Goal: Information Seeking & Learning: Compare options

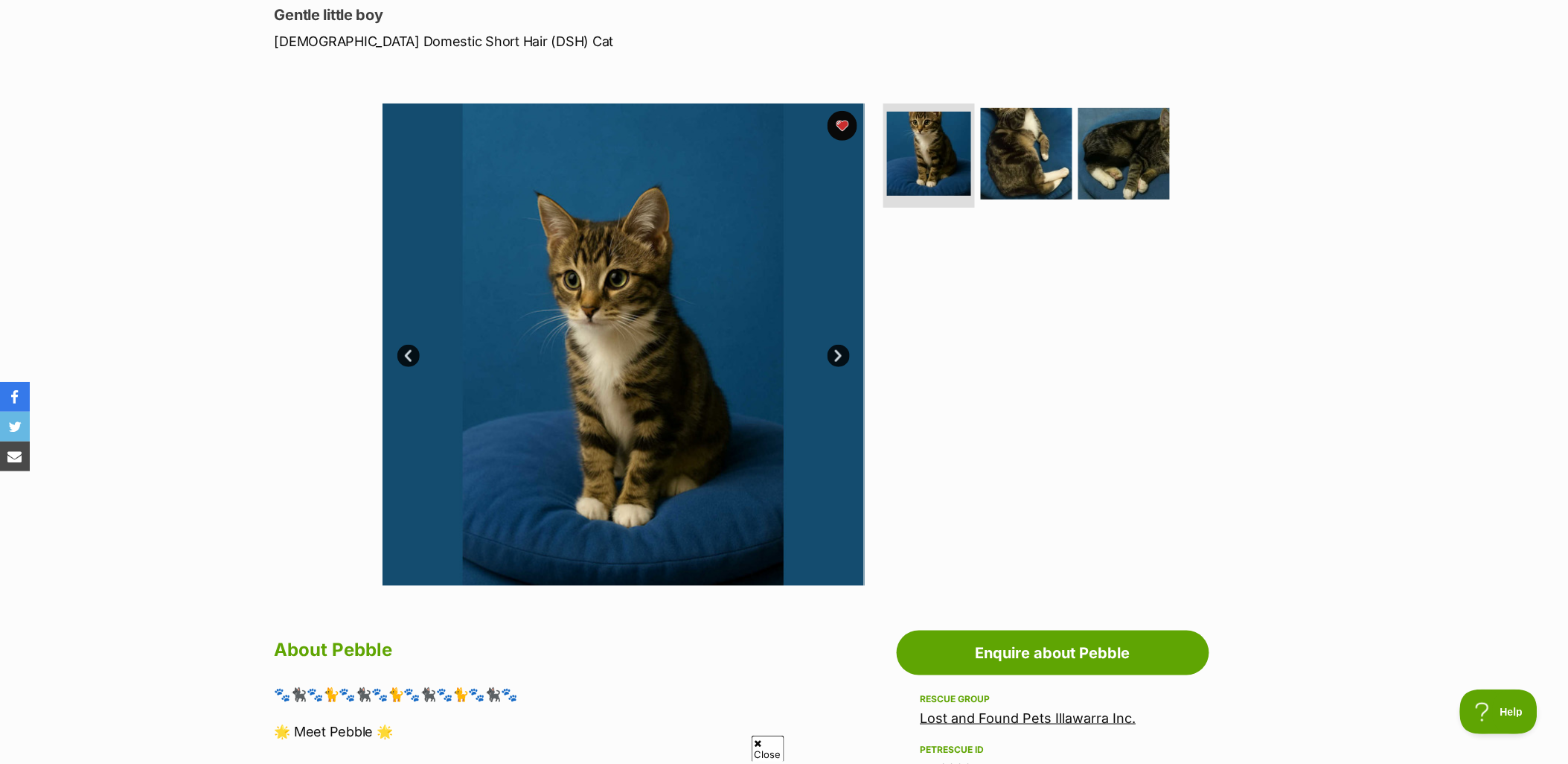
scroll to position [165, 0]
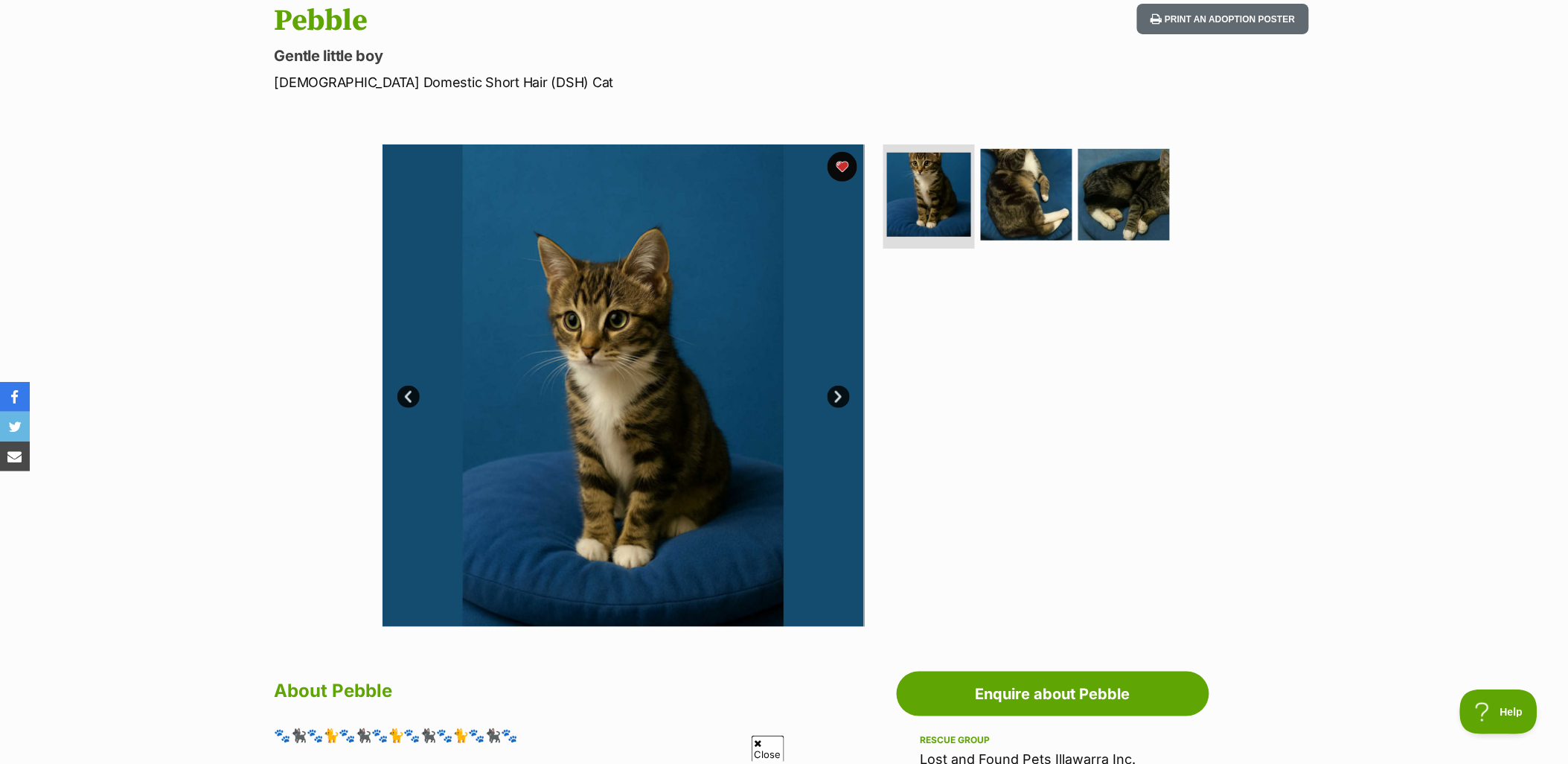
click at [842, 396] on link "Next" at bounding box center [839, 397] width 22 height 22
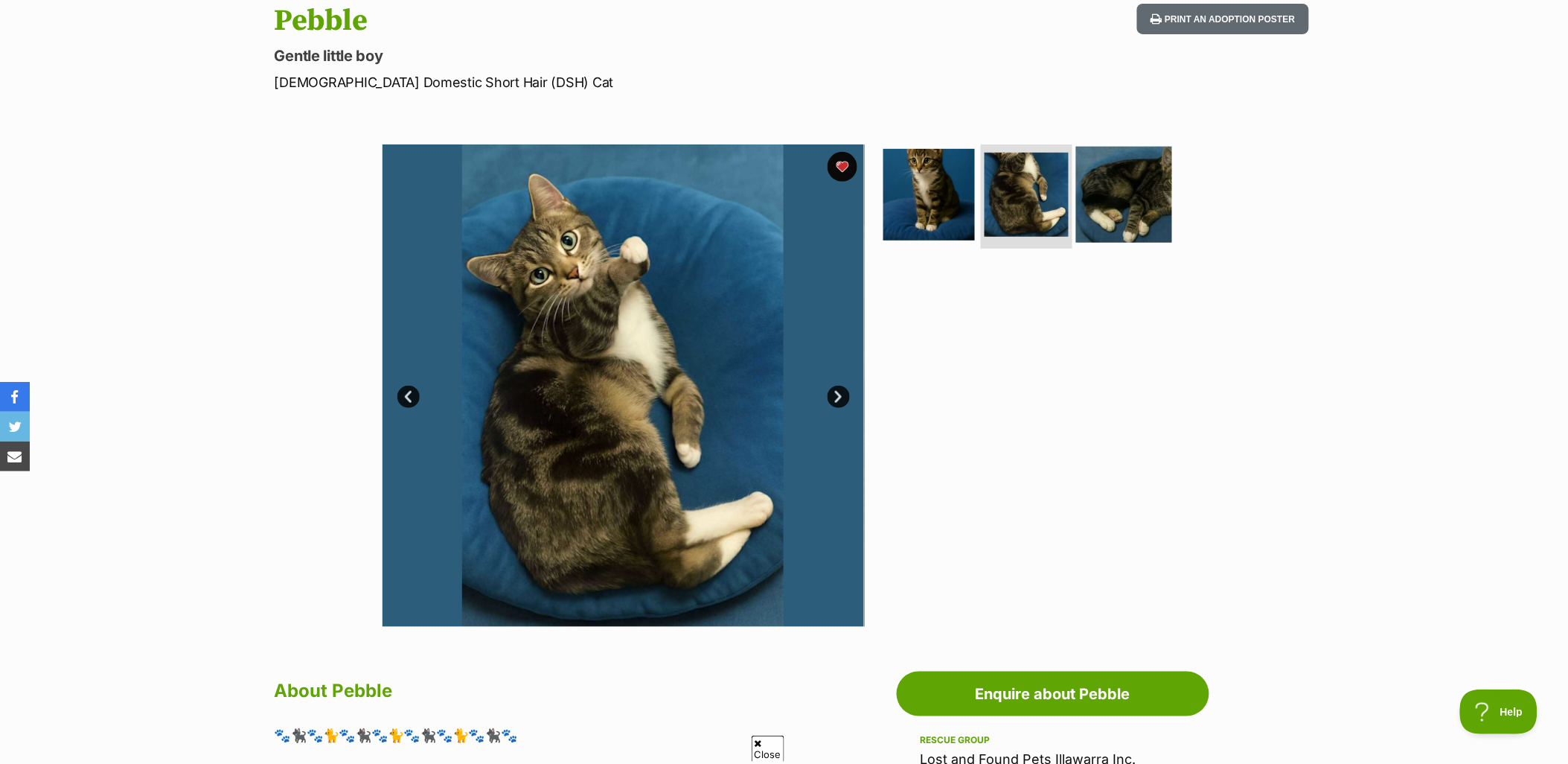
click at [1162, 195] on img at bounding box center [1124, 194] width 96 height 96
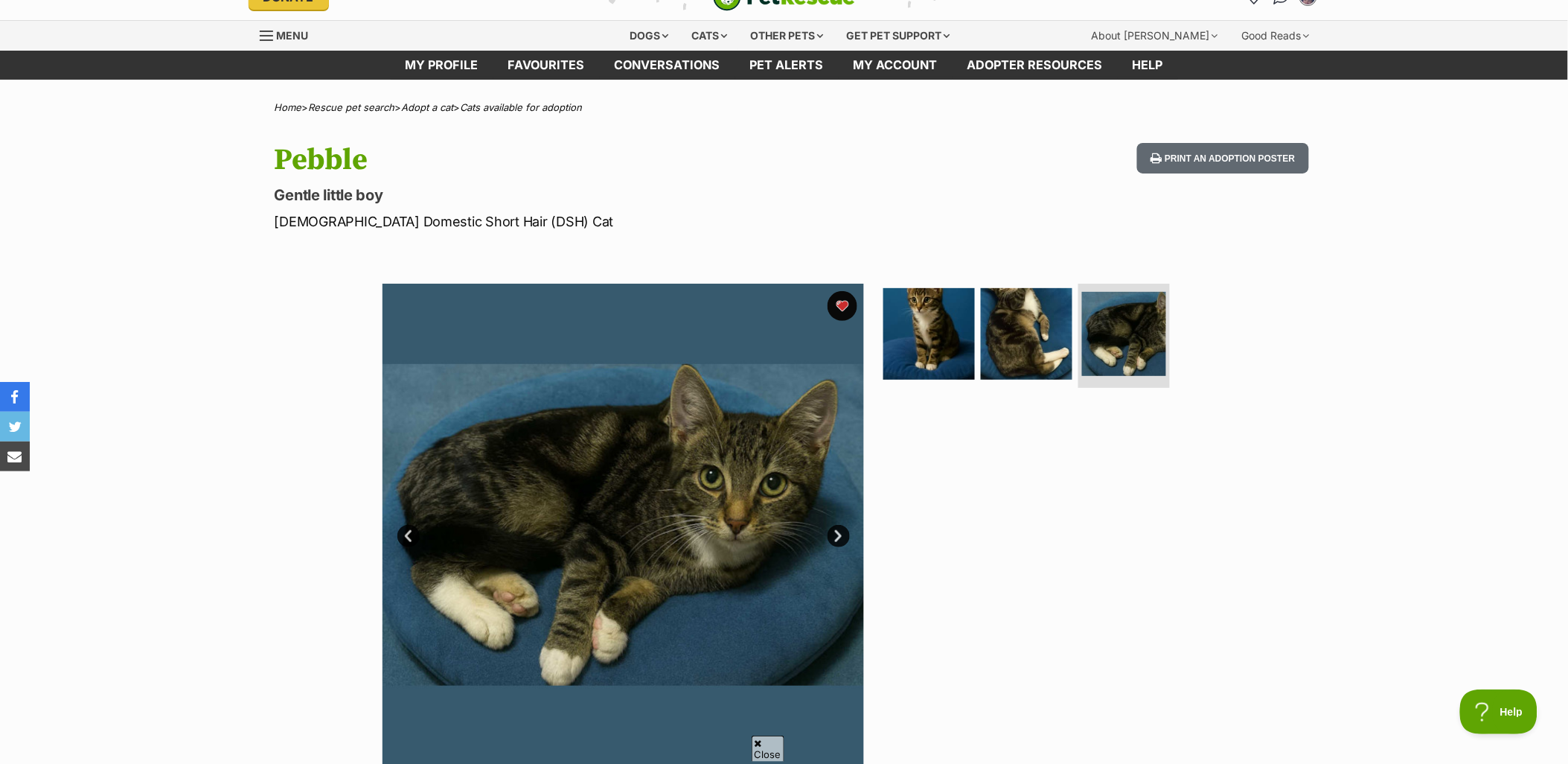
scroll to position [0, 0]
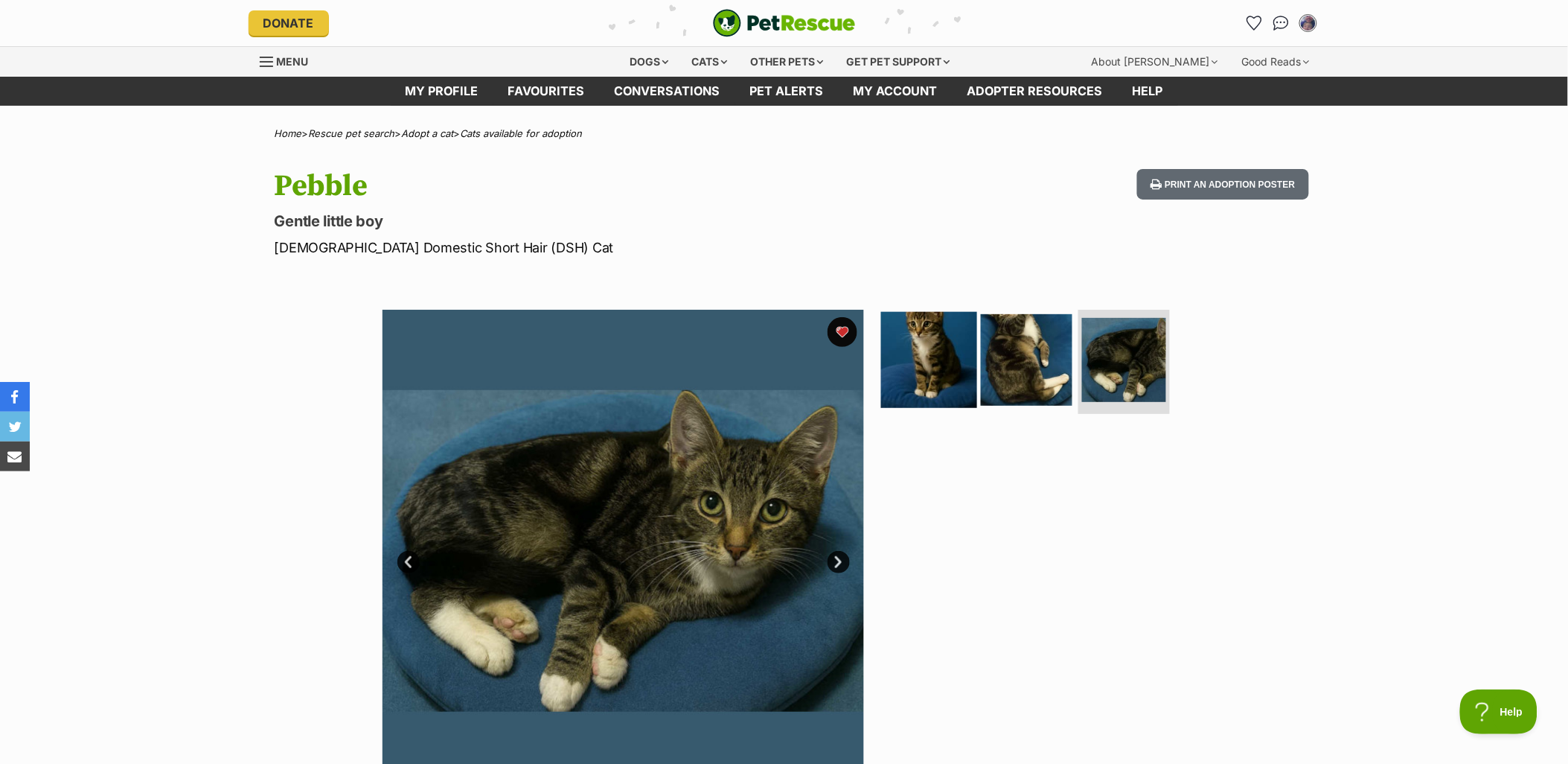
click at [942, 339] on img at bounding box center [929, 359] width 96 height 96
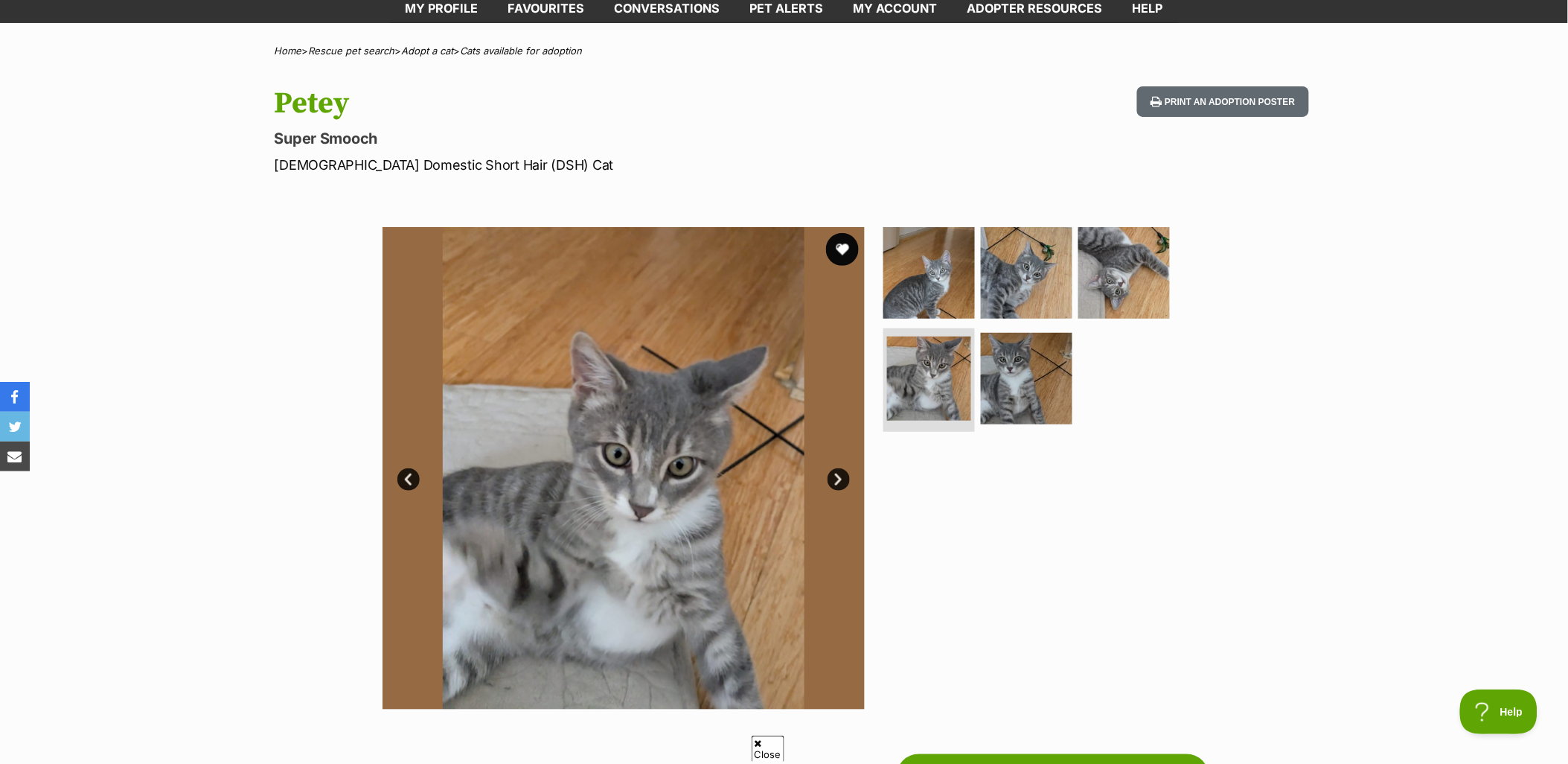
click at [854, 255] on button "favourite" at bounding box center [842, 250] width 33 height 33
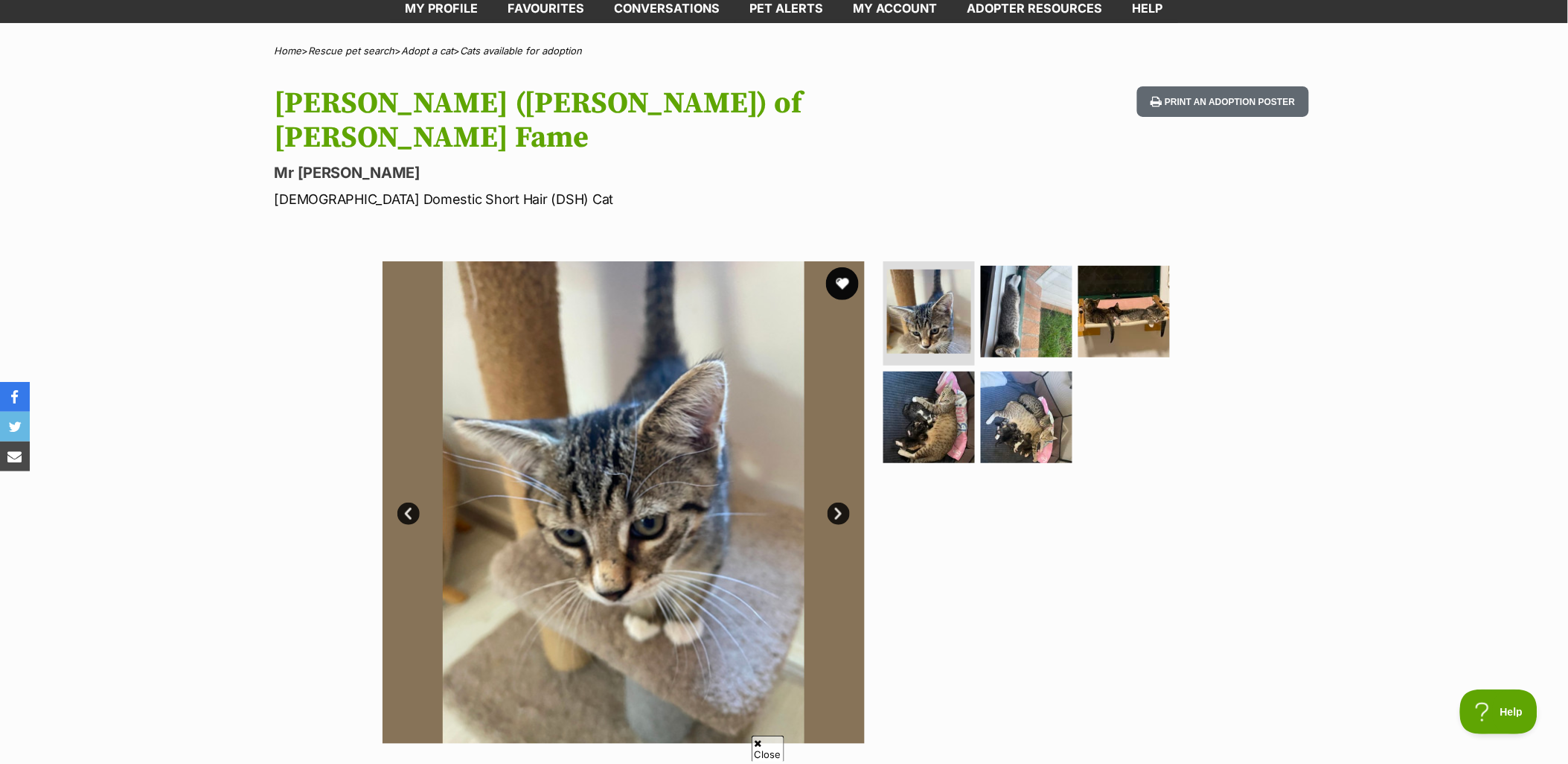
click at [846, 267] on button "favourite" at bounding box center [842, 284] width 33 height 33
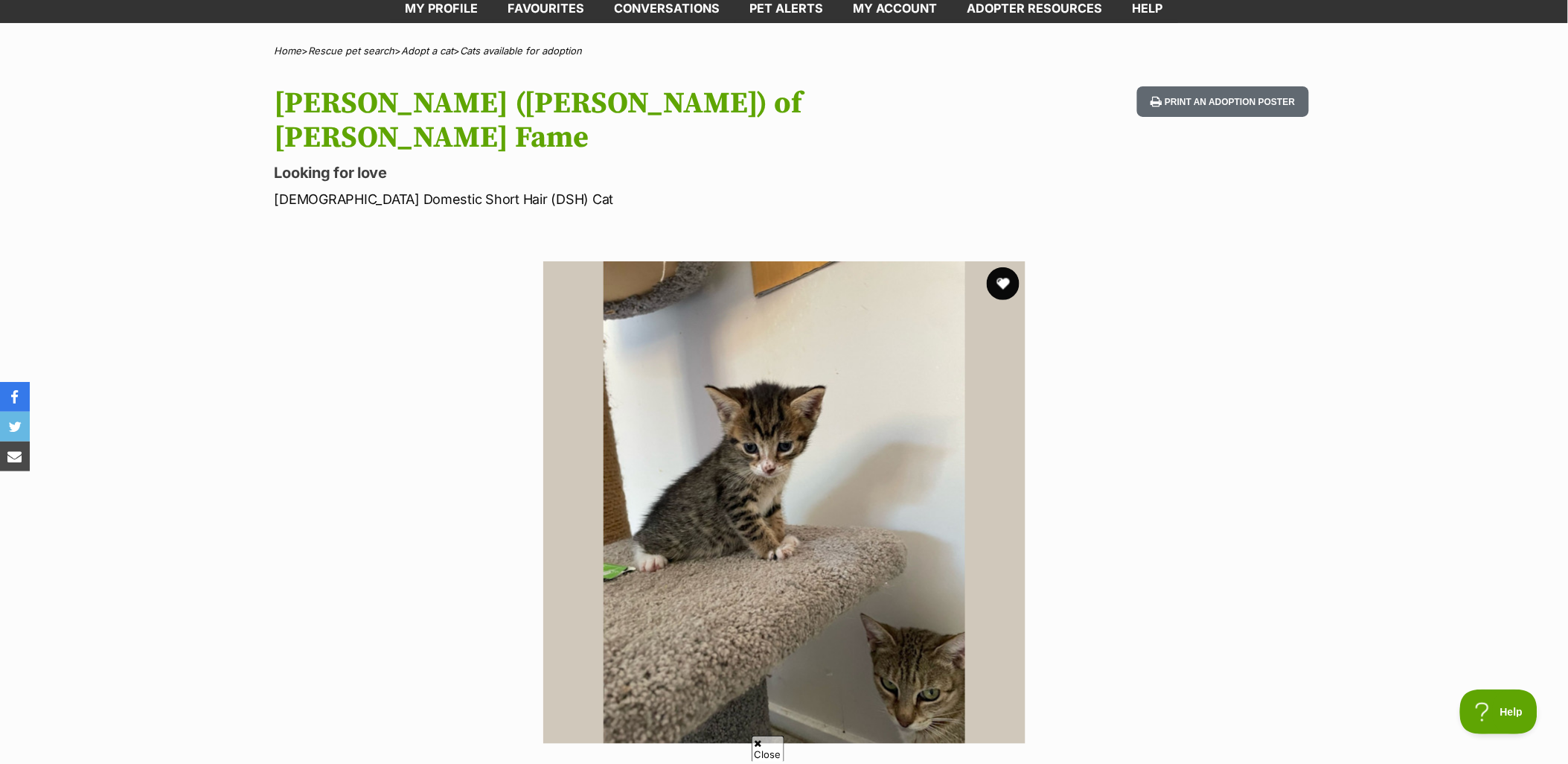
click at [1013, 267] on button "favourite" at bounding box center [1004, 284] width 33 height 33
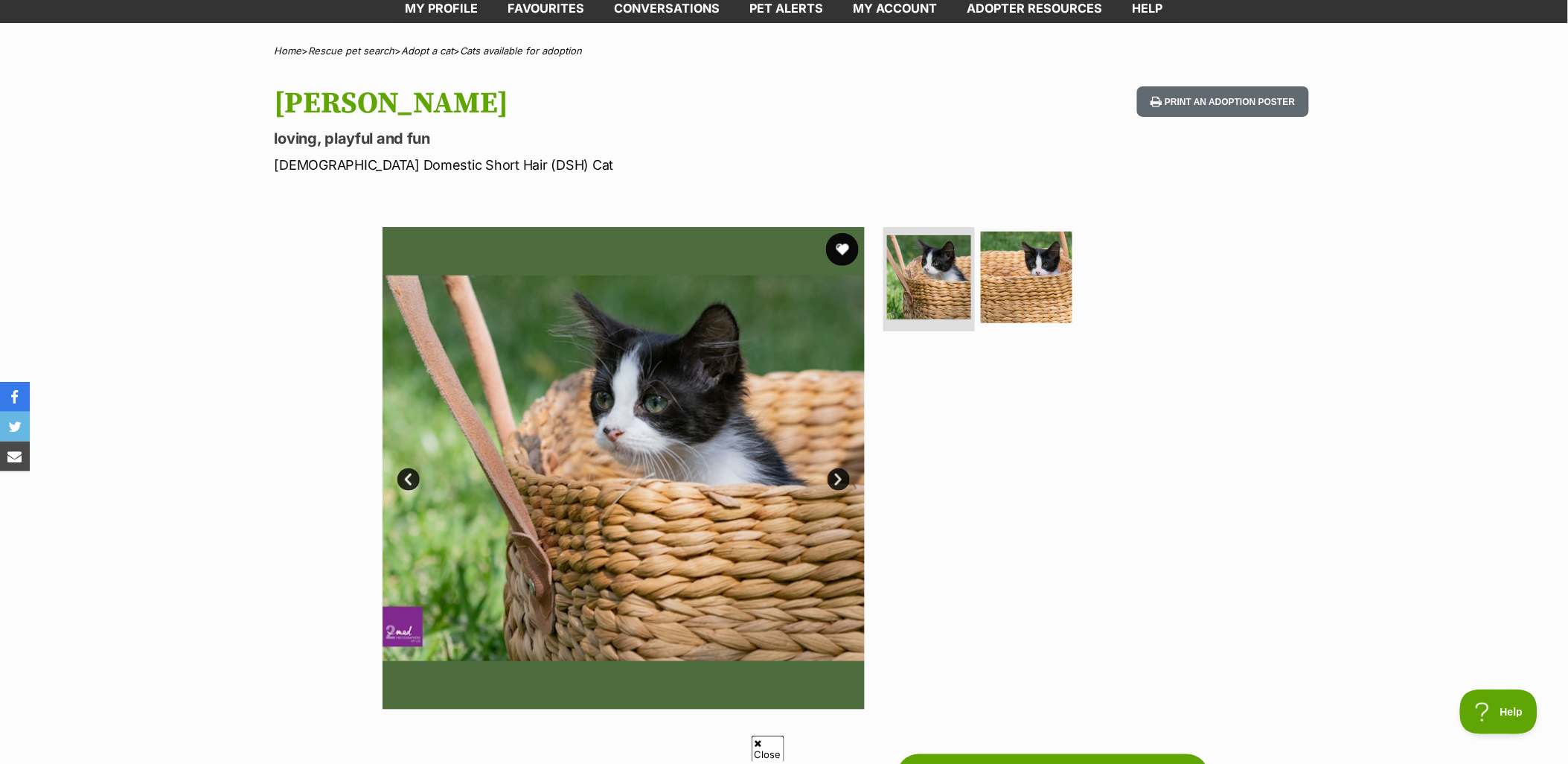
click at [849, 249] on button "favourite" at bounding box center [842, 250] width 33 height 33
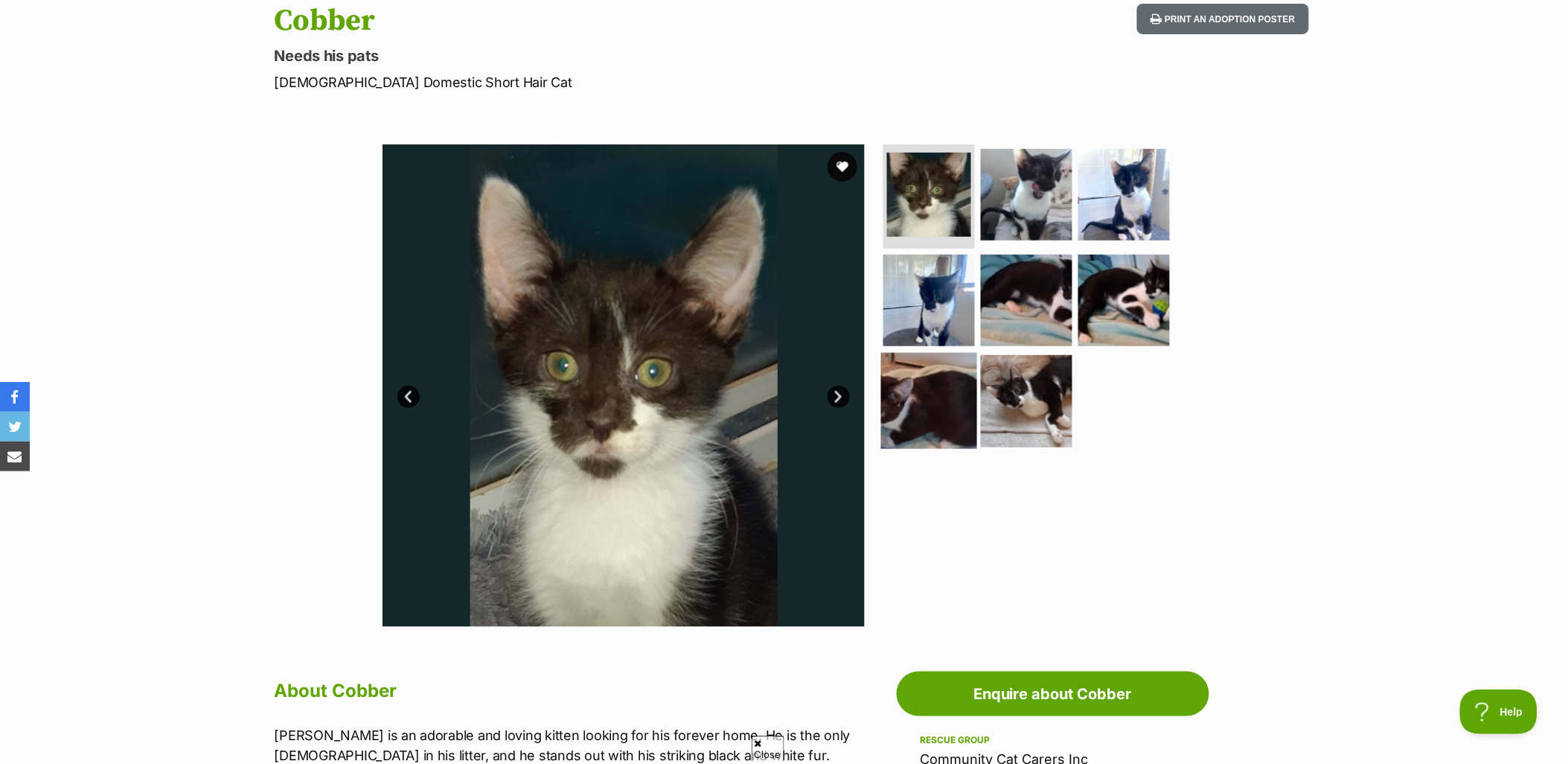
click at [935, 390] on img at bounding box center [929, 400] width 96 height 96
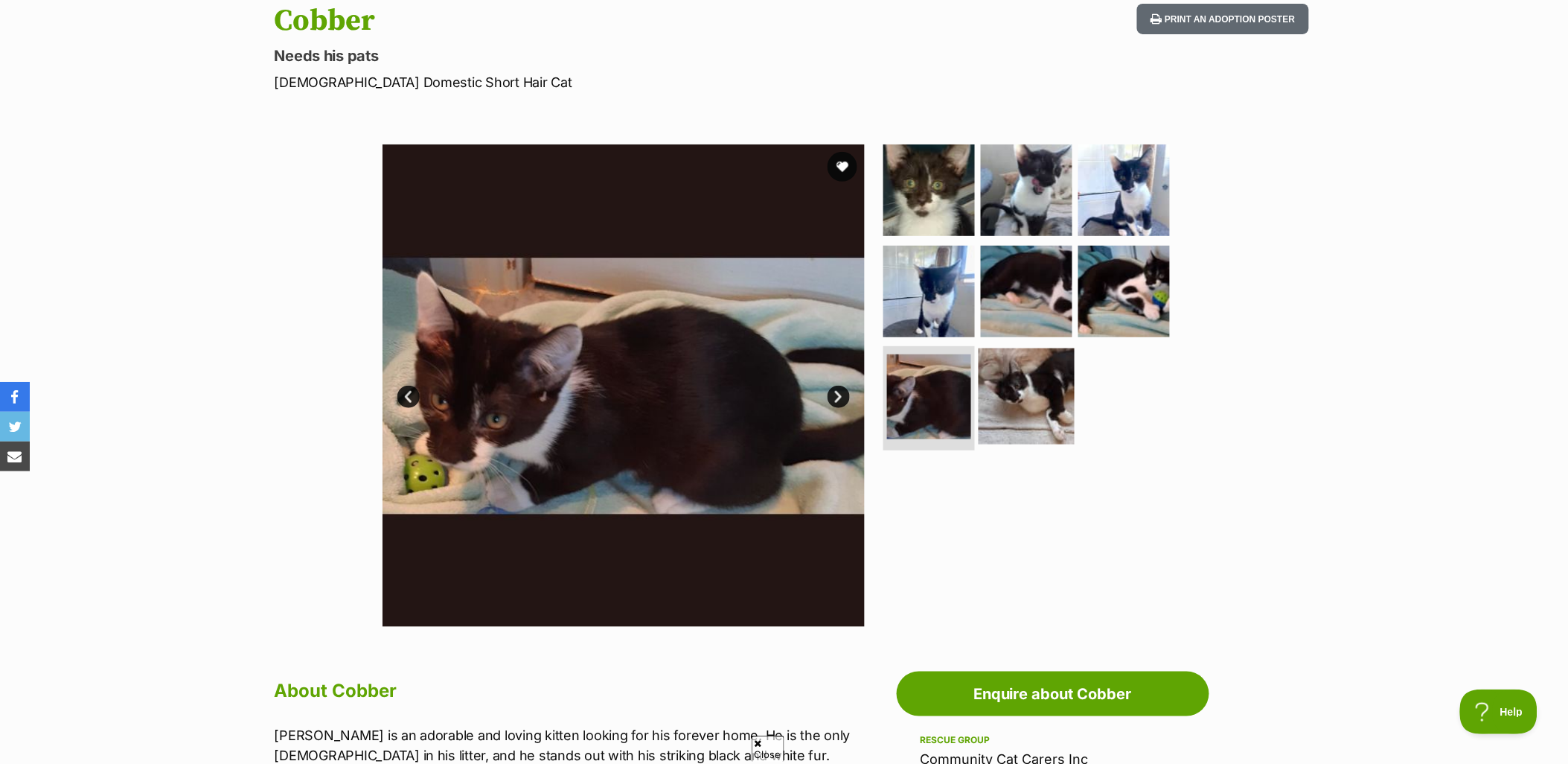
click at [1027, 391] on img at bounding box center [1026, 396] width 96 height 96
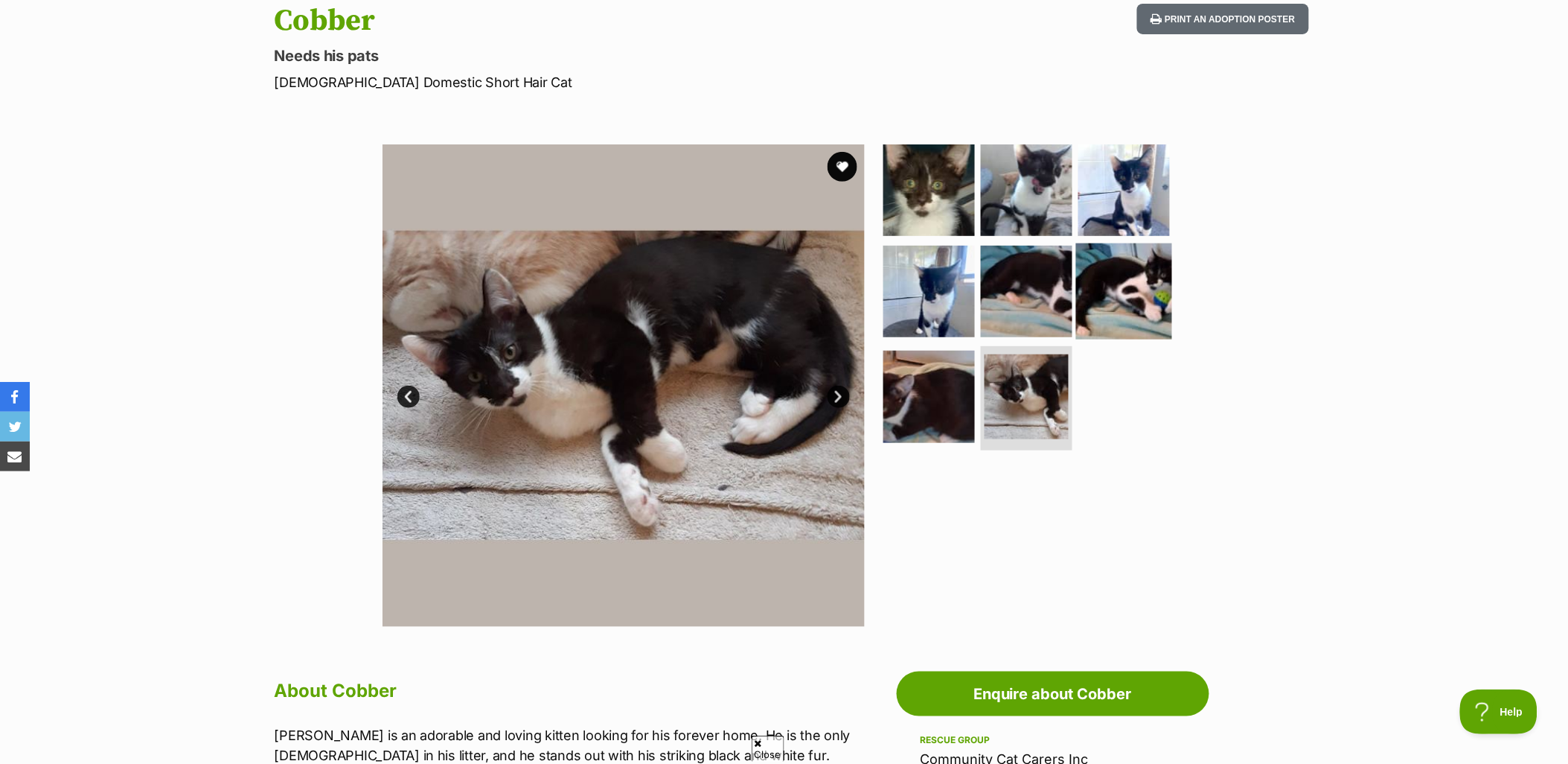
click at [1084, 272] on img at bounding box center [1124, 290] width 96 height 96
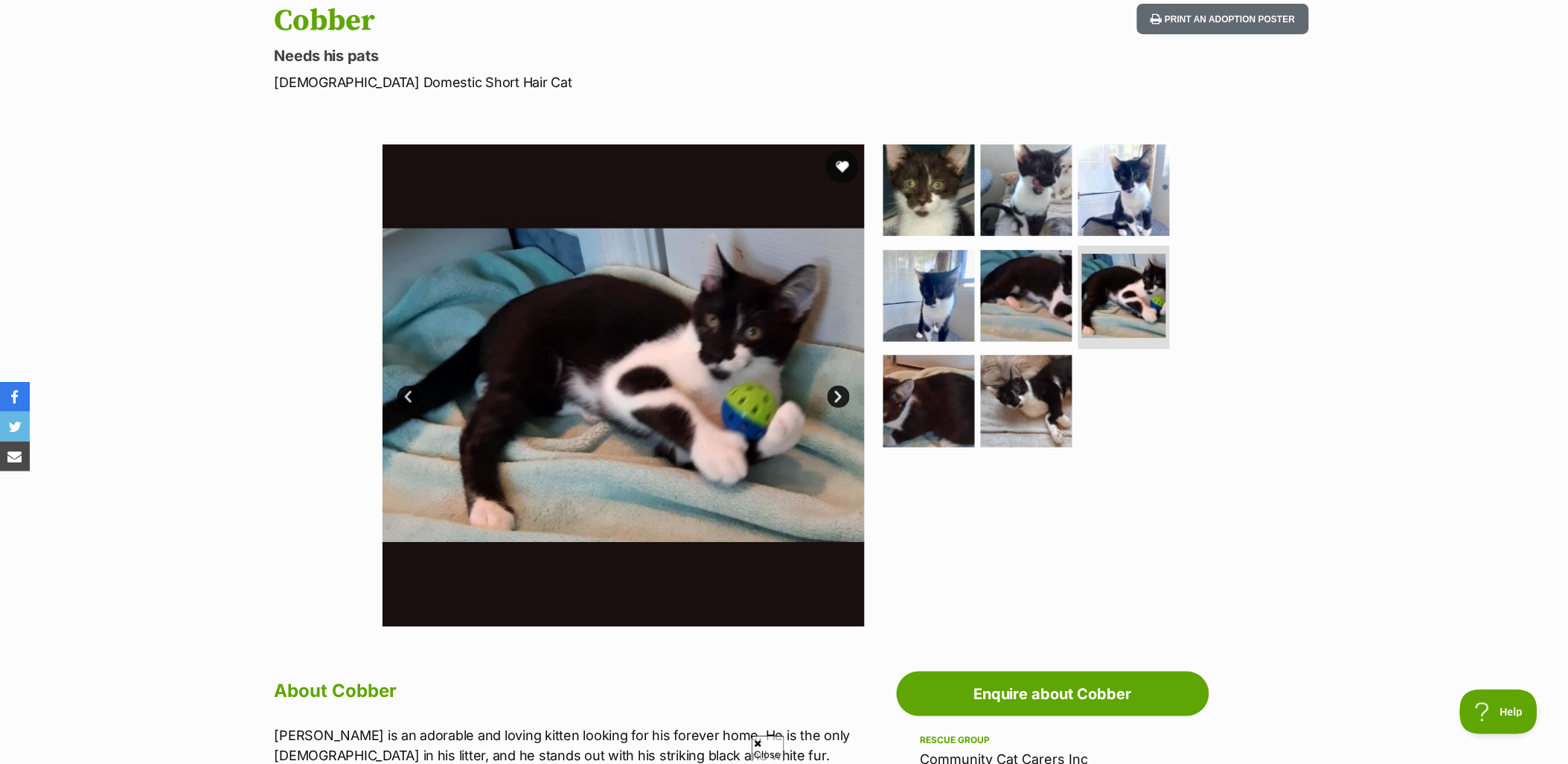
click at [841, 160] on button "favourite" at bounding box center [842, 167] width 33 height 33
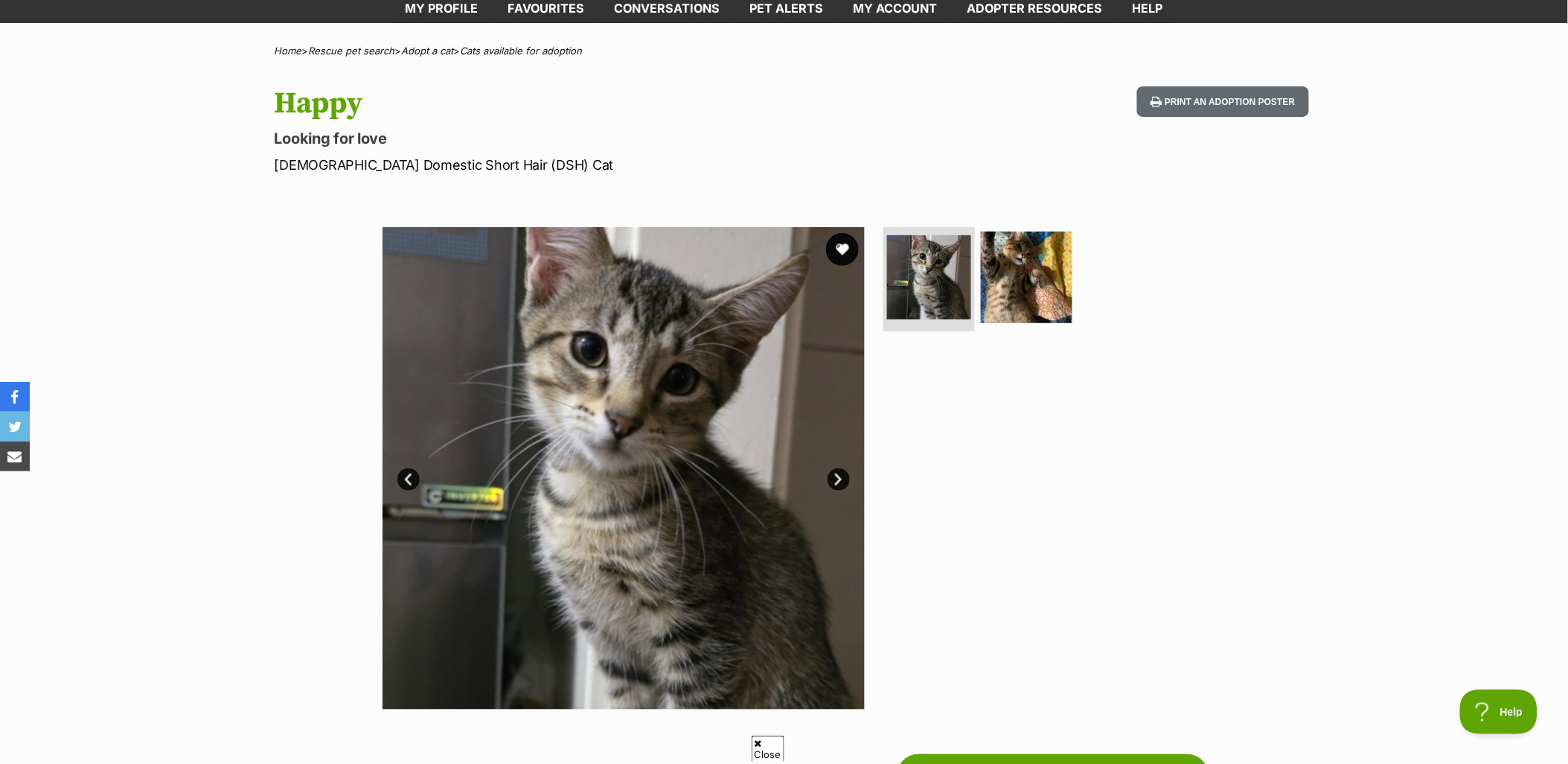
click at [849, 251] on button "favourite" at bounding box center [842, 250] width 33 height 33
click at [1052, 272] on img at bounding box center [1026, 276] width 96 height 96
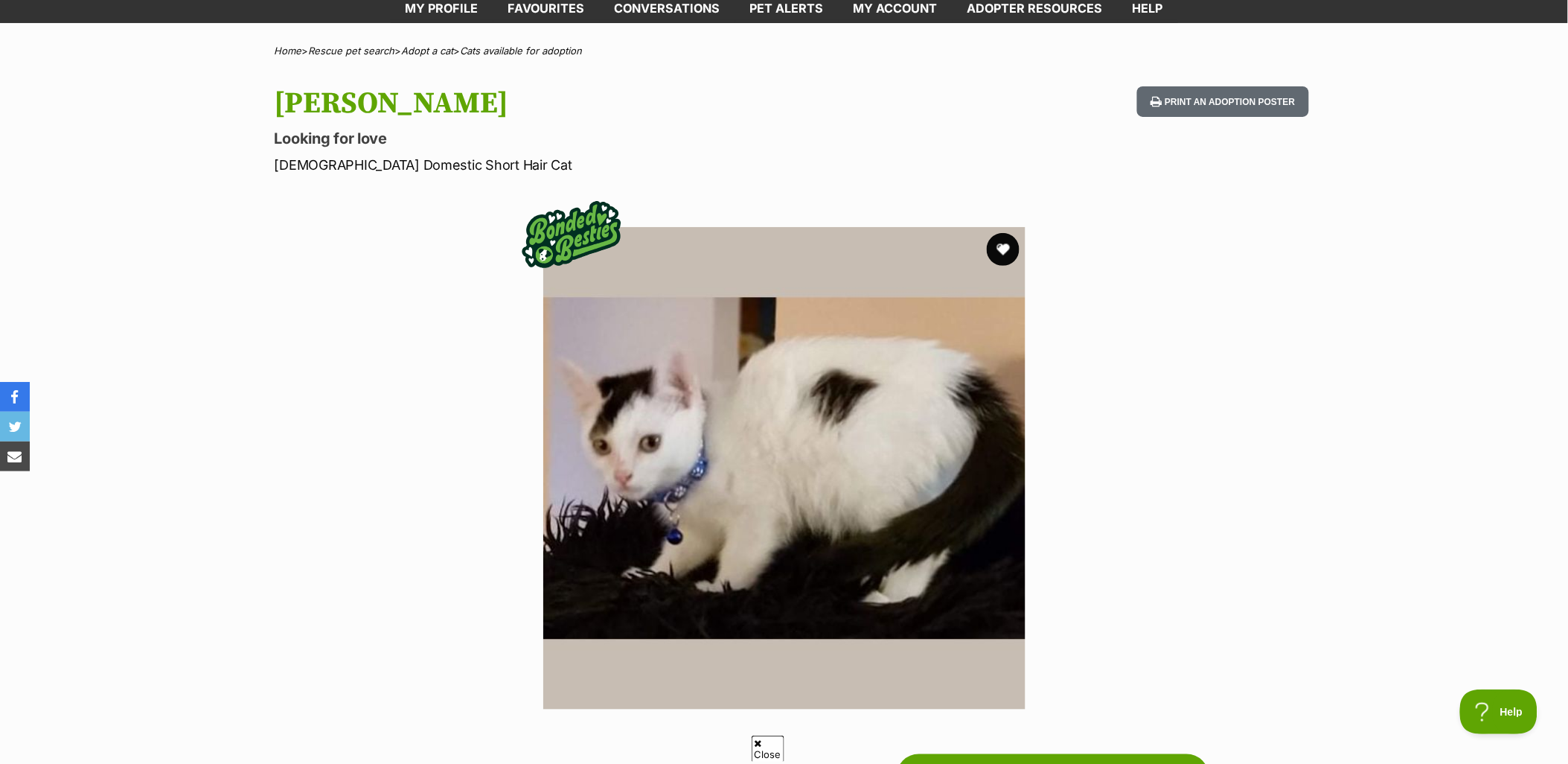
click at [1006, 253] on button "favourite" at bounding box center [1004, 250] width 33 height 33
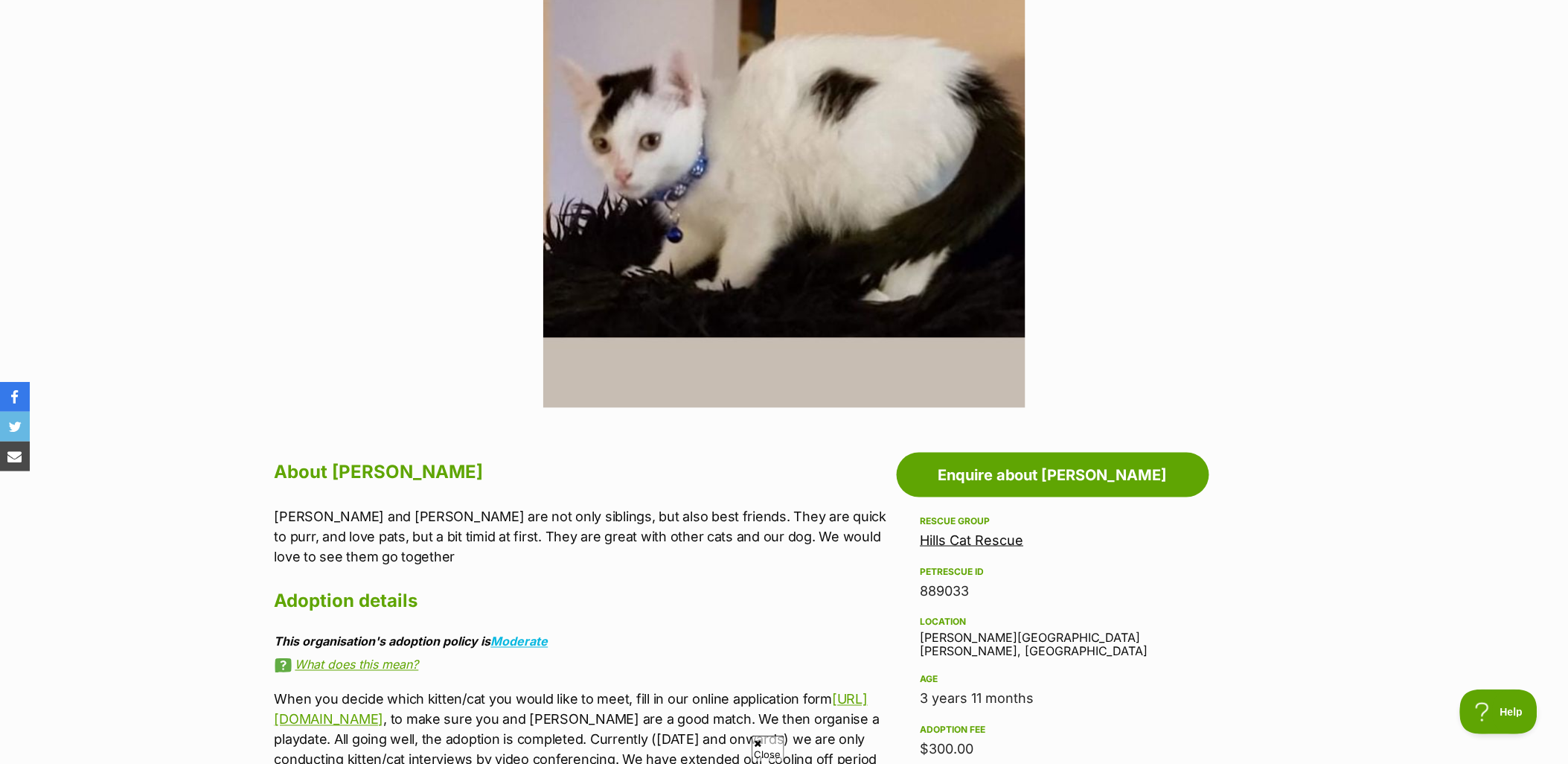
scroll to position [413, 0]
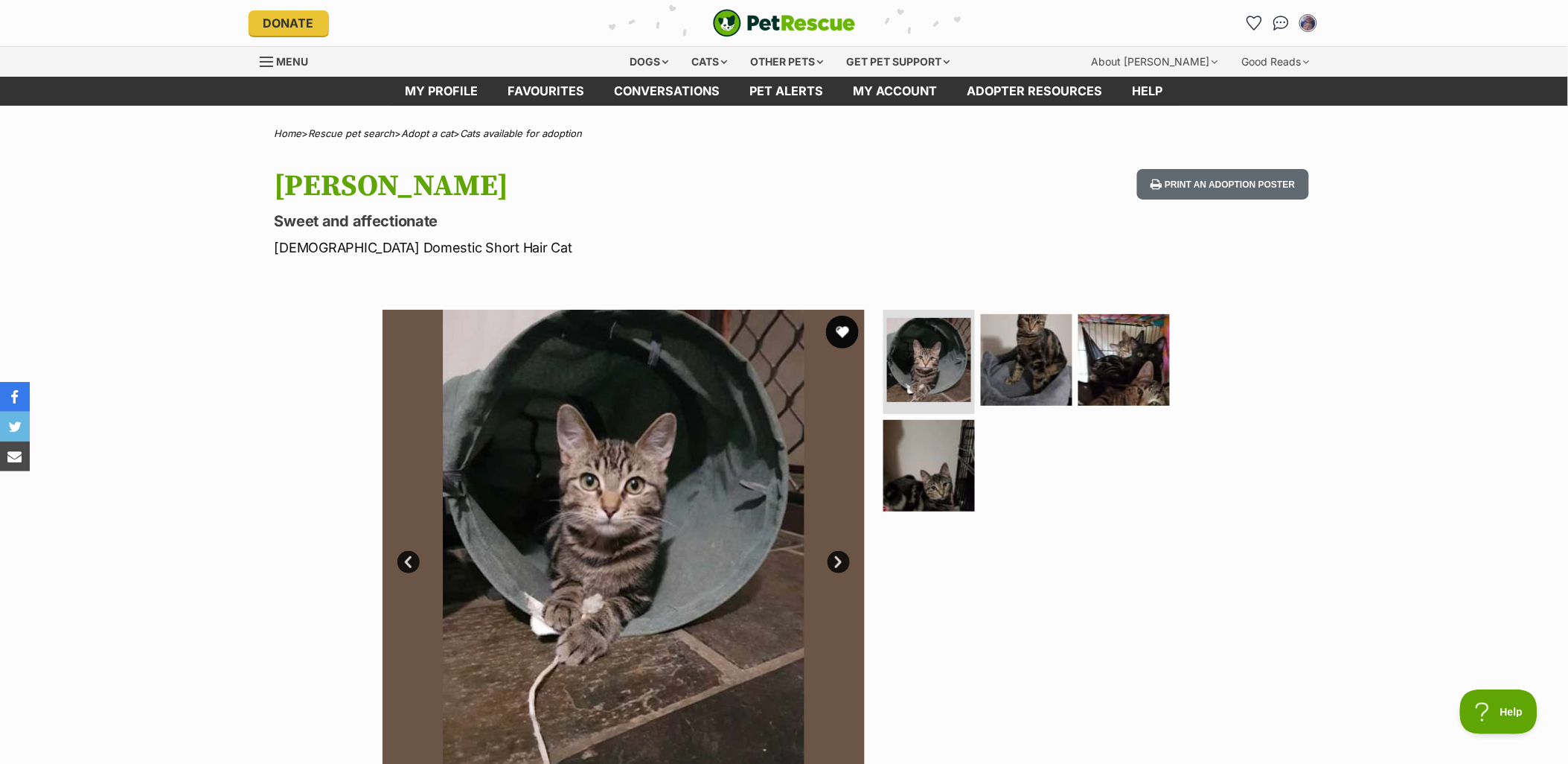
click at [839, 323] on button "favourite" at bounding box center [842, 332] width 33 height 33
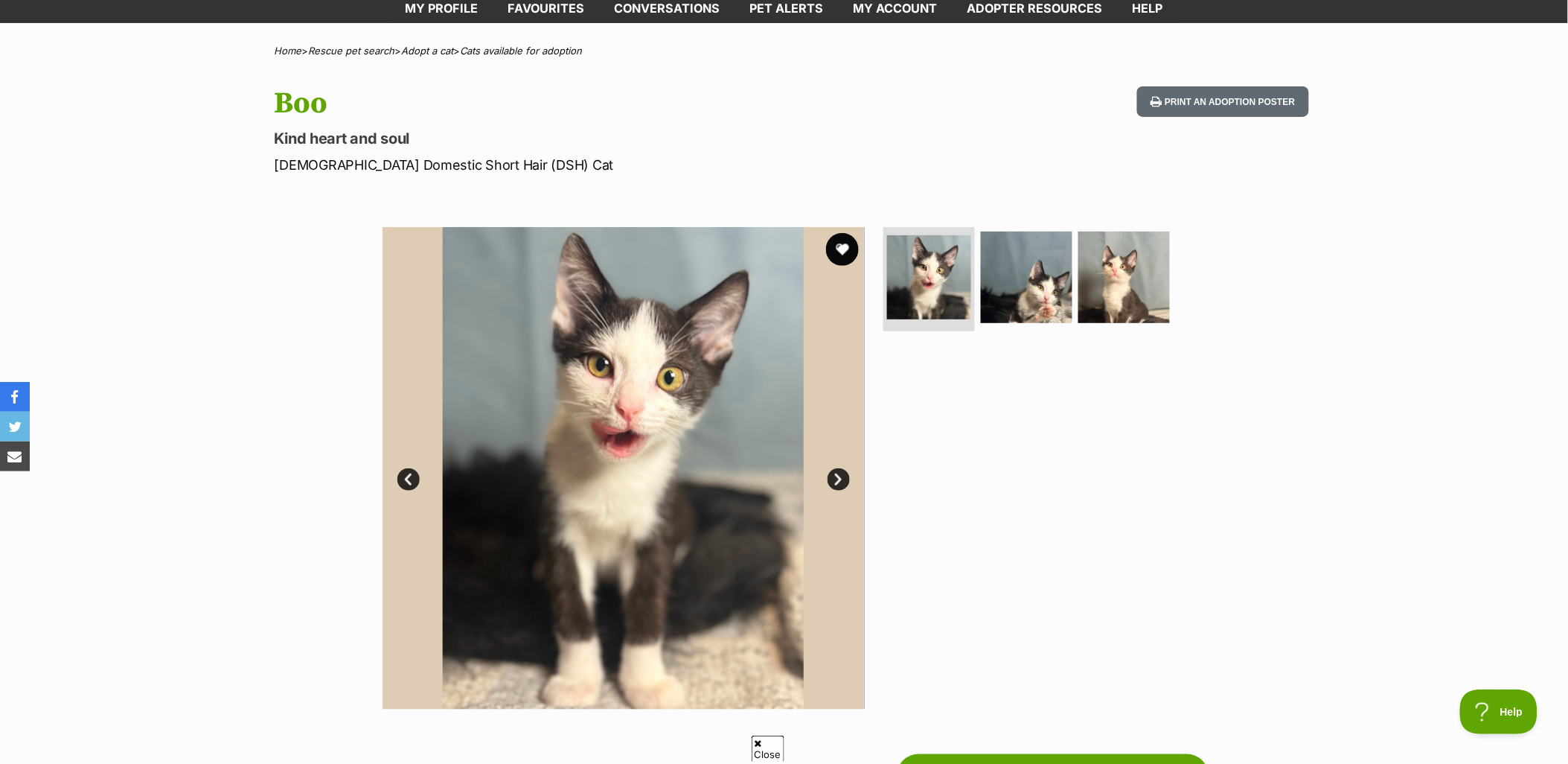
click at [851, 250] on button "favourite" at bounding box center [842, 250] width 33 height 33
click at [1037, 278] on img at bounding box center [1026, 276] width 96 height 96
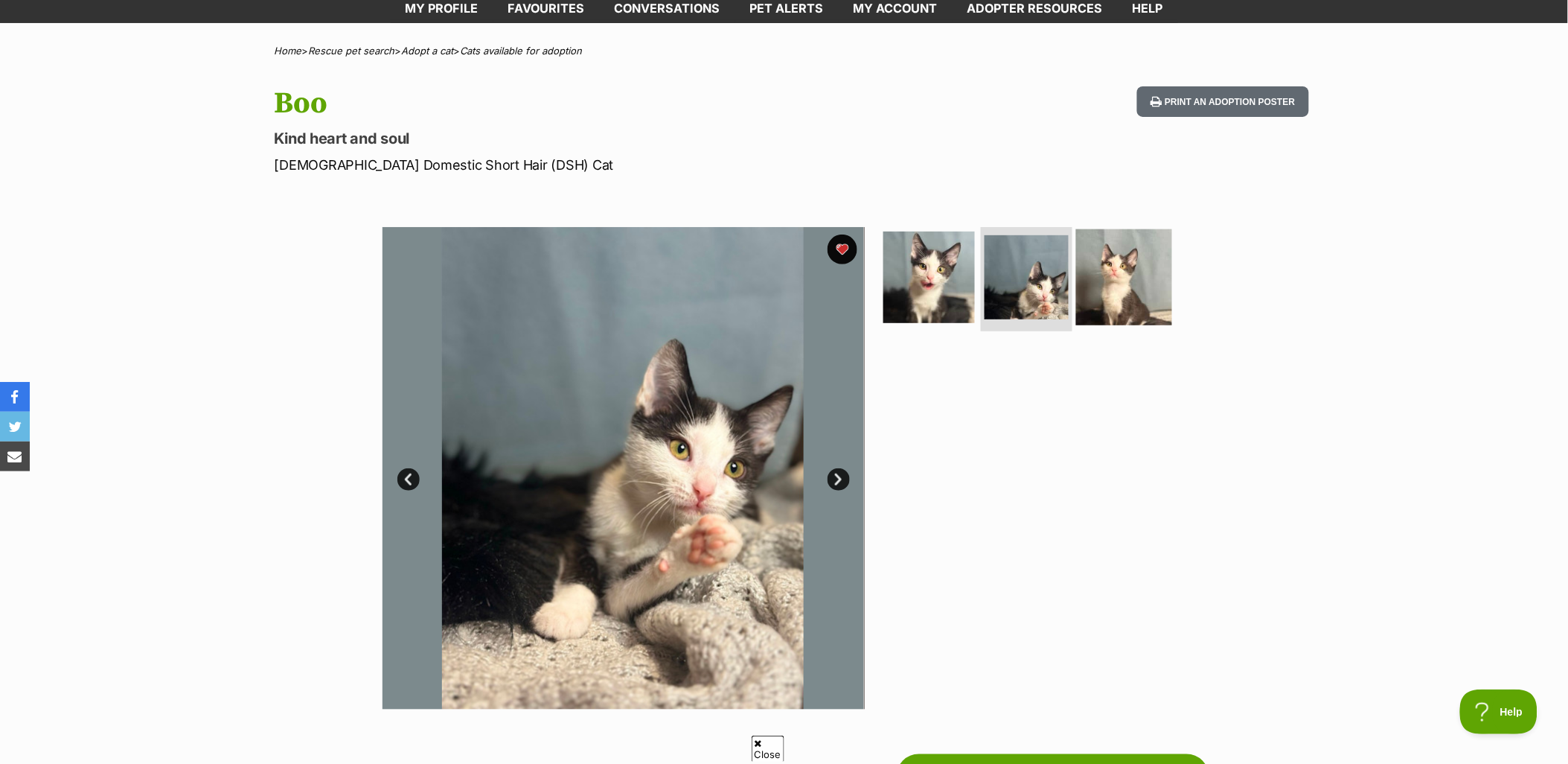
click at [1132, 279] on img at bounding box center [1124, 276] width 96 height 96
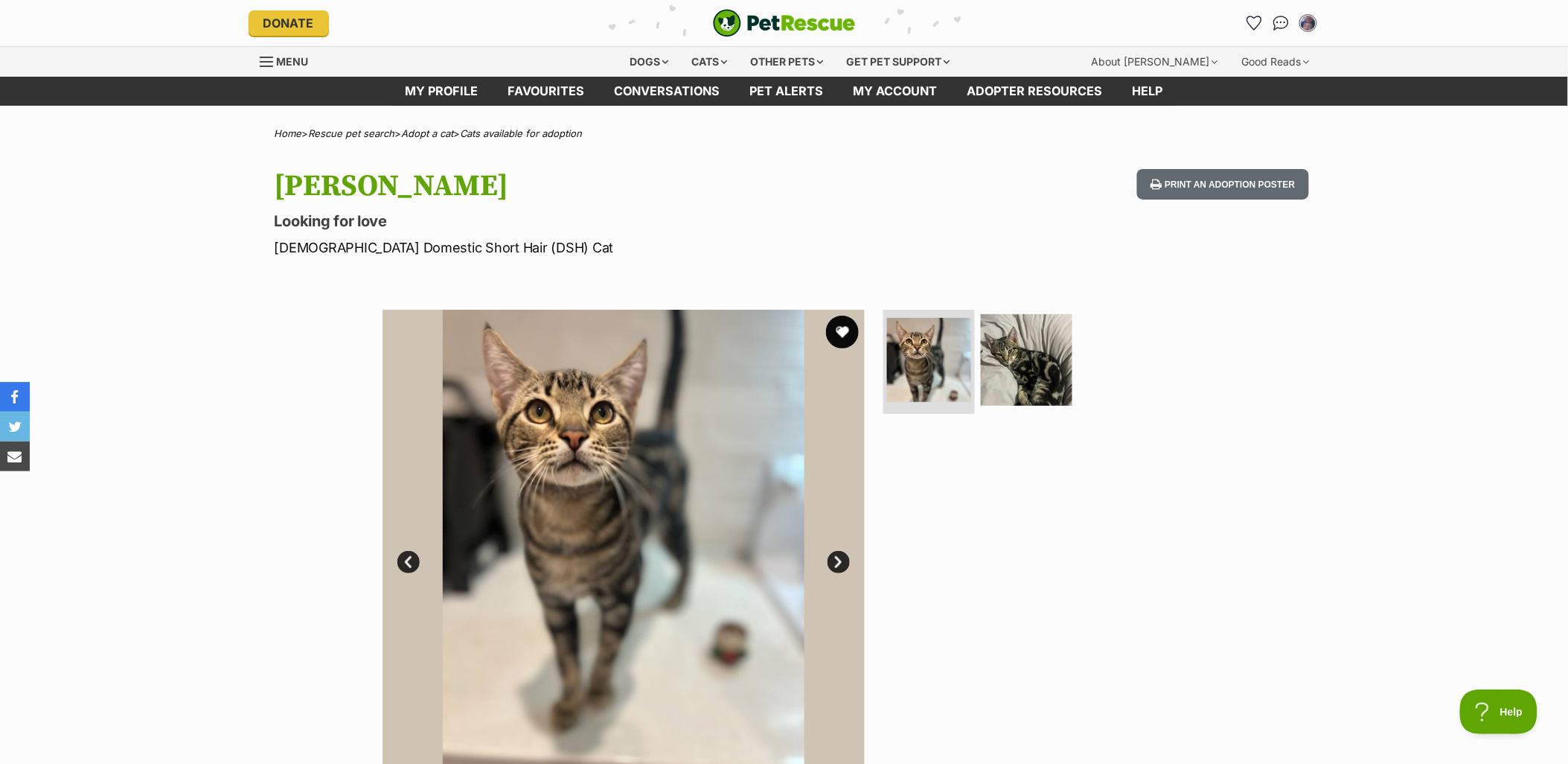
click at [847, 324] on button "favourite" at bounding box center [842, 332] width 33 height 33
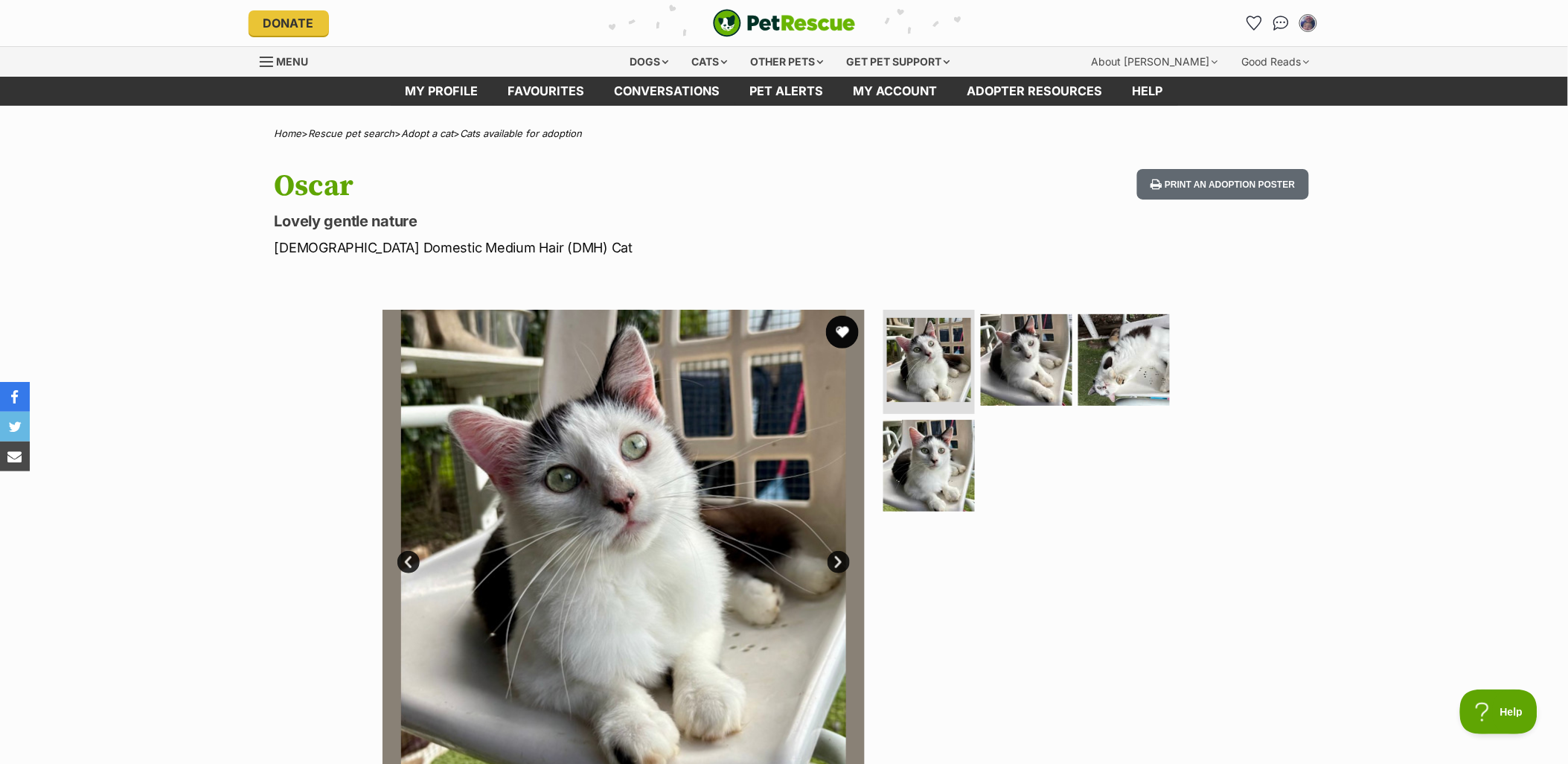
click at [842, 338] on button "favourite" at bounding box center [842, 332] width 33 height 33
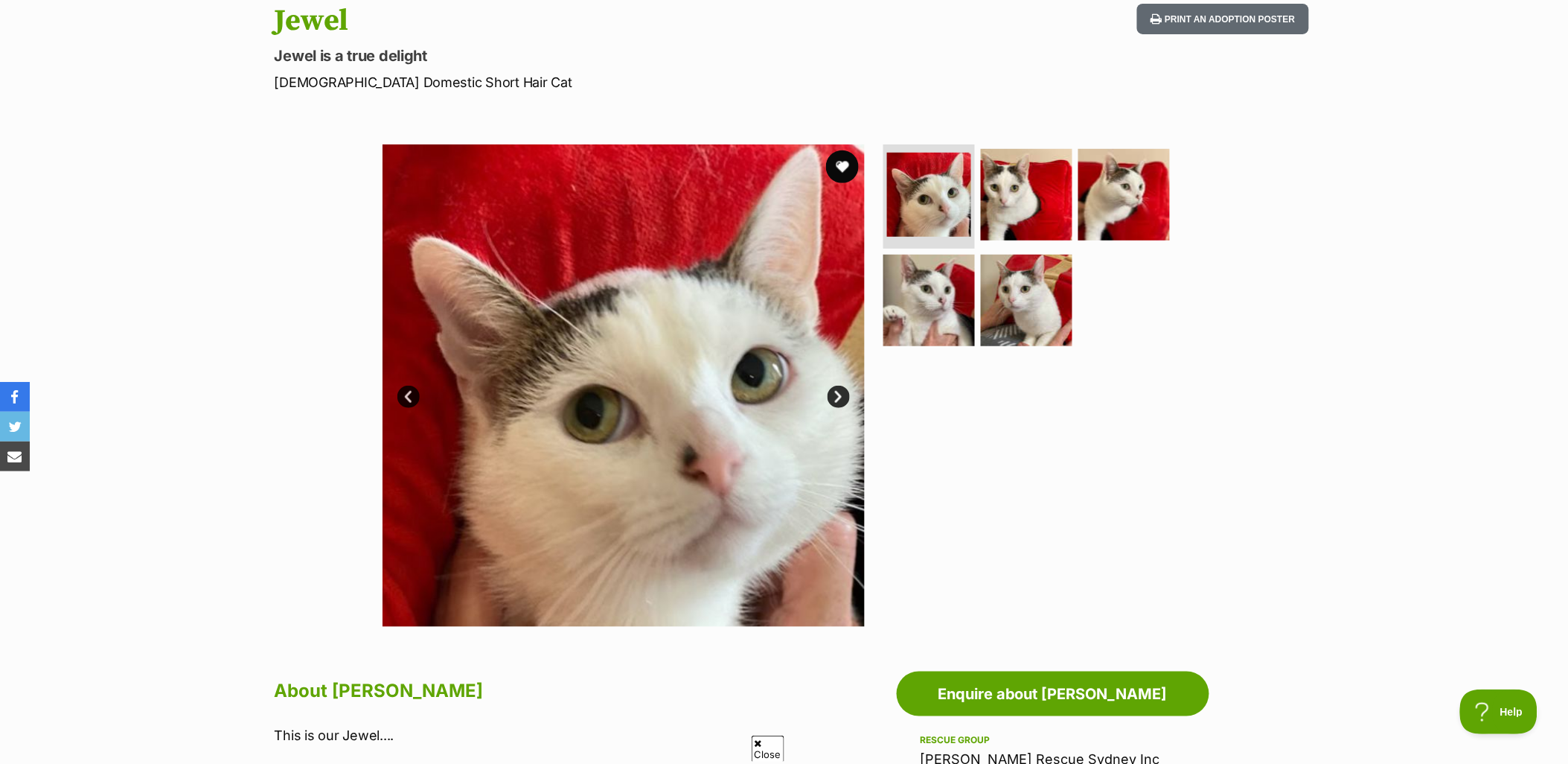
click at [840, 158] on button "favourite" at bounding box center [842, 167] width 33 height 33
click at [1022, 217] on img at bounding box center [1026, 194] width 96 height 96
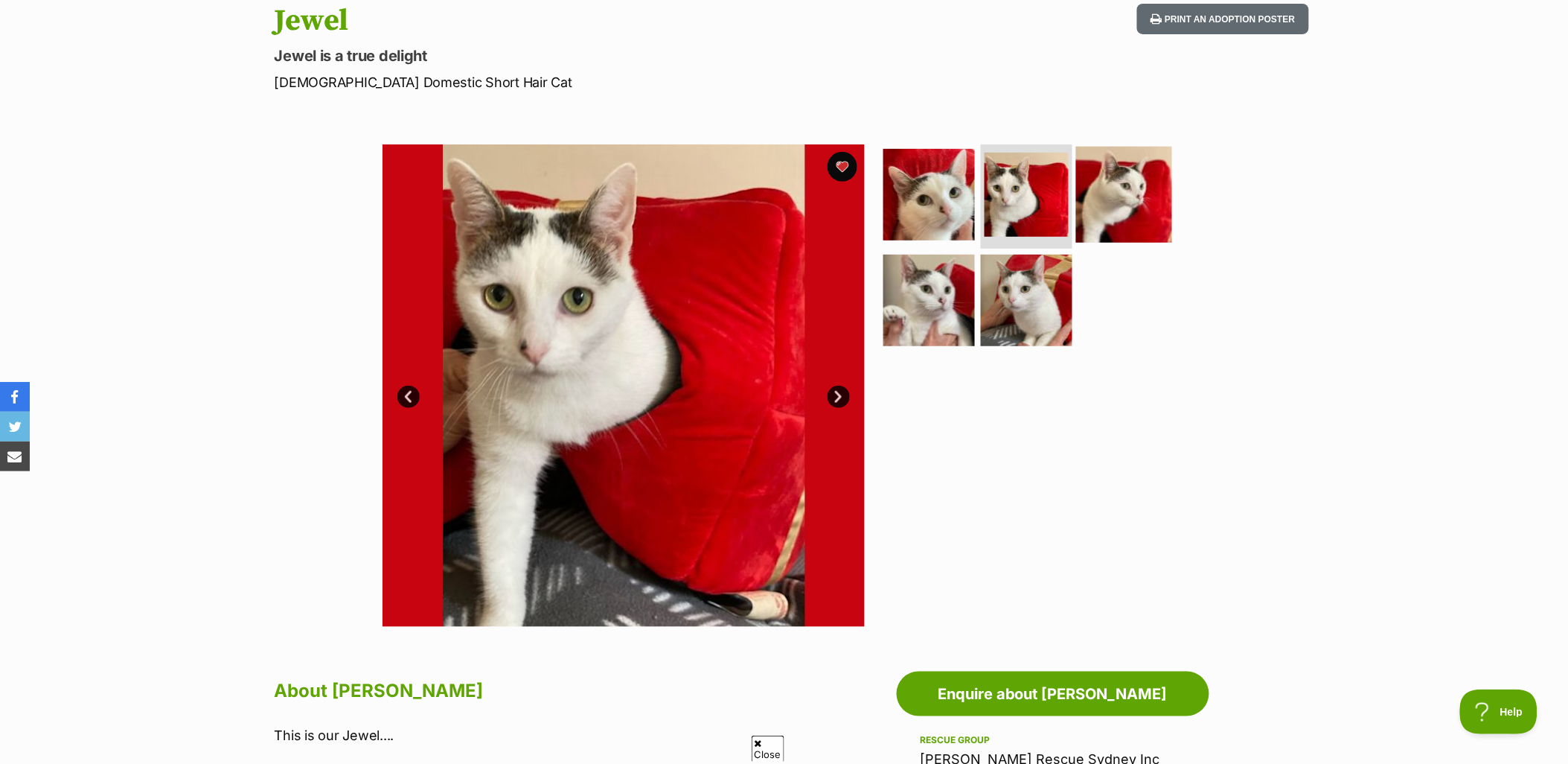
click at [1109, 191] on img at bounding box center [1124, 194] width 96 height 96
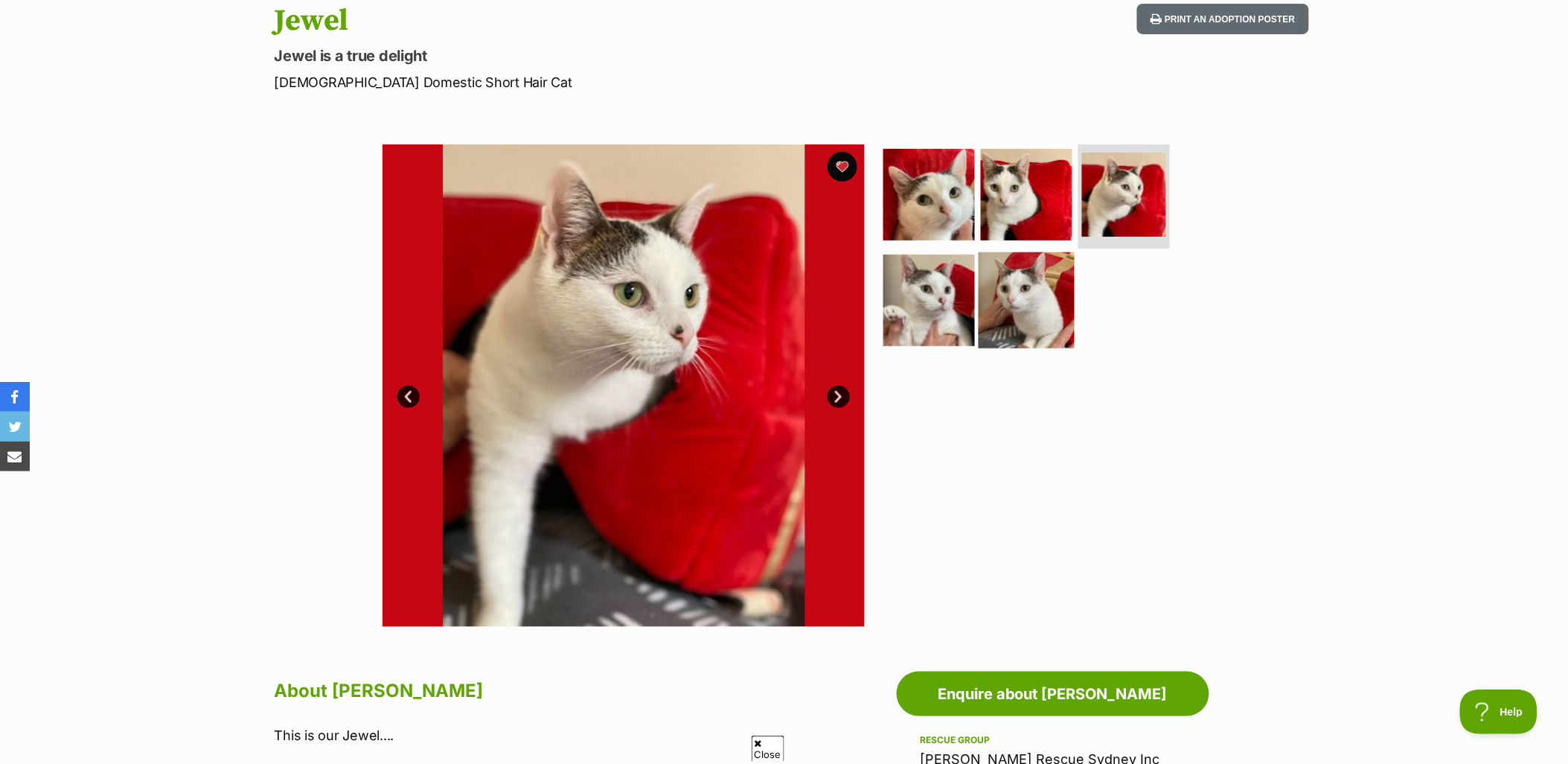
click at [1049, 279] on img at bounding box center [1026, 299] width 96 height 96
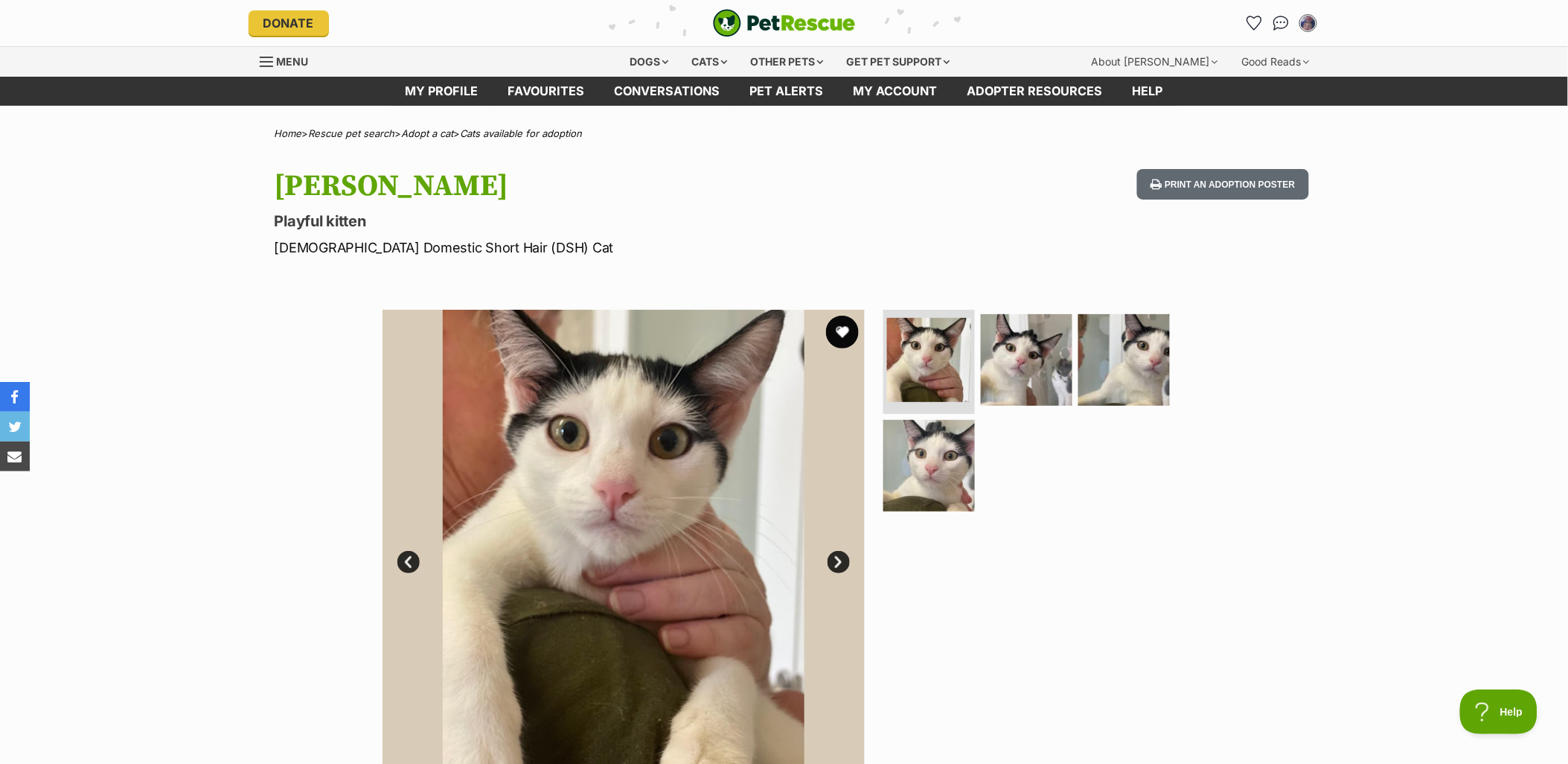
click at [835, 343] on button "favourite" at bounding box center [842, 332] width 33 height 33
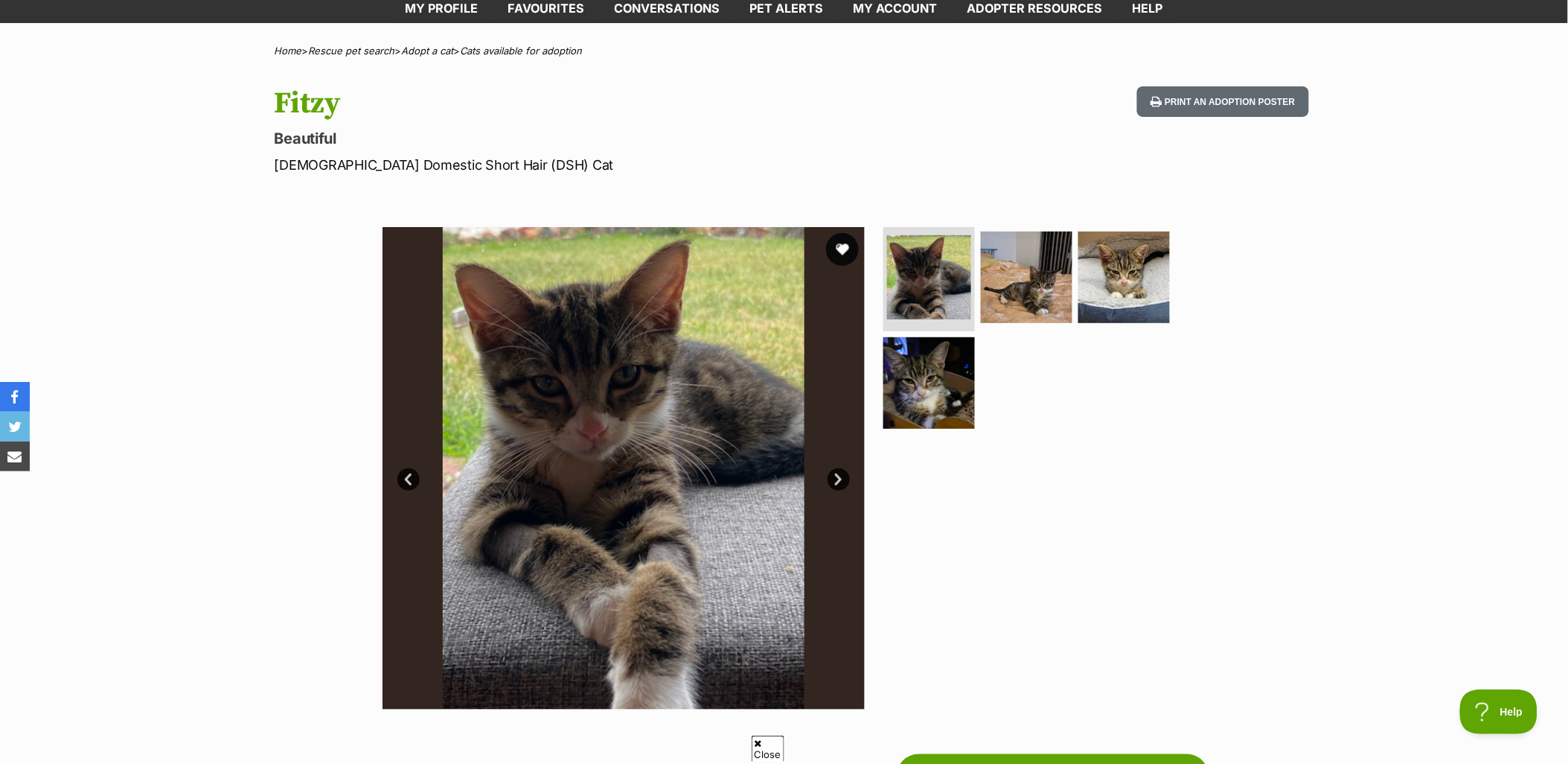
click at [838, 246] on button "favourite" at bounding box center [842, 250] width 33 height 33
click at [958, 397] on img at bounding box center [929, 382] width 96 height 96
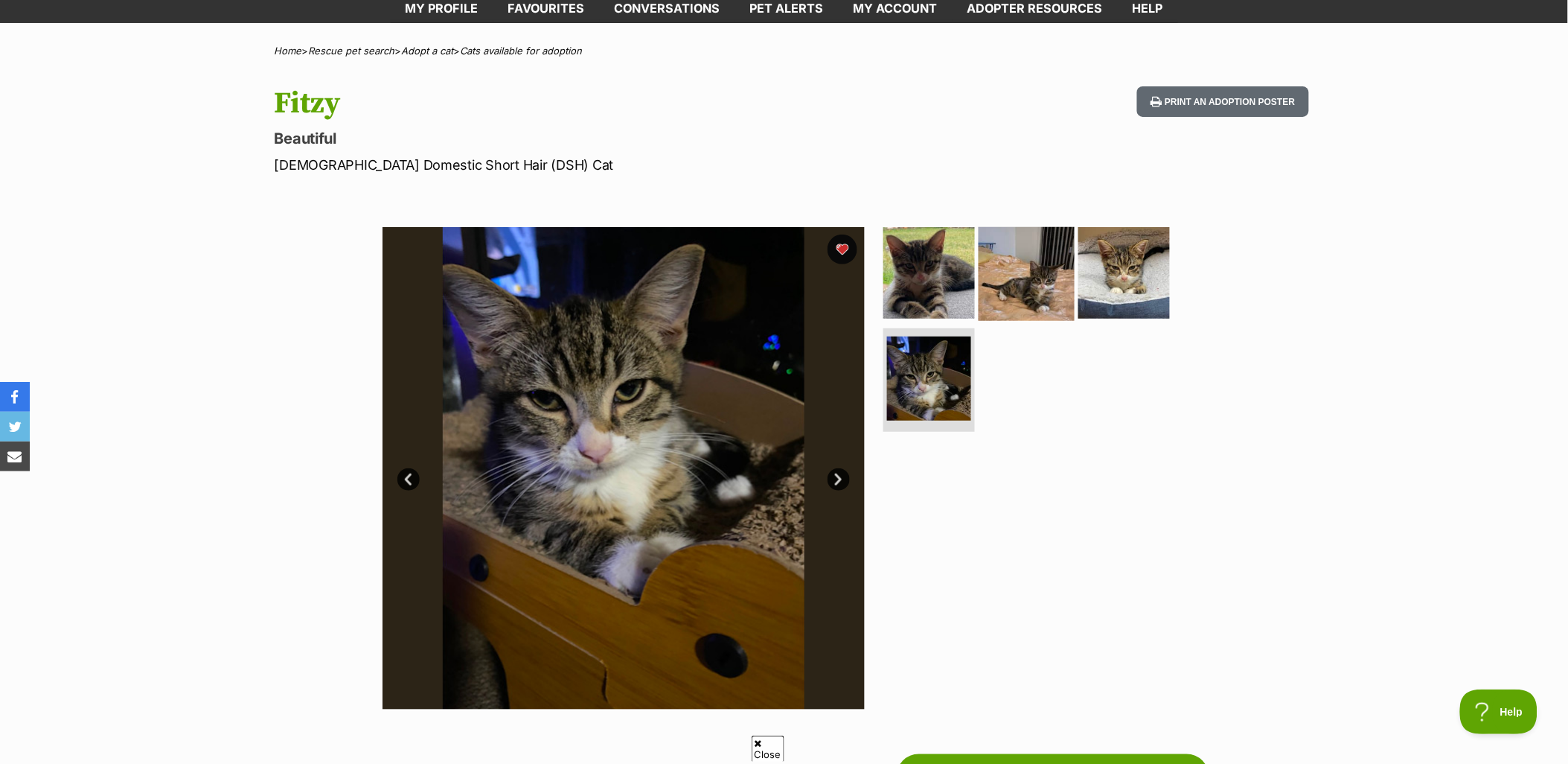
drag, startPoint x: 1041, startPoint y: 281, endPoint x: 1058, endPoint y: 279, distance: 17.1
click at [1042, 281] on img at bounding box center [1026, 273] width 96 height 96
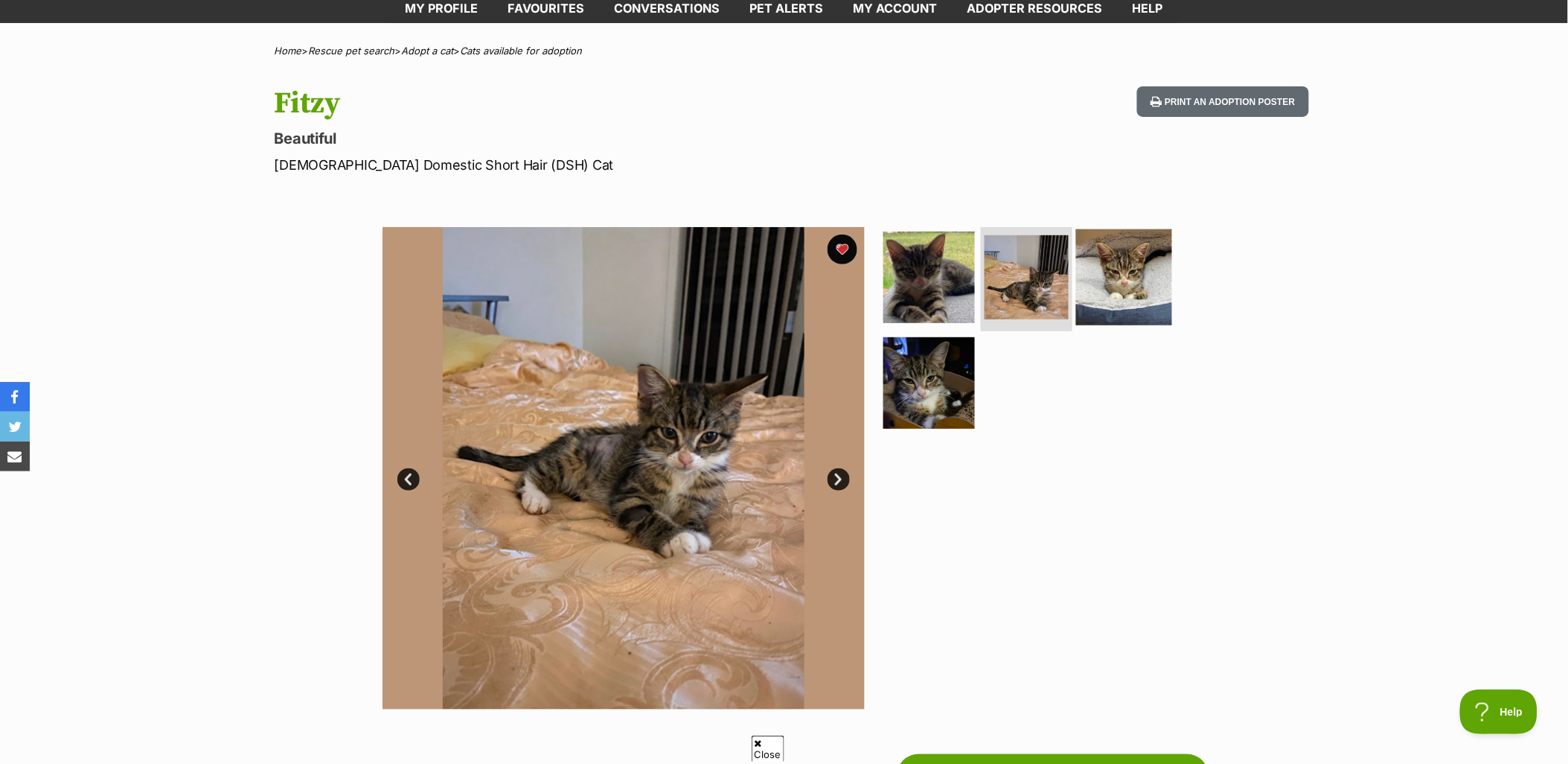
click at [1119, 278] on img at bounding box center [1124, 276] width 96 height 96
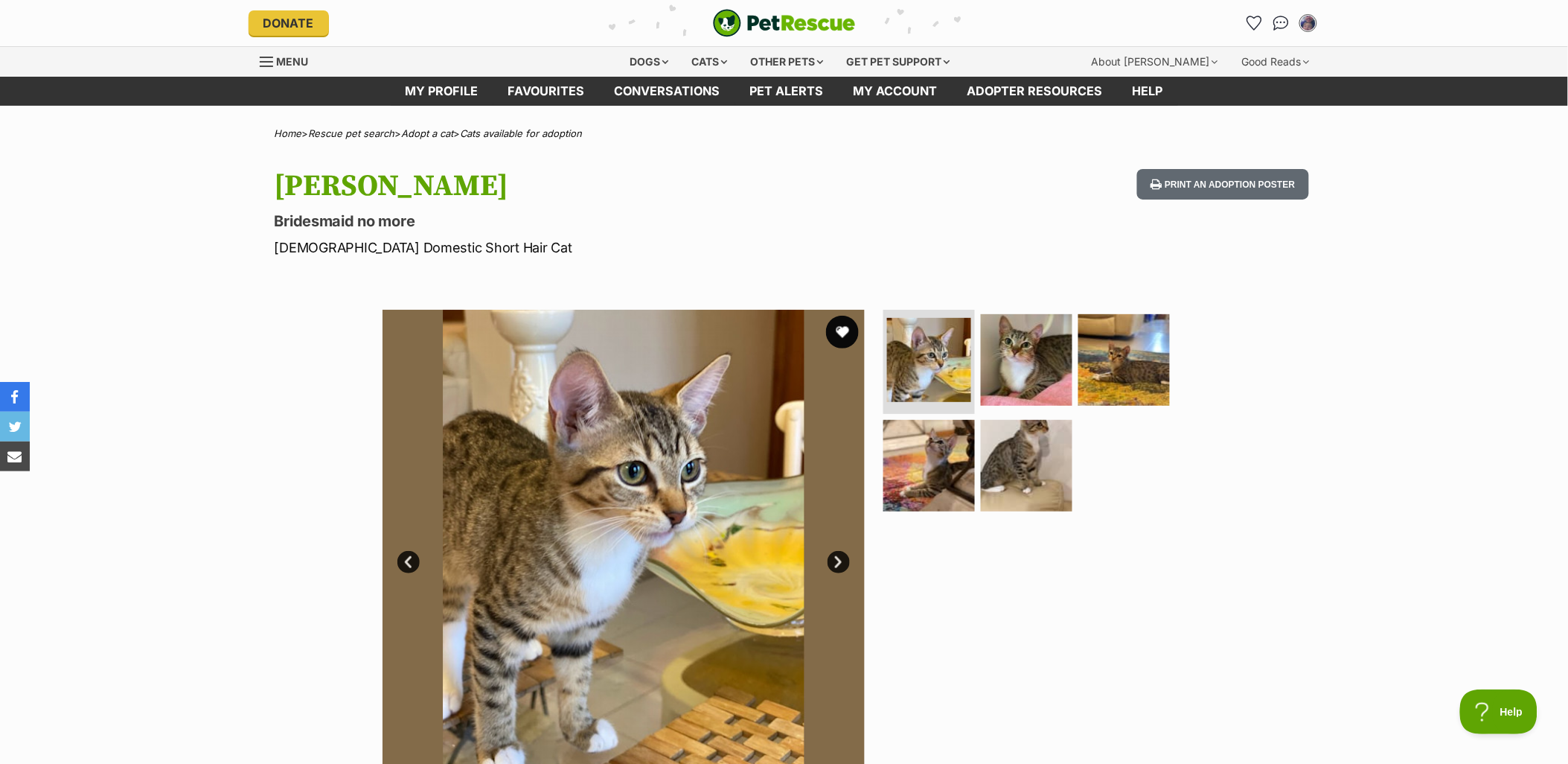
click at [845, 331] on button "favourite" at bounding box center [842, 332] width 33 height 33
click at [1018, 358] on img at bounding box center [1026, 359] width 96 height 96
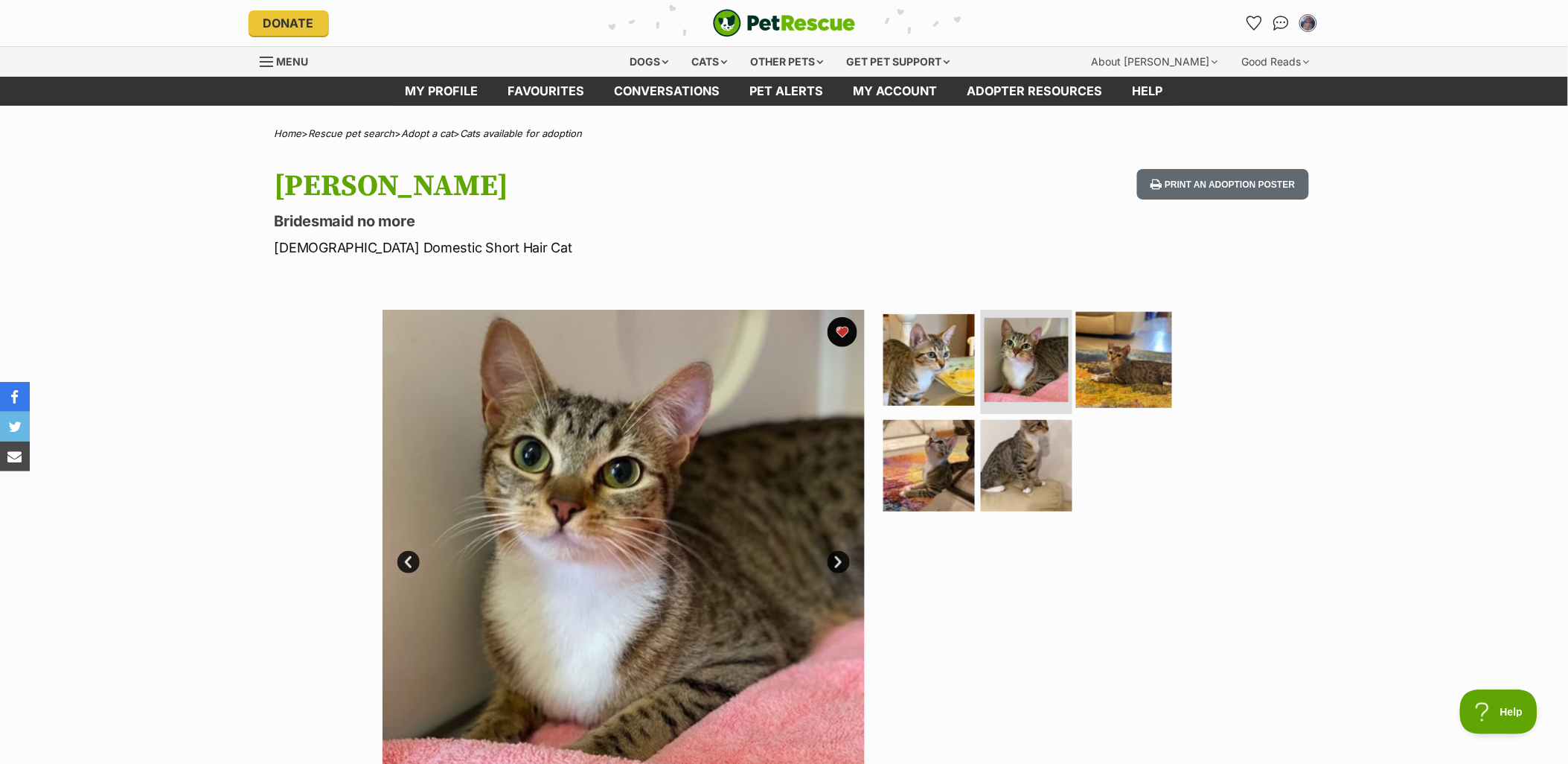
click at [1125, 363] on img at bounding box center [1124, 359] width 96 height 96
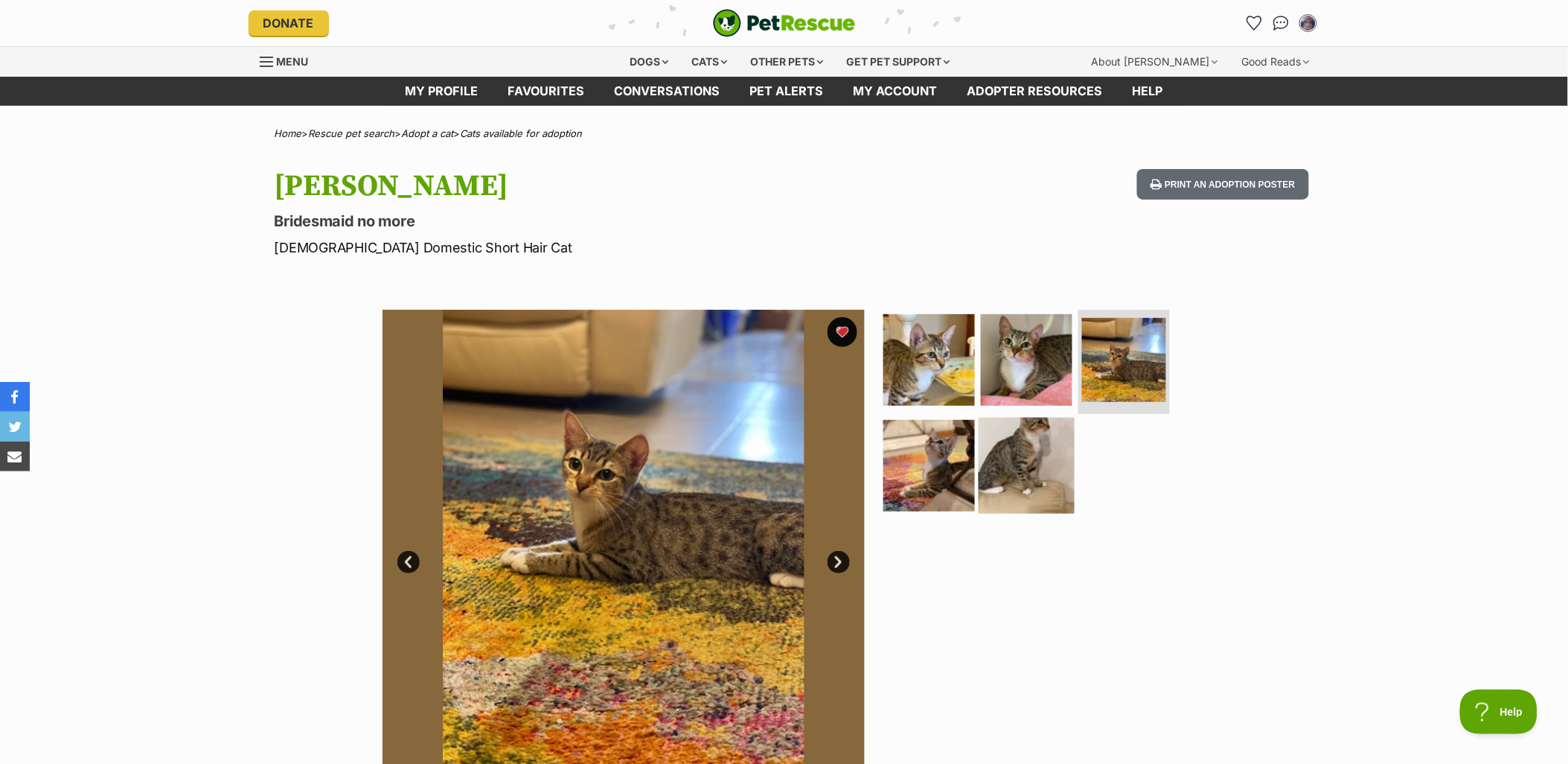
click at [1061, 466] on img at bounding box center [1026, 464] width 96 height 96
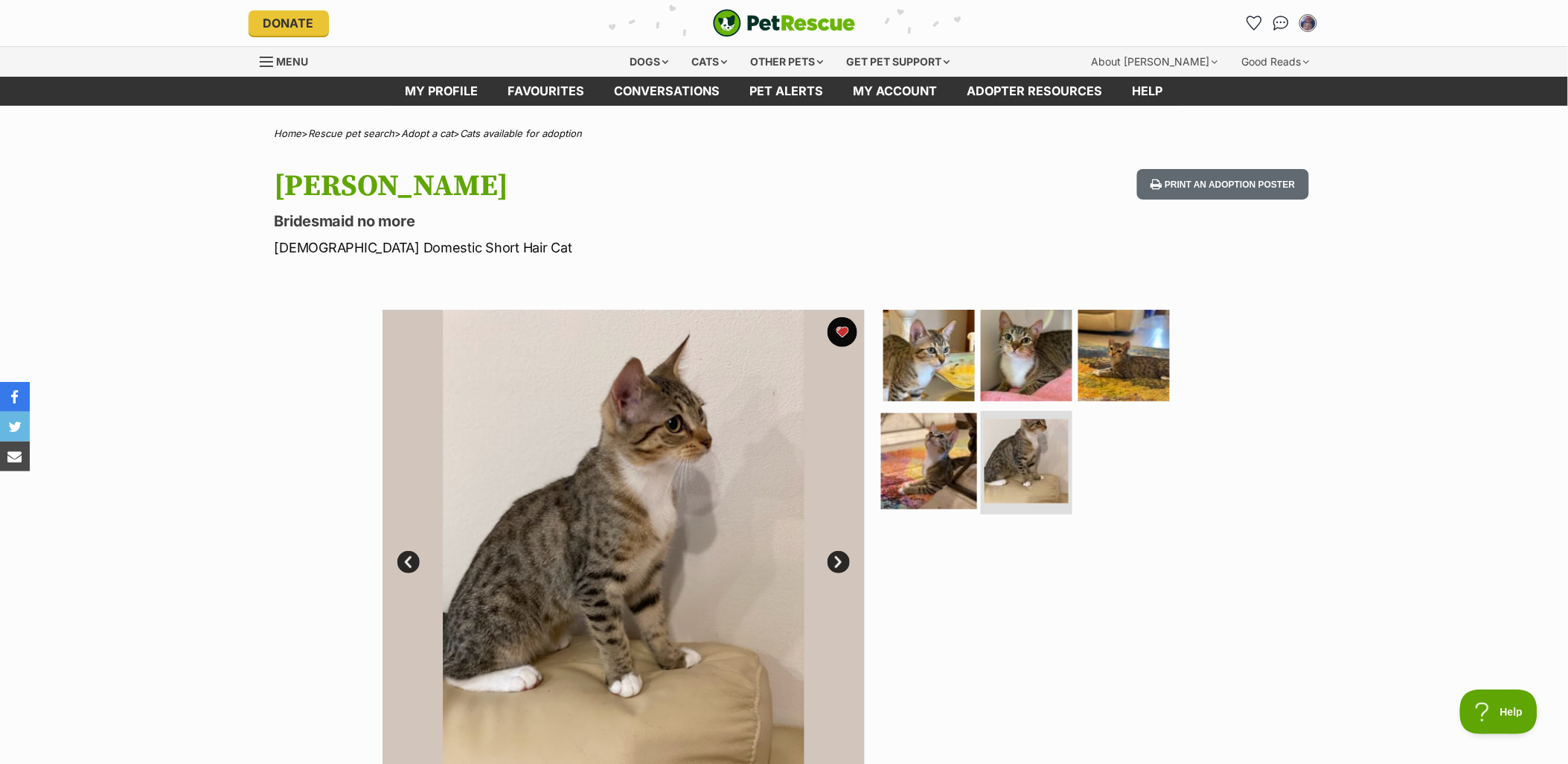
click at [903, 472] on img at bounding box center [929, 459] width 96 height 96
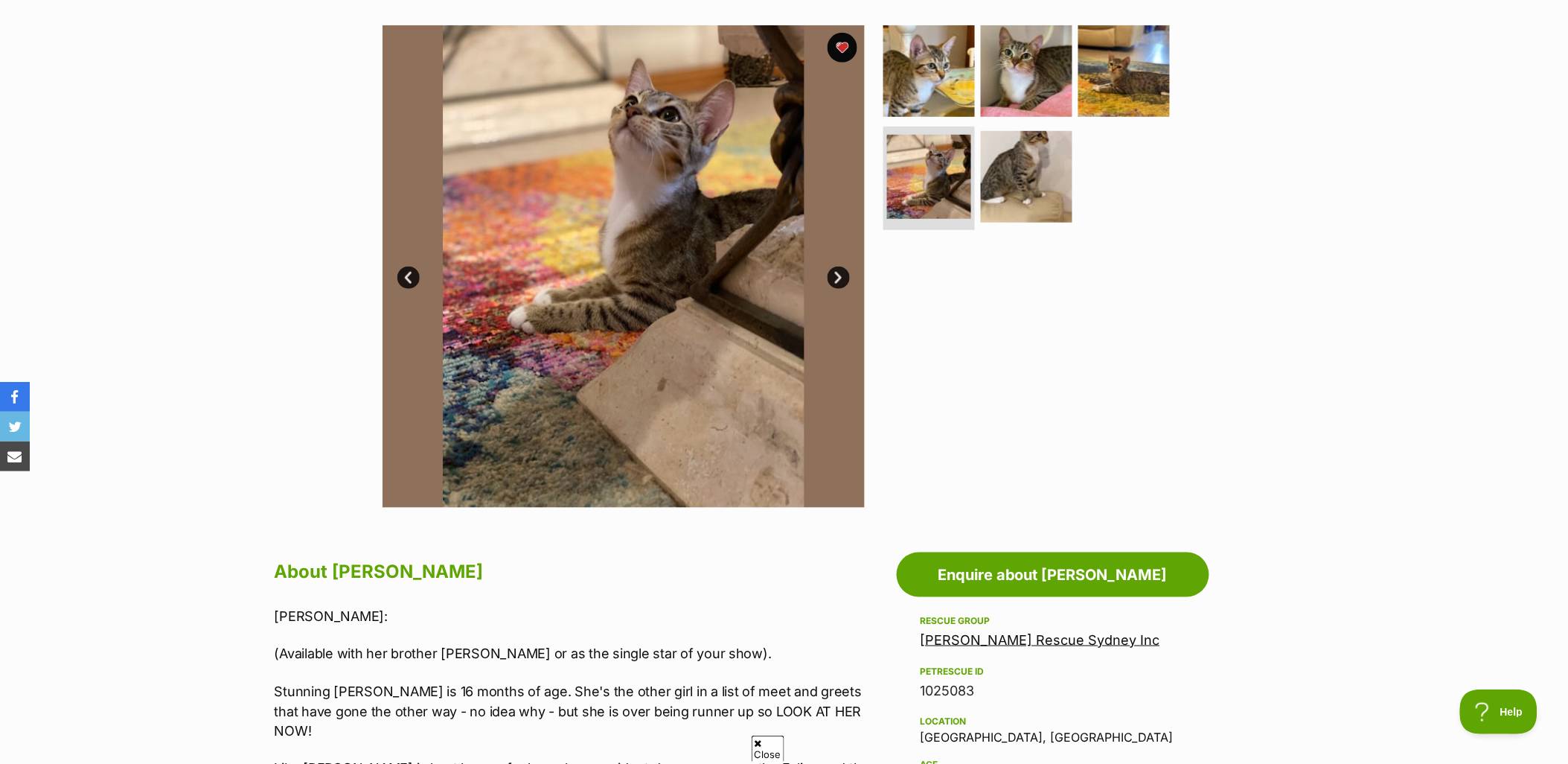
scroll to position [165, 0]
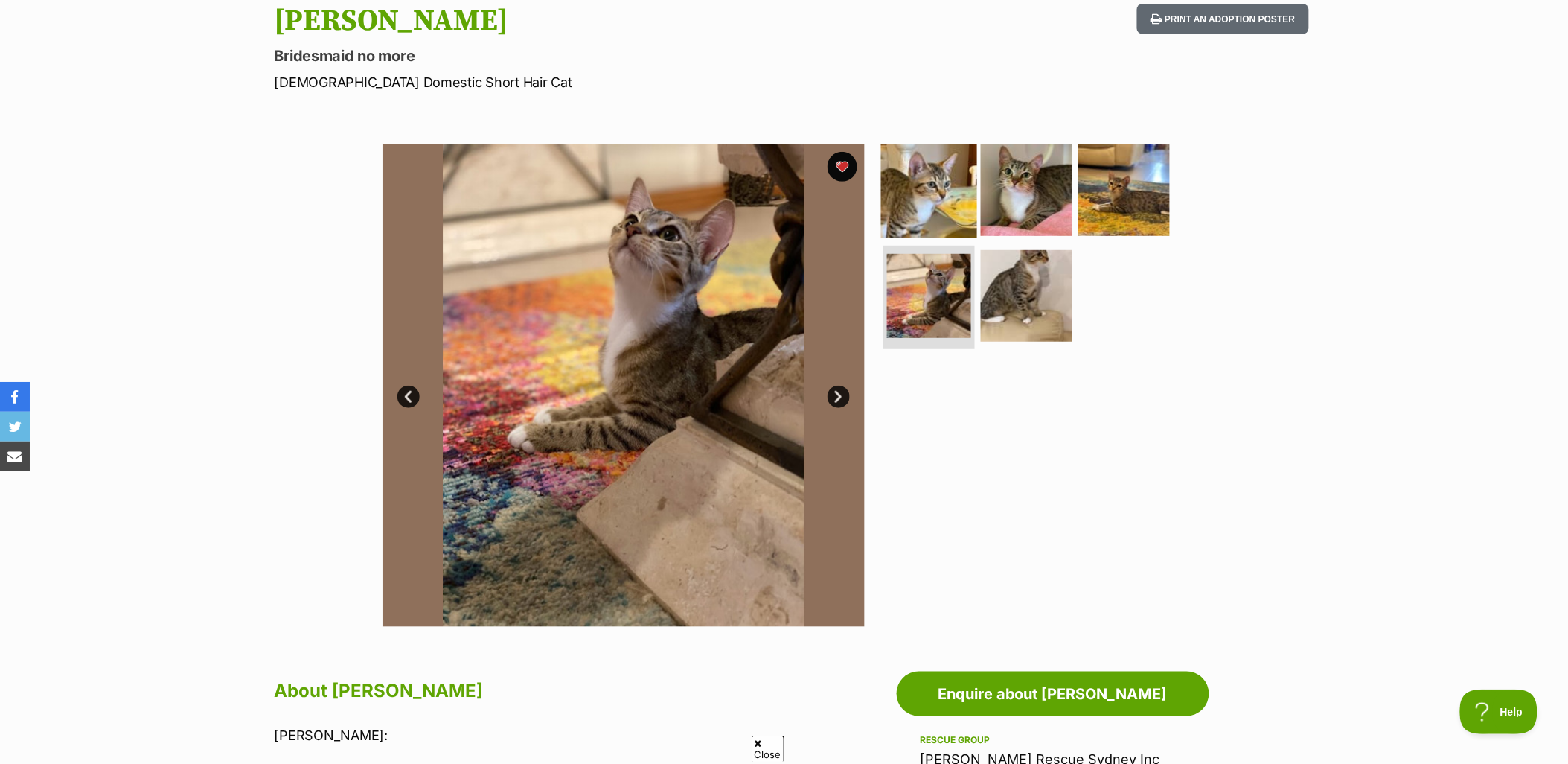
click at [948, 169] on img at bounding box center [929, 190] width 96 height 96
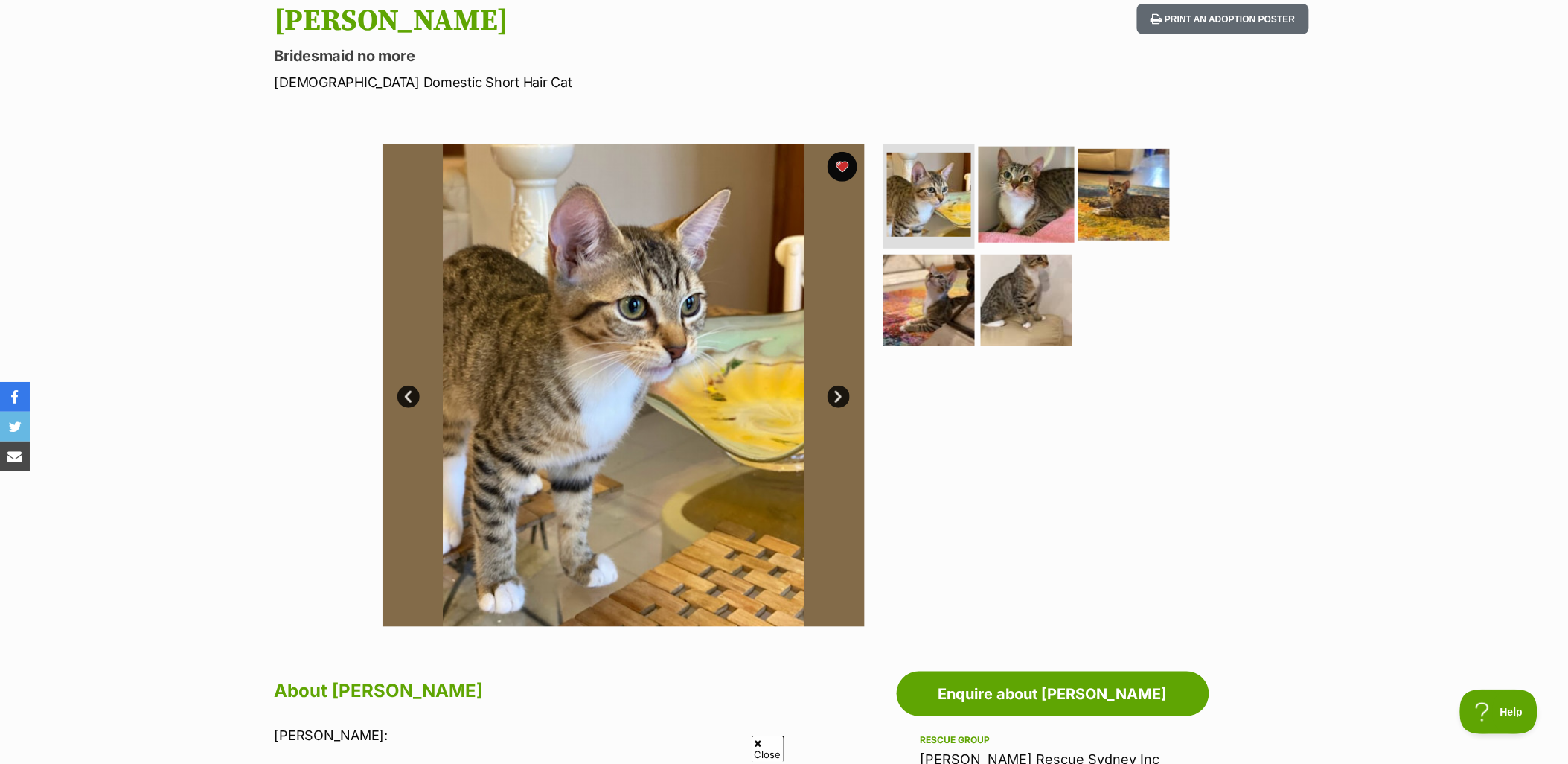
click at [1001, 175] on img at bounding box center [1026, 194] width 96 height 96
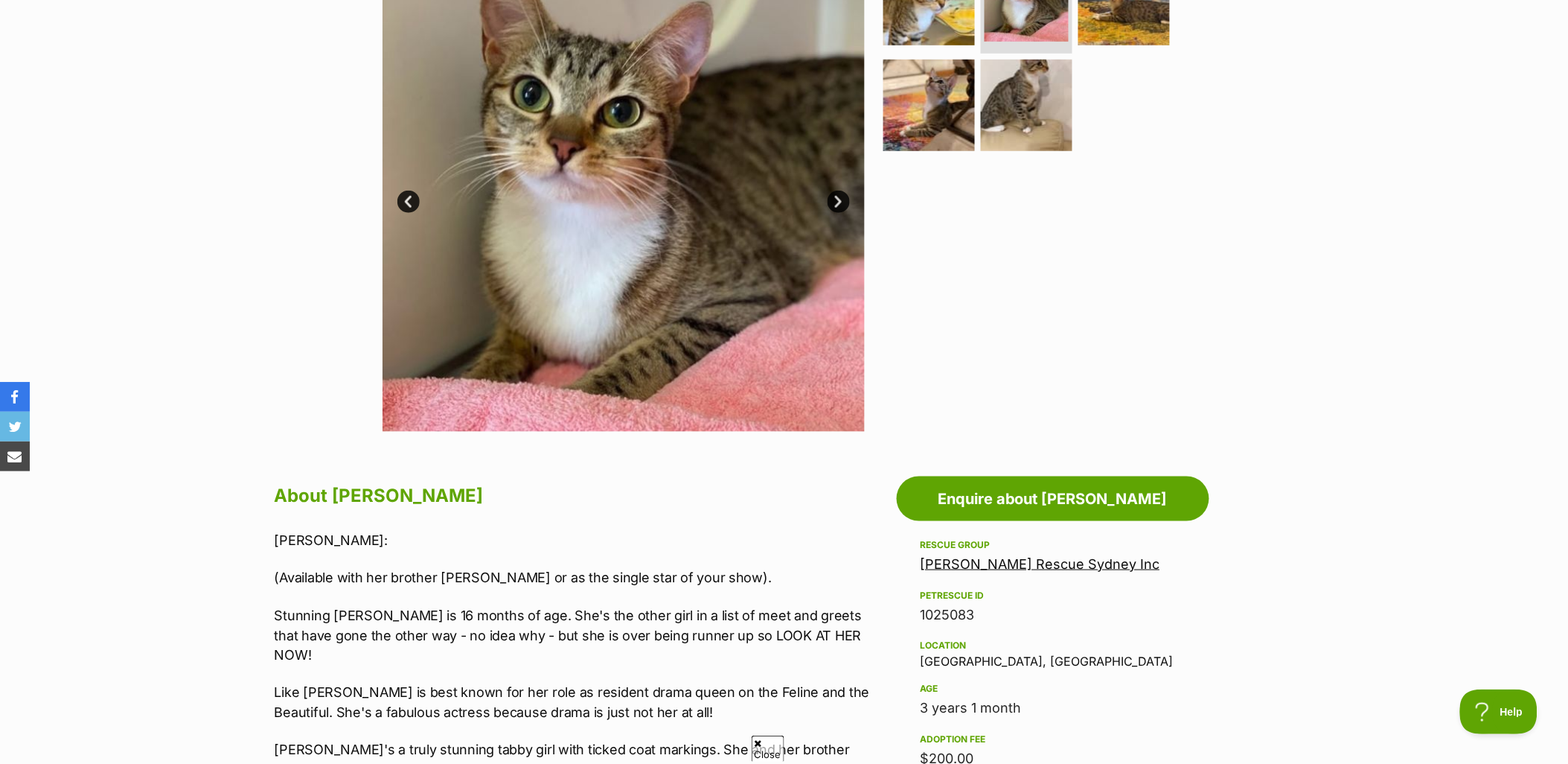
scroll to position [413, 0]
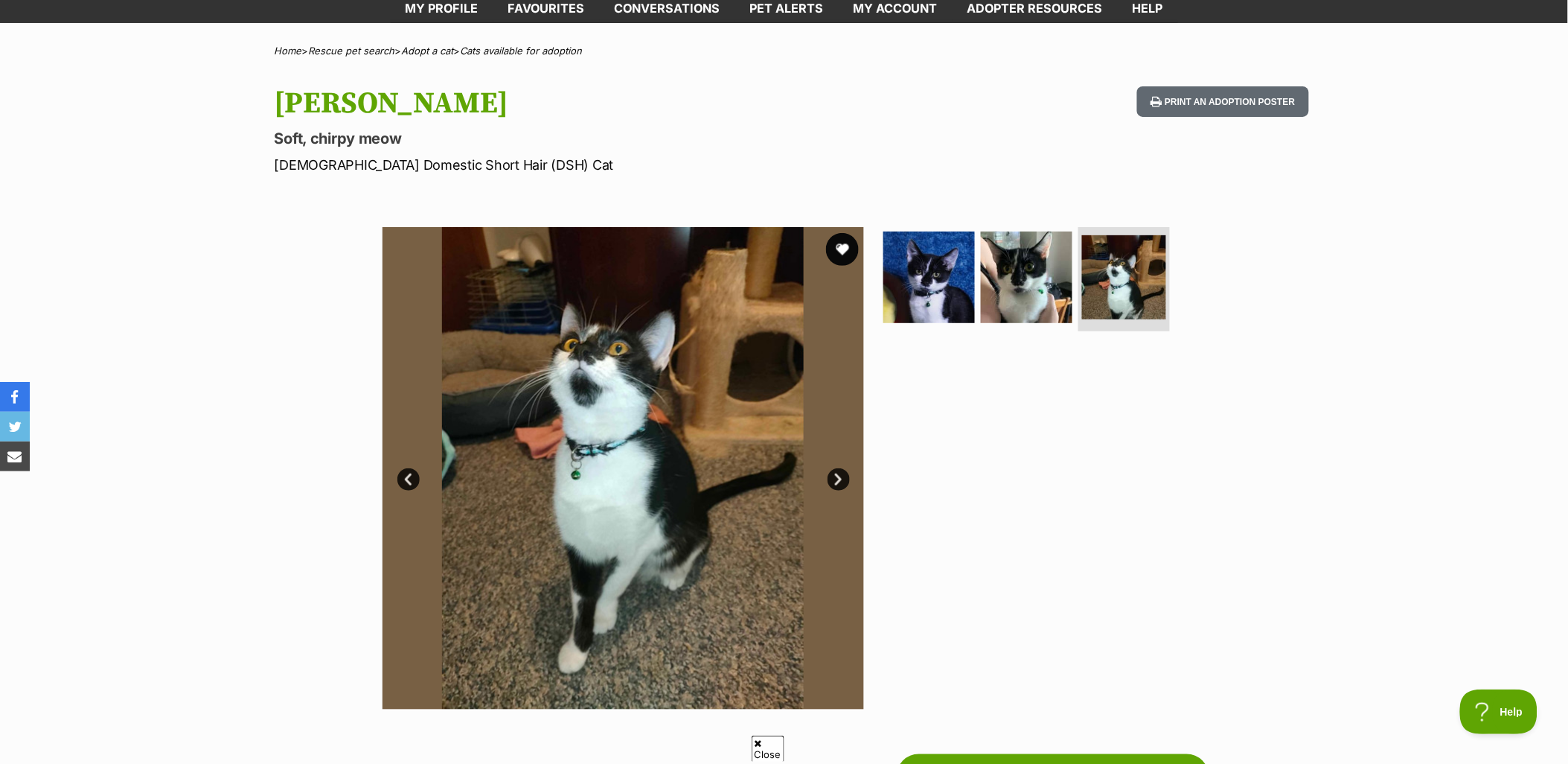
click at [853, 244] on button "favourite" at bounding box center [842, 250] width 33 height 33
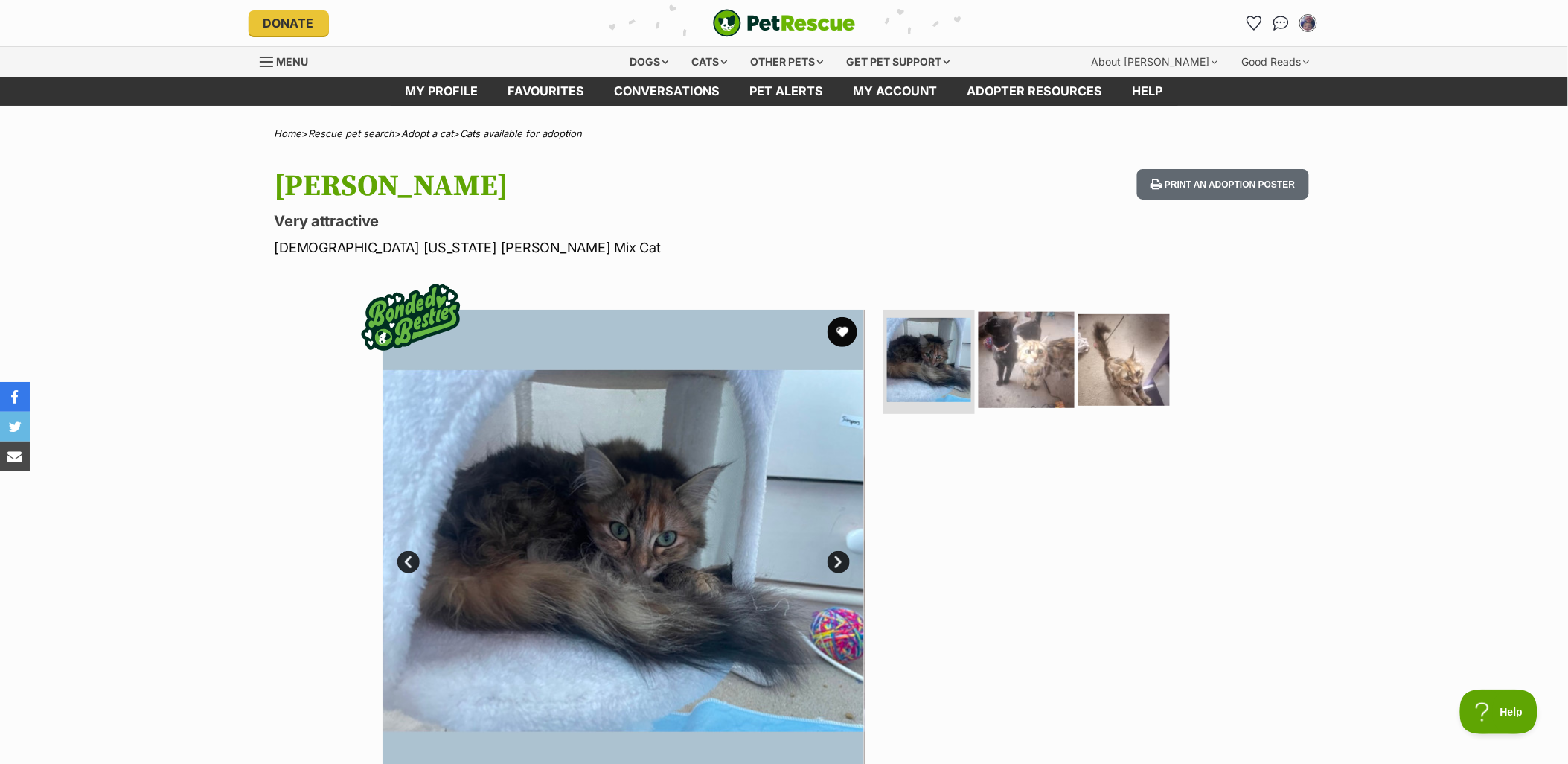
click at [1052, 382] on img at bounding box center [1026, 359] width 96 height 96
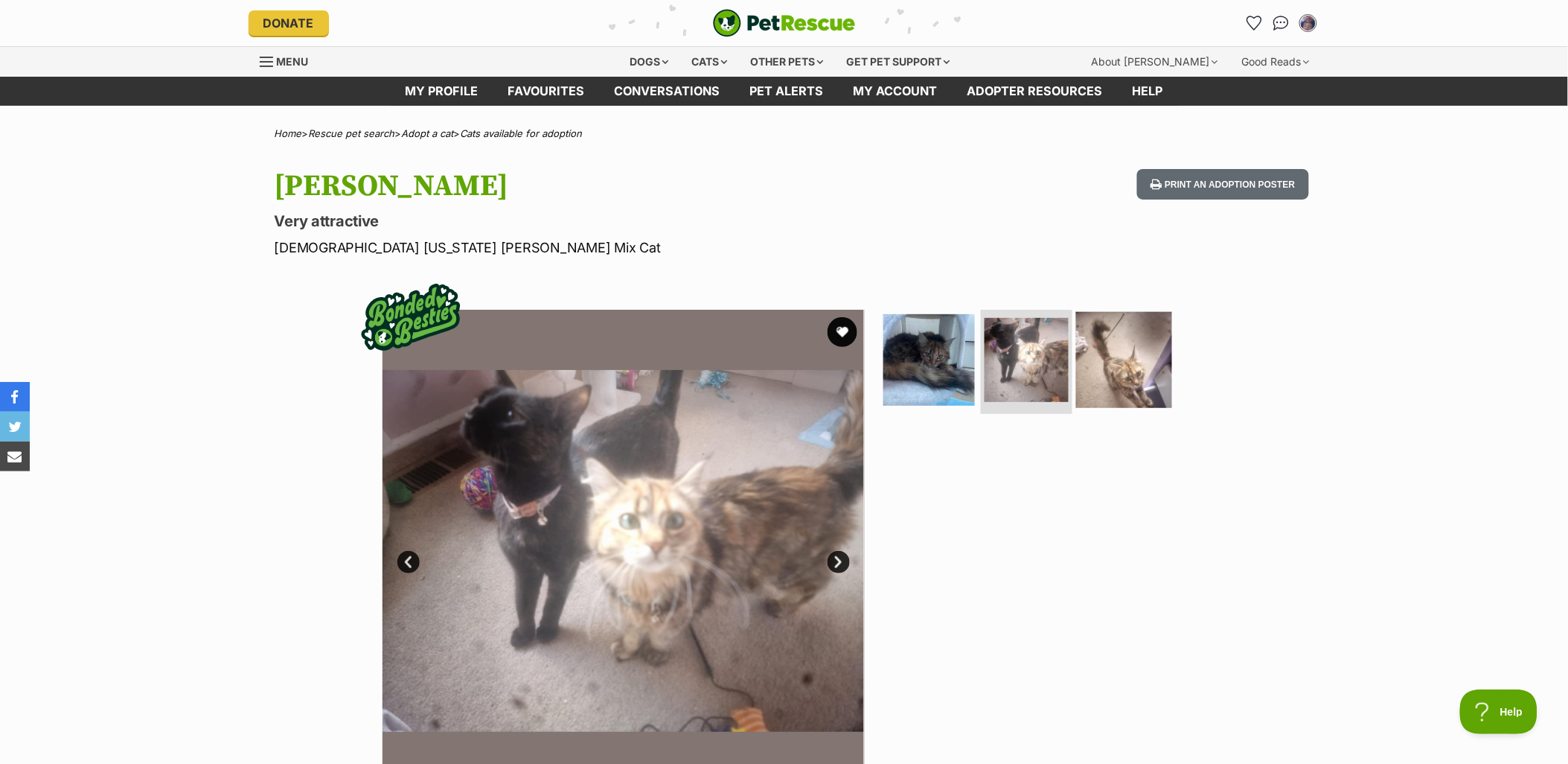
click at [1109, 376] on img at bounding box center [1124, 359] width 96 height 96
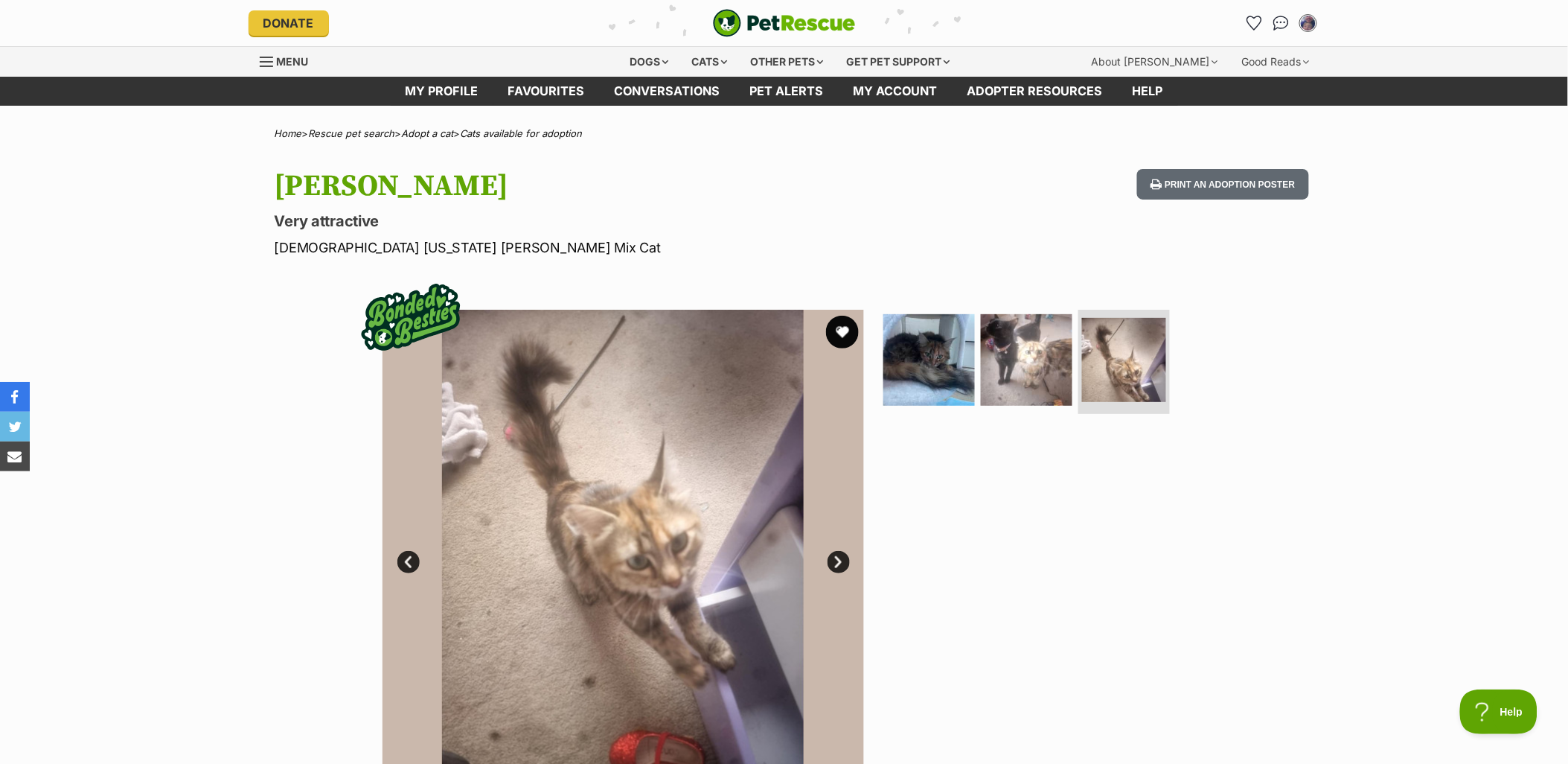
click at [851, 336] on button "favourite" at bounding box center [842, 332] width 33 height 33
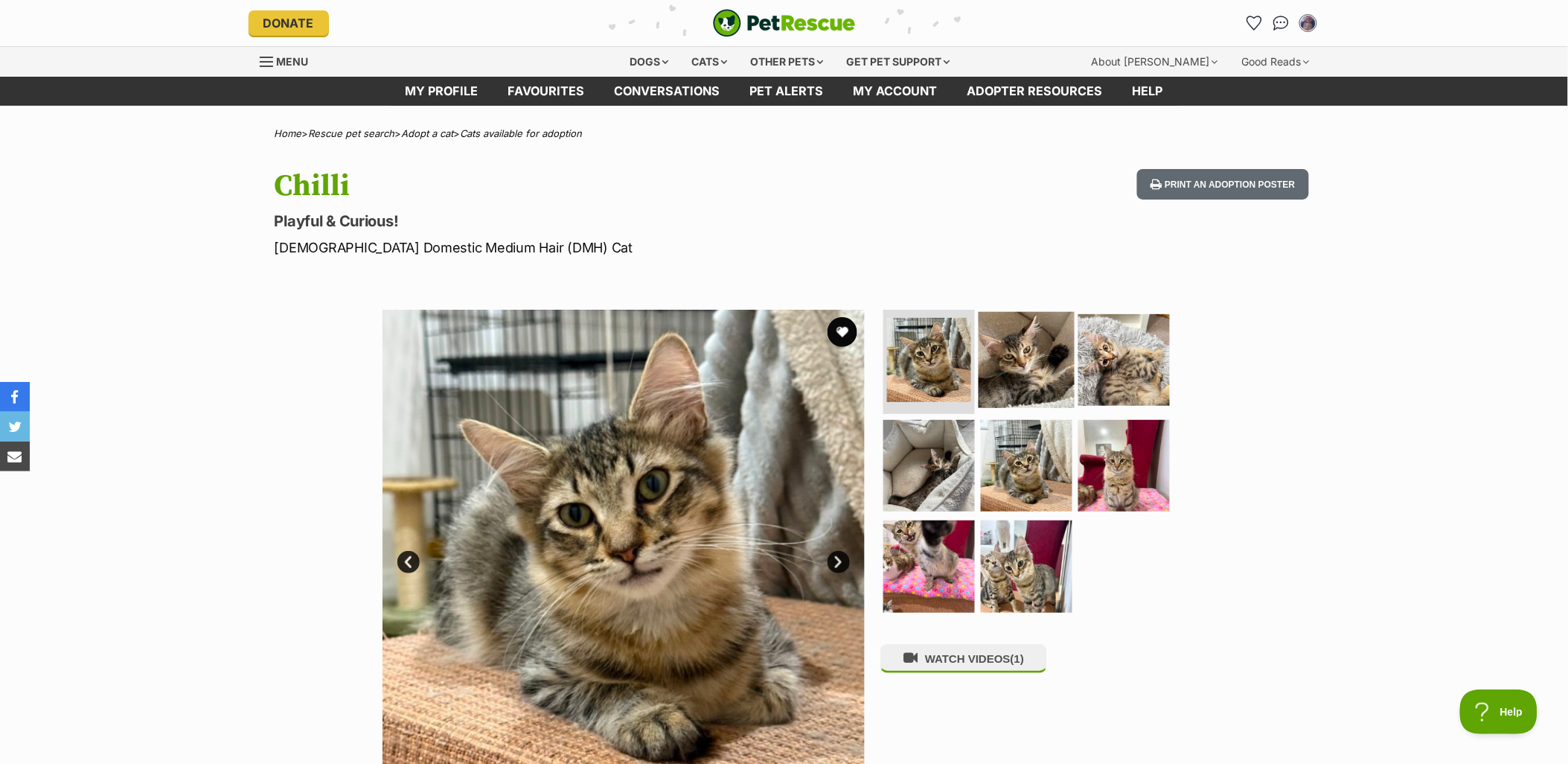
click at [1004, 358] on img at bounding box center [1026, 359] width 96 height 96
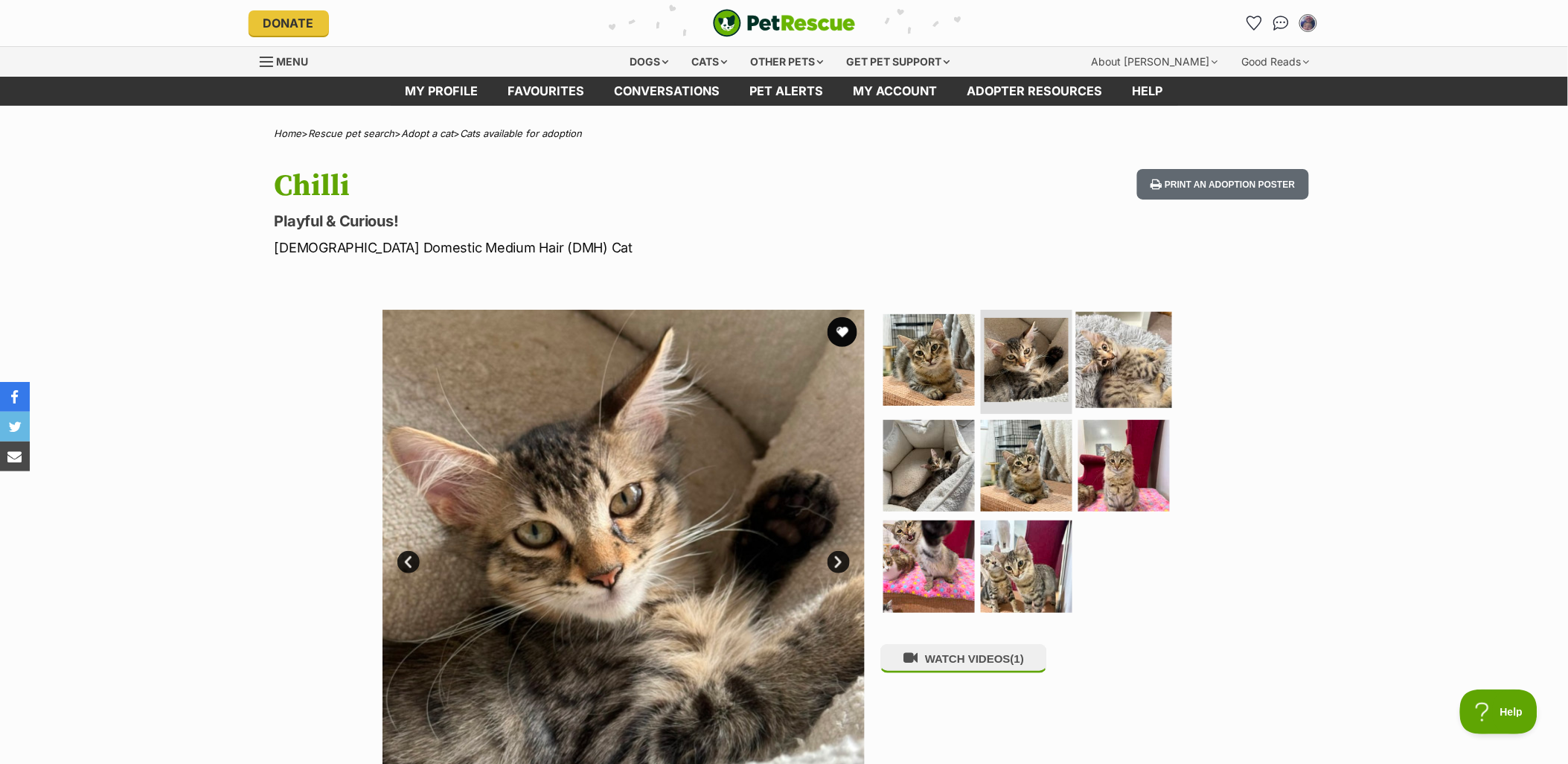
click at [1109, 362] on img at bounding box center [1124, 359] width 96 height 96
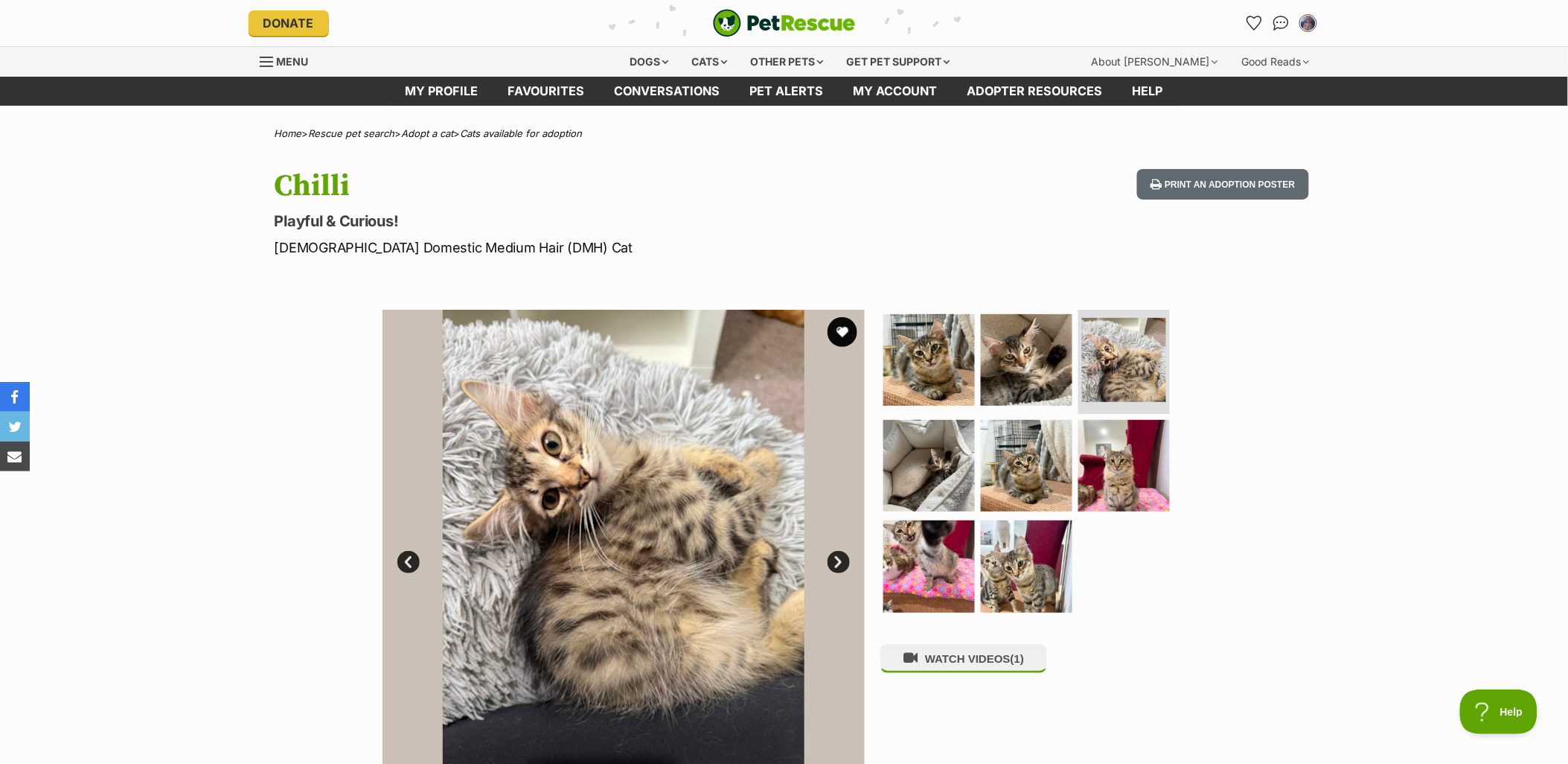
click at [983, 407] on ul at bounding box center [1033, 466] width 305 height 312
click at [963, 434] on img at bounding box center [929, 464] width 96 height 96
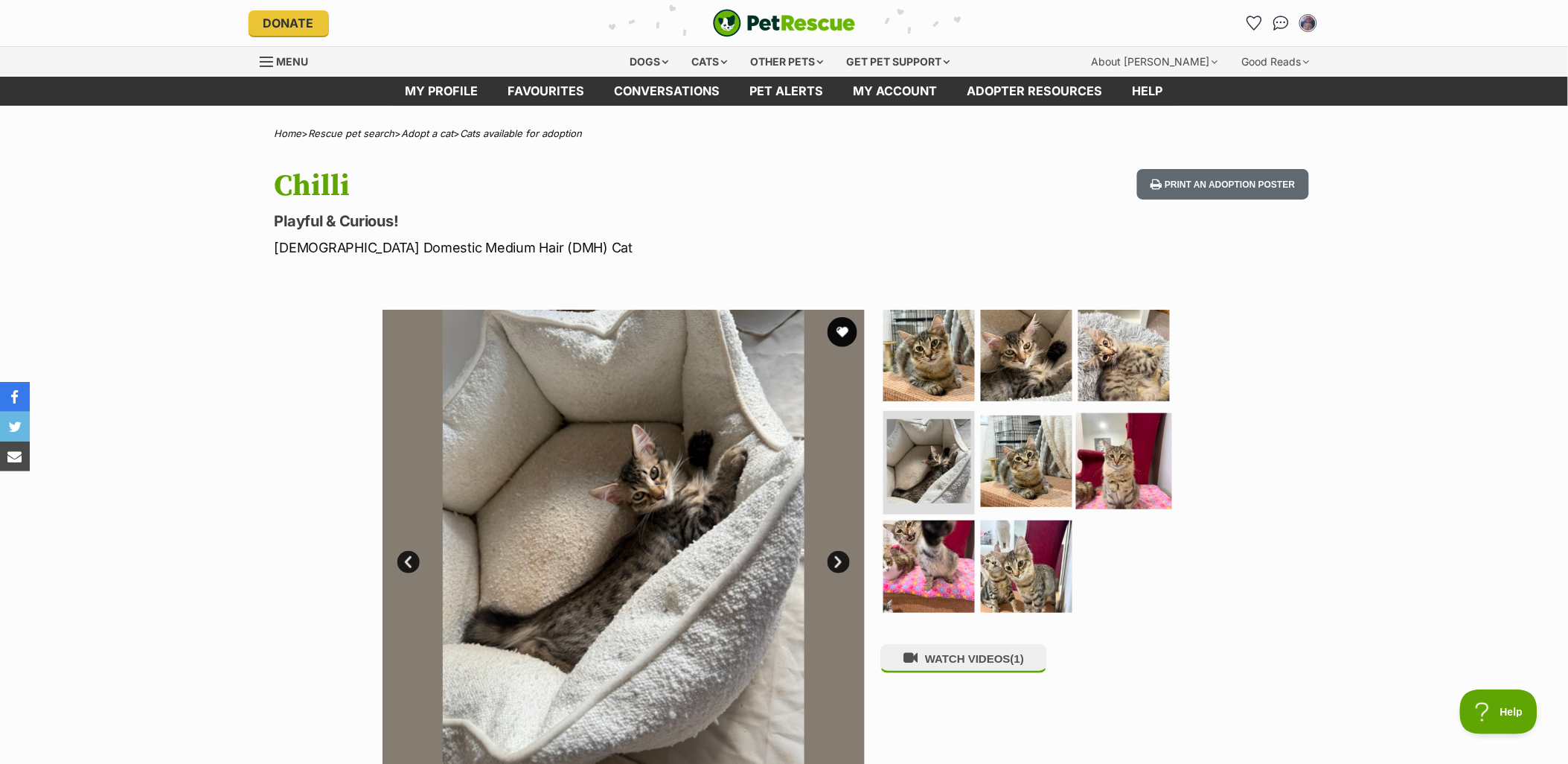
click at [1089, 452] on img at bounding box center [1124, 459] width 96 height 96
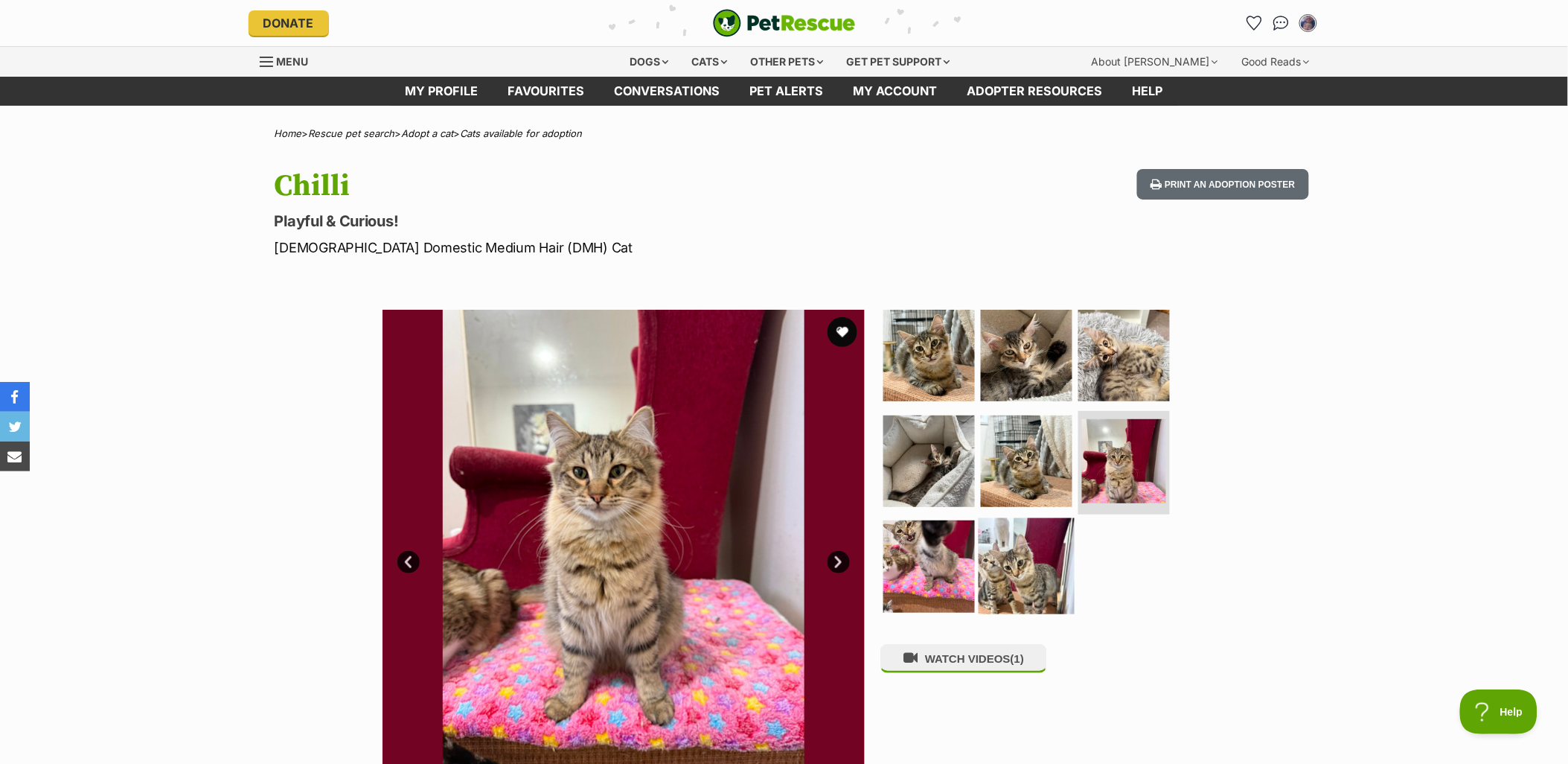
click at [1008, 576] on img at bounding box center [1026, 565] width 96 height 96
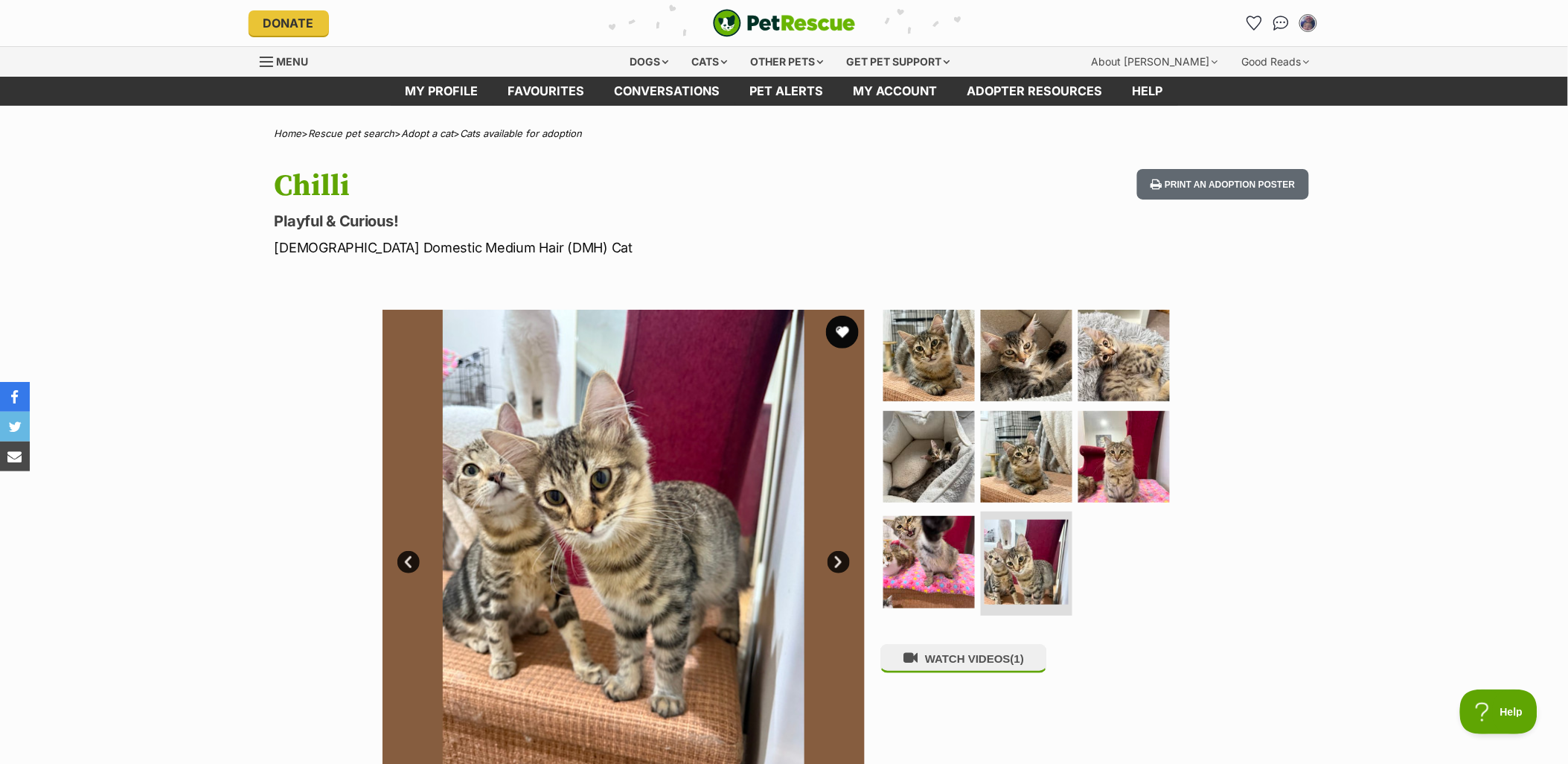
click at [841, 323] on button "favourite" at bounding box center [842, 332] width 33 height 33
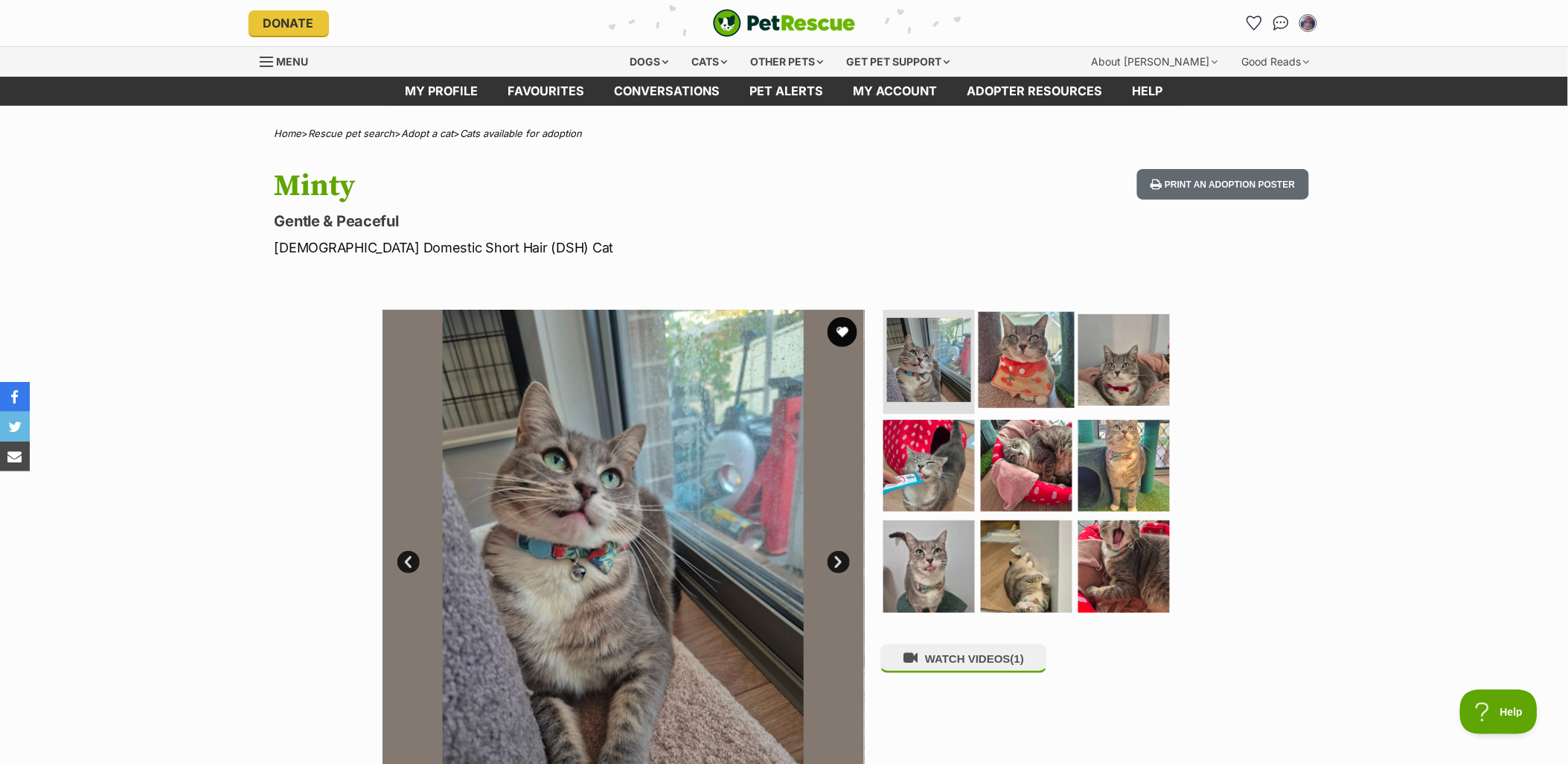
click at [1067, 367] on img at bounding box center [1026, 359] width 96 height 96
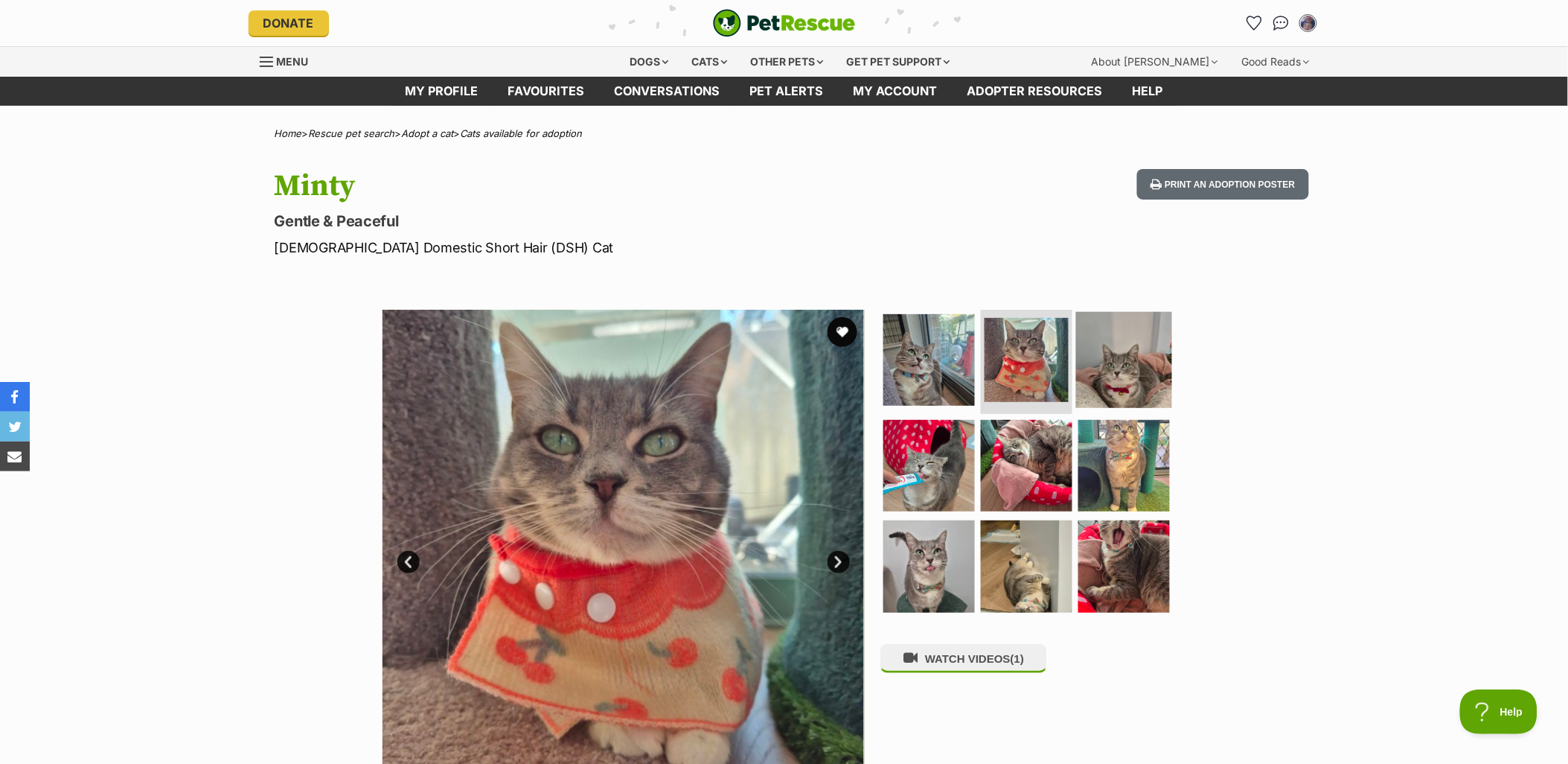
click at [1118, 379] on img at bounding box center [1124, 359] width 96 height 96
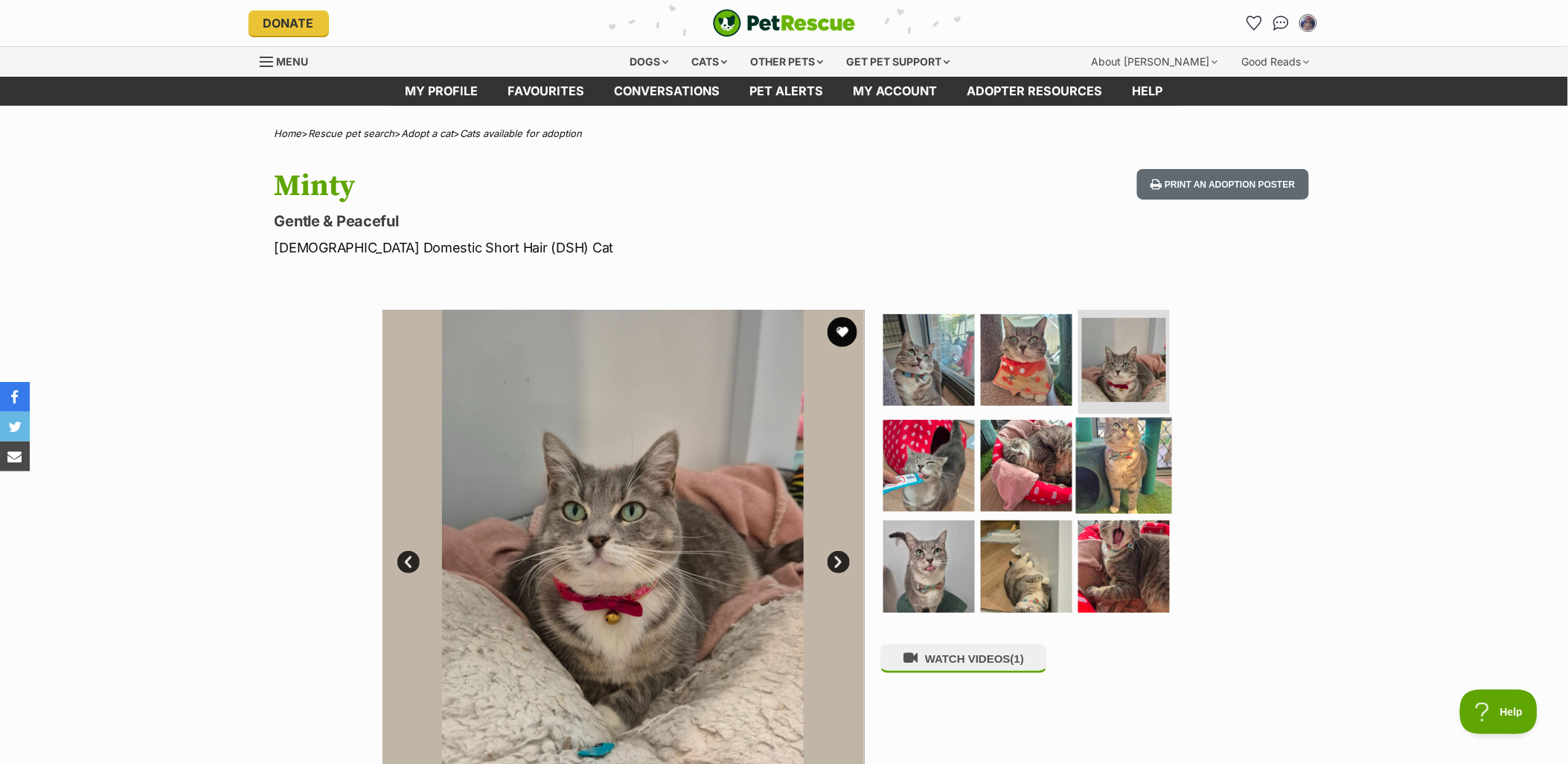
click at [1110, 449] on img at bounding box center [1124, 464] width 96 height 96
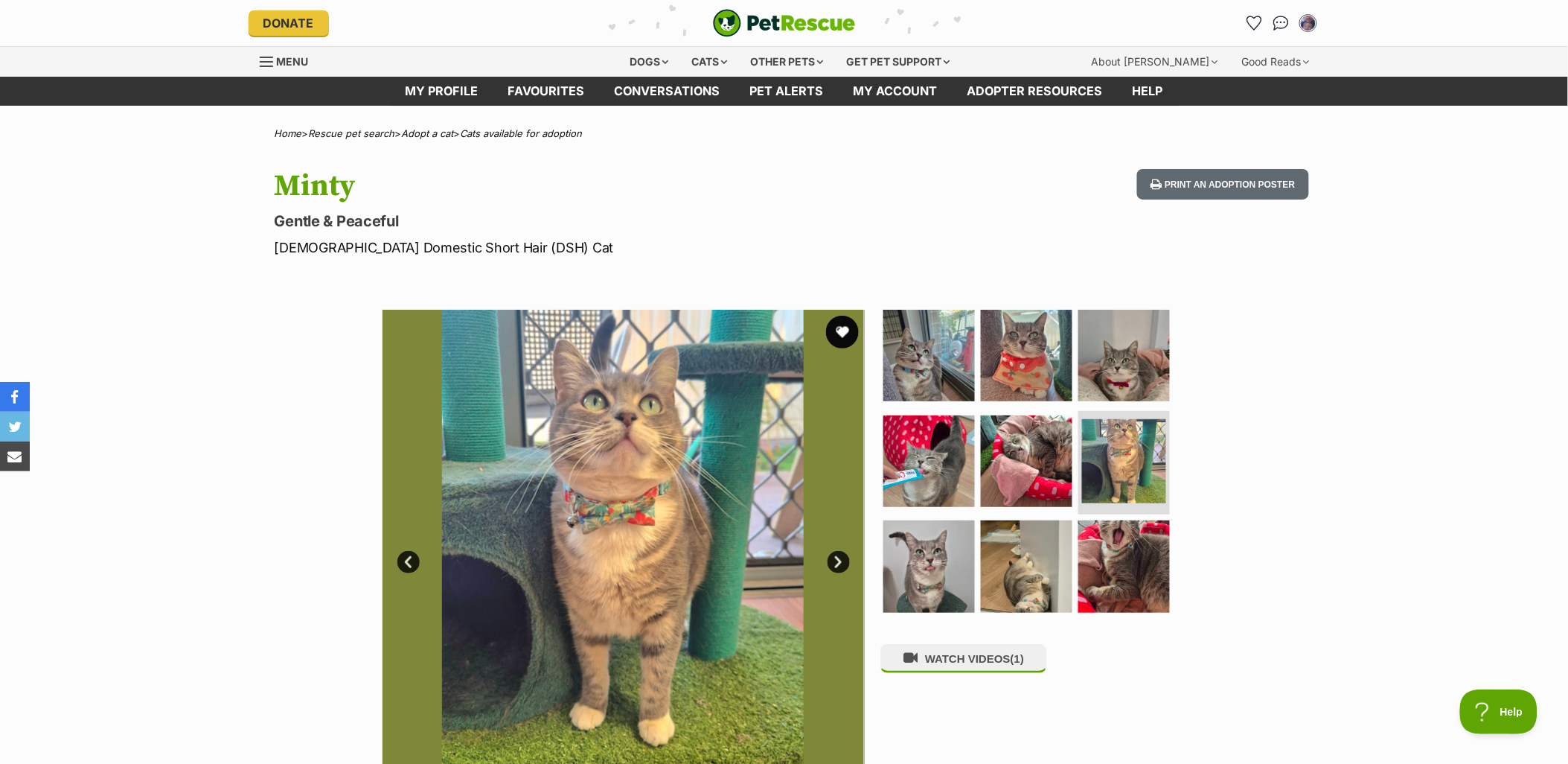
click at [841, 329] on button "favourite" at bounding box center [842, 332] width 33 height 33
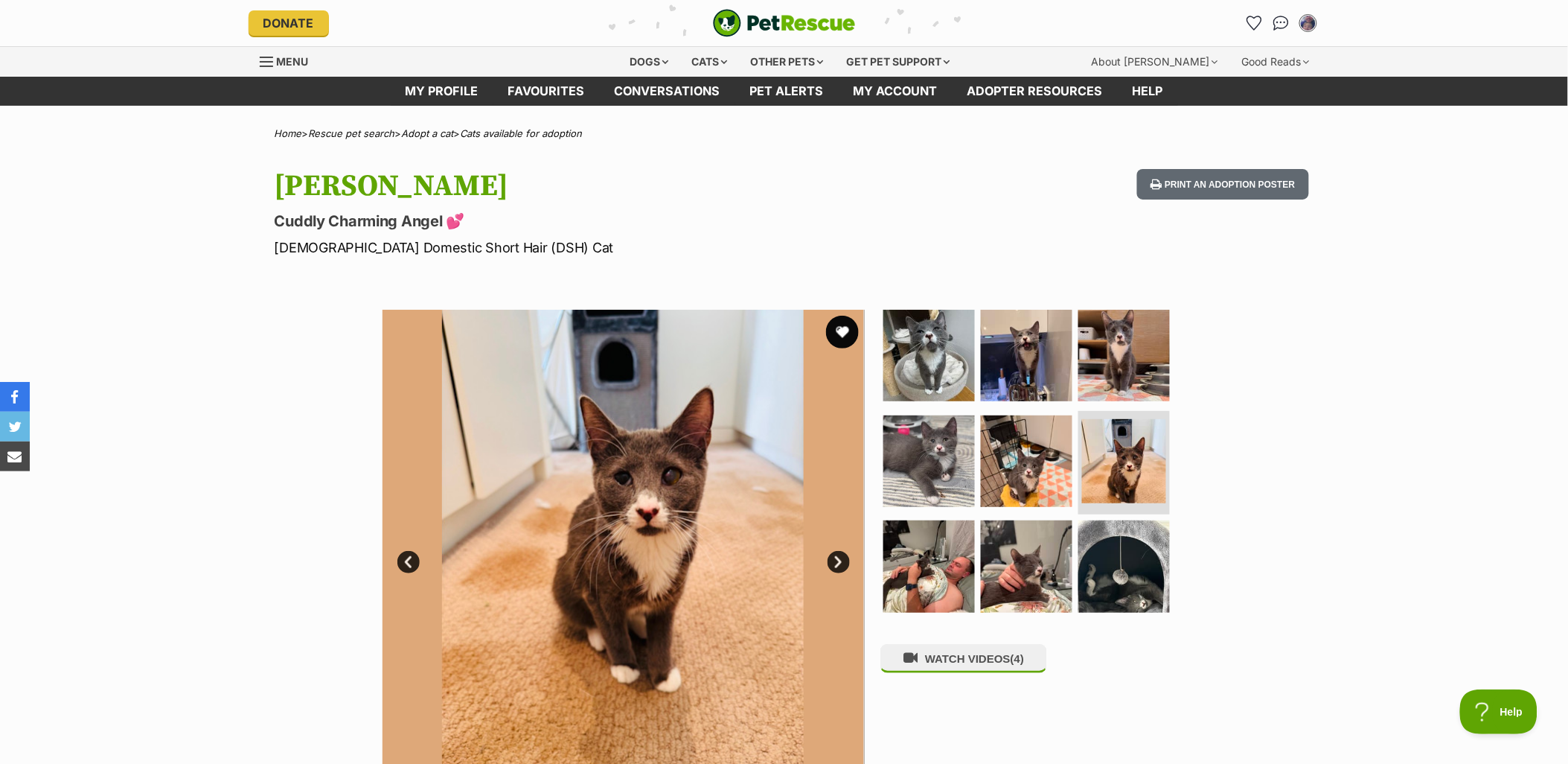
click at [847, 334] on button "favourite" at bounding box center [842, 332] width 33 height 33
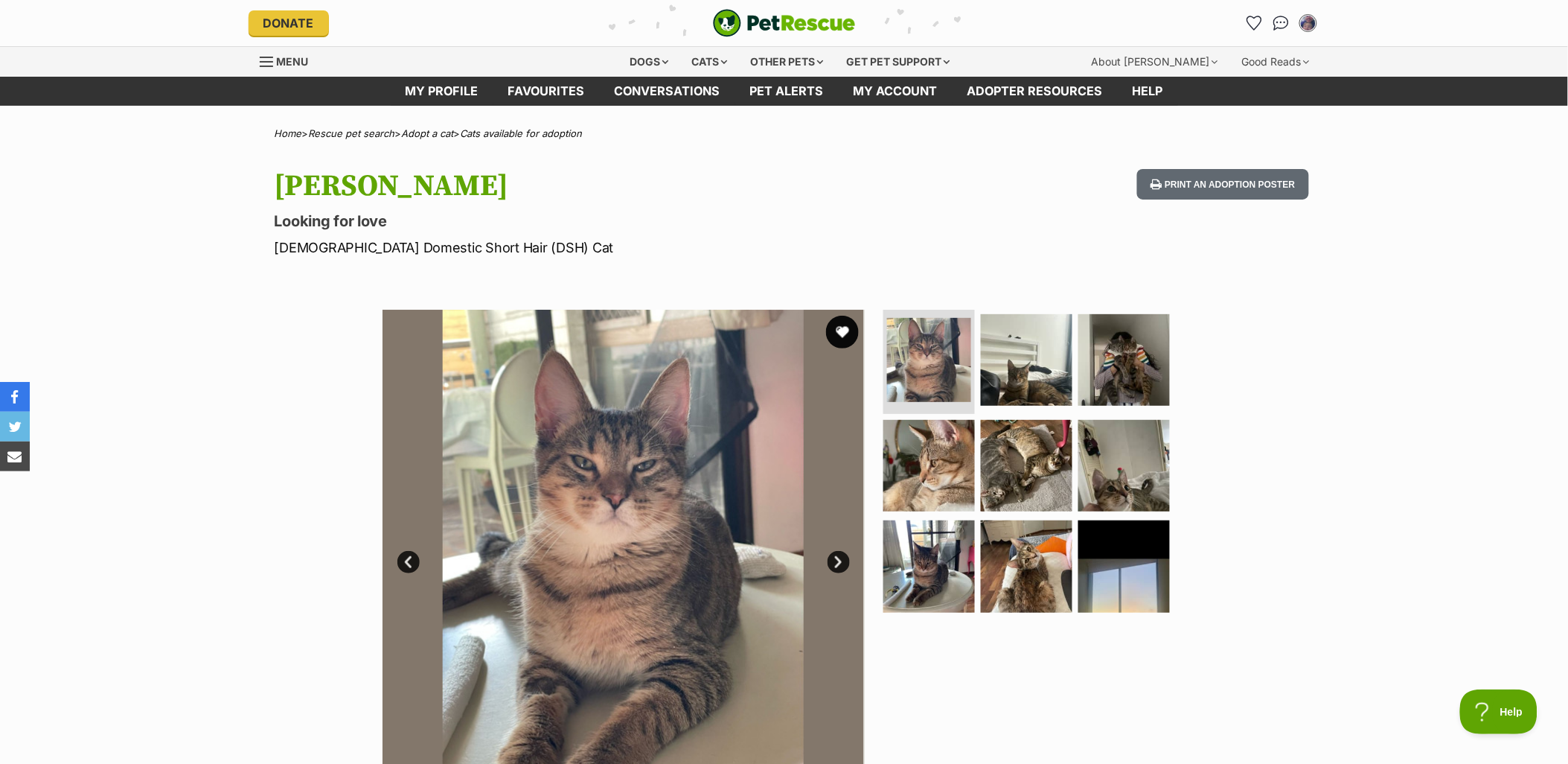
click at [853, 333] on button "favourite" at bounding box center [842, 332] width 33 height 33
click at [945, 459] on img at bounding box center [929, 464] width 96 height 96
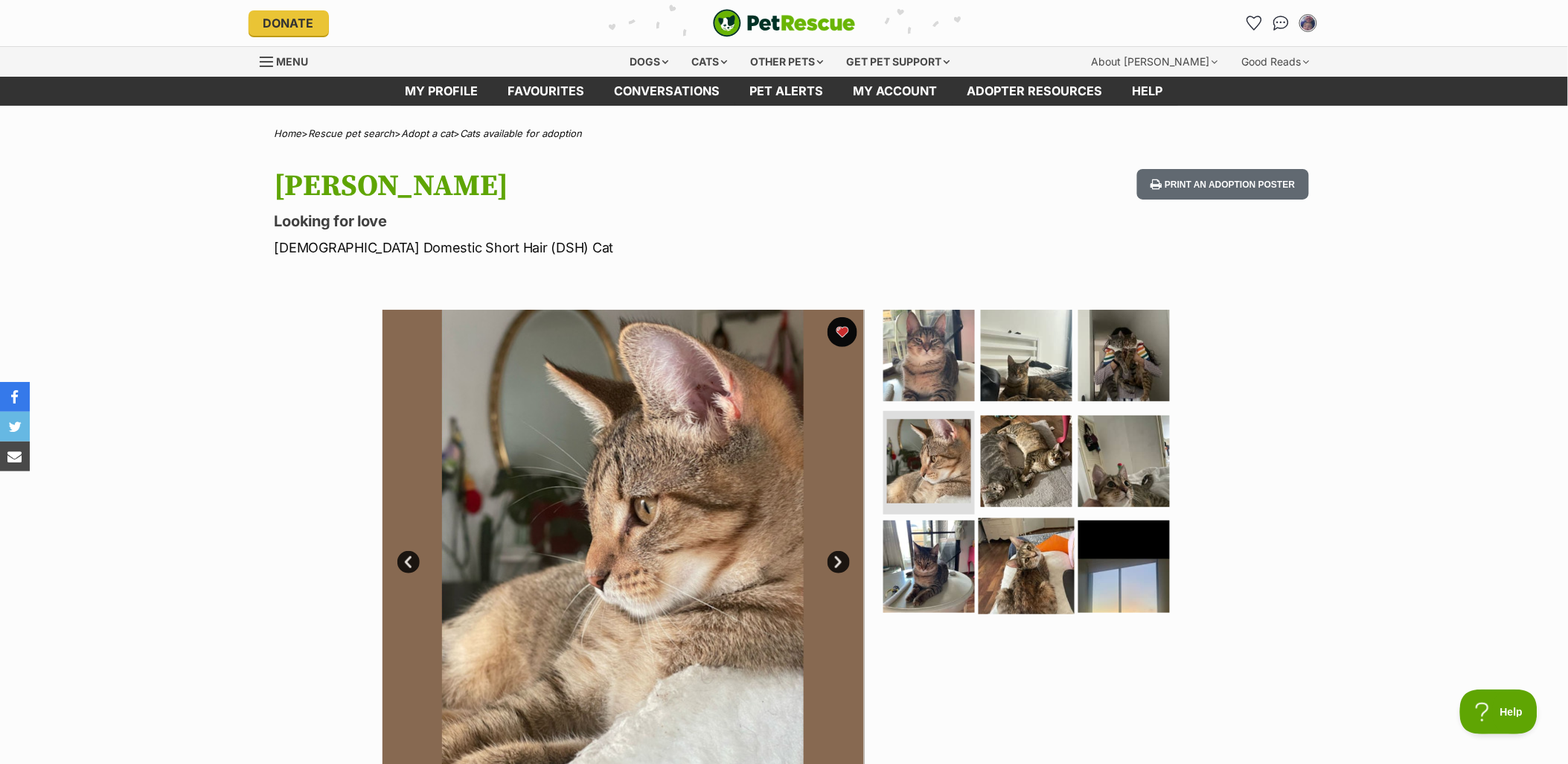
click at [1048, 549] on img at bounding box center [1026, 565] width 96 height 96
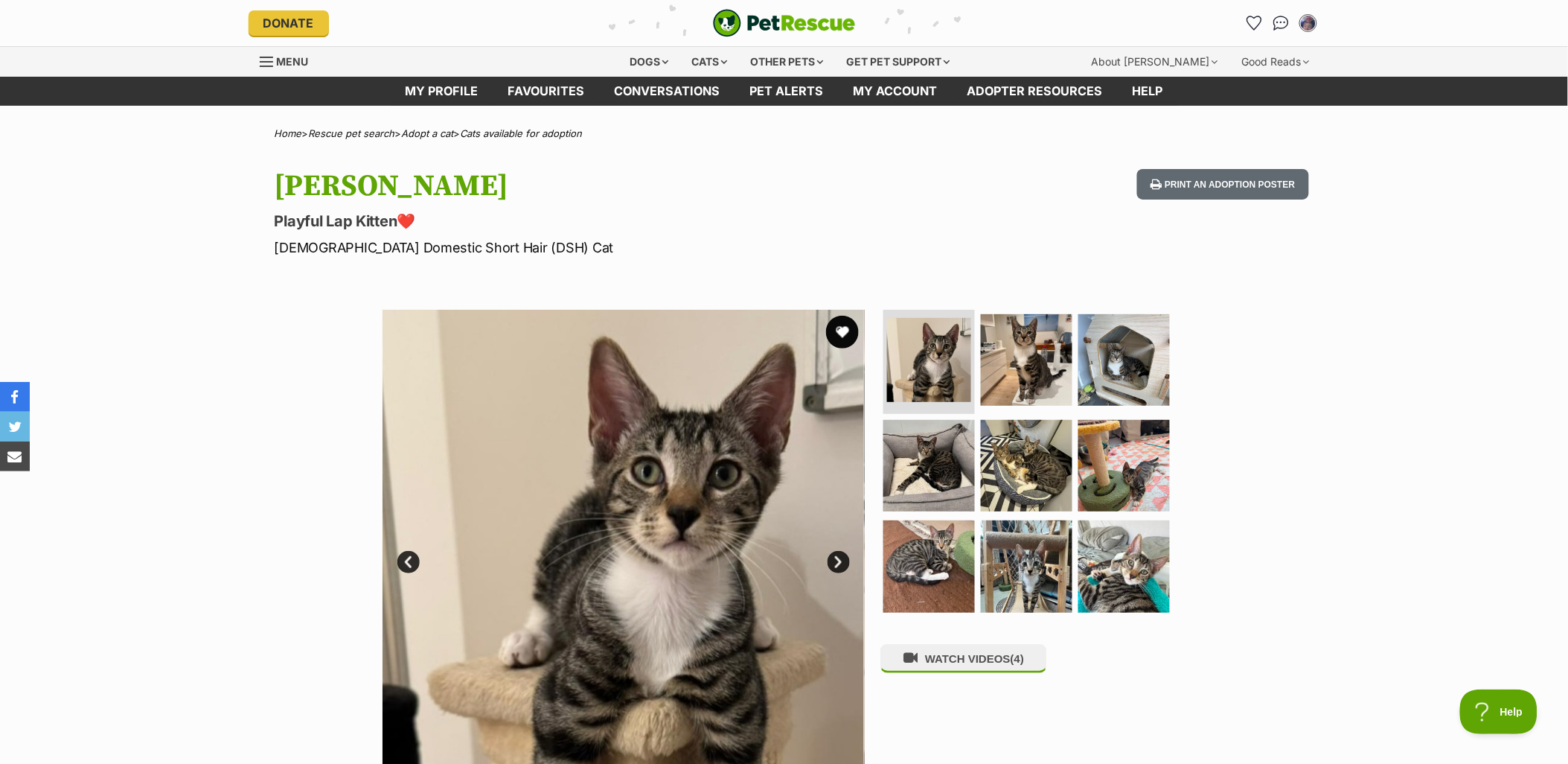
click at [840, 333] on button "favourite" at bounding box center [842, 332] width 33 height 33
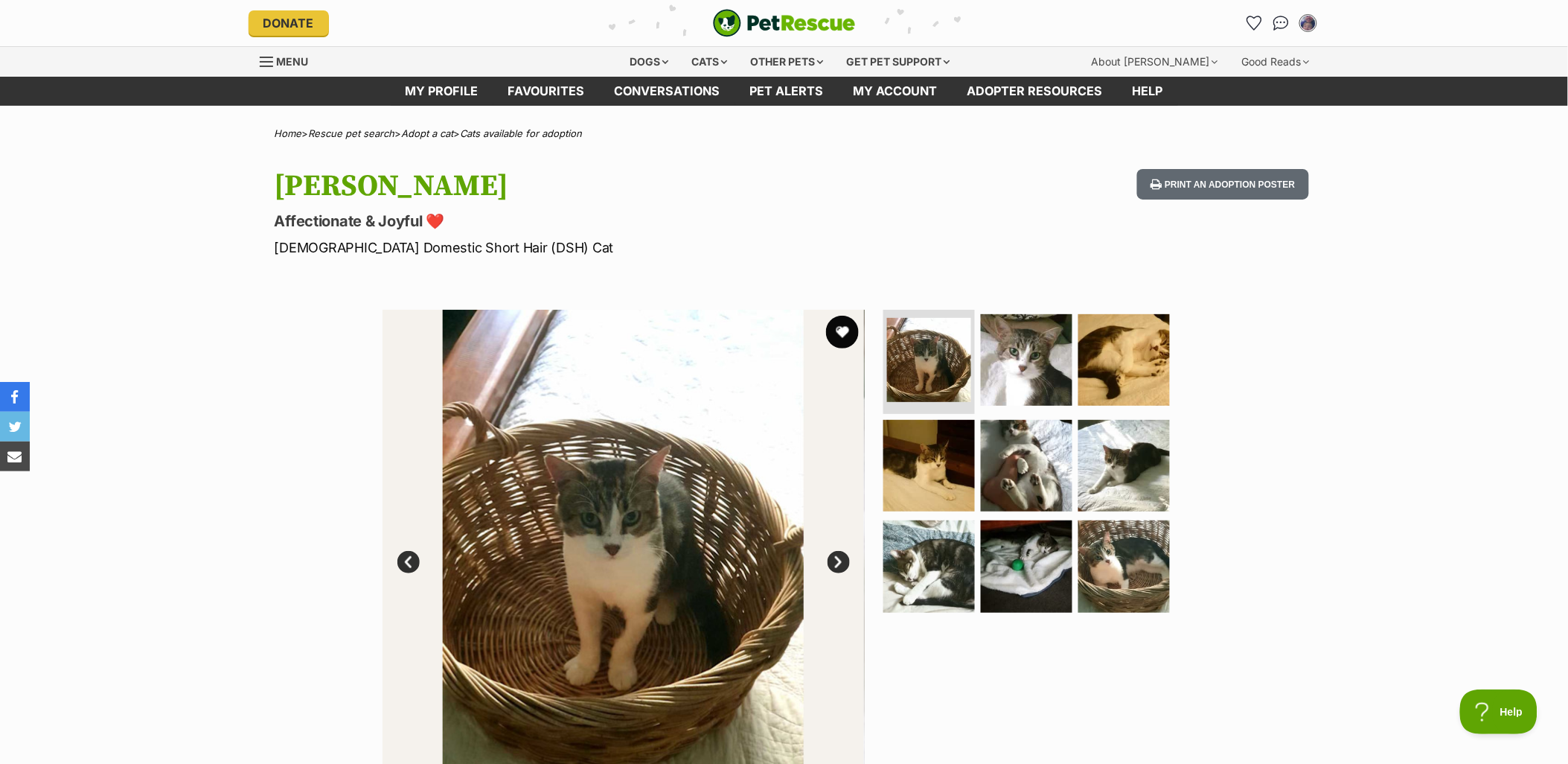
click at [843, 325] on button "favourite" at bounding box center [842, 332] width 33 height 33
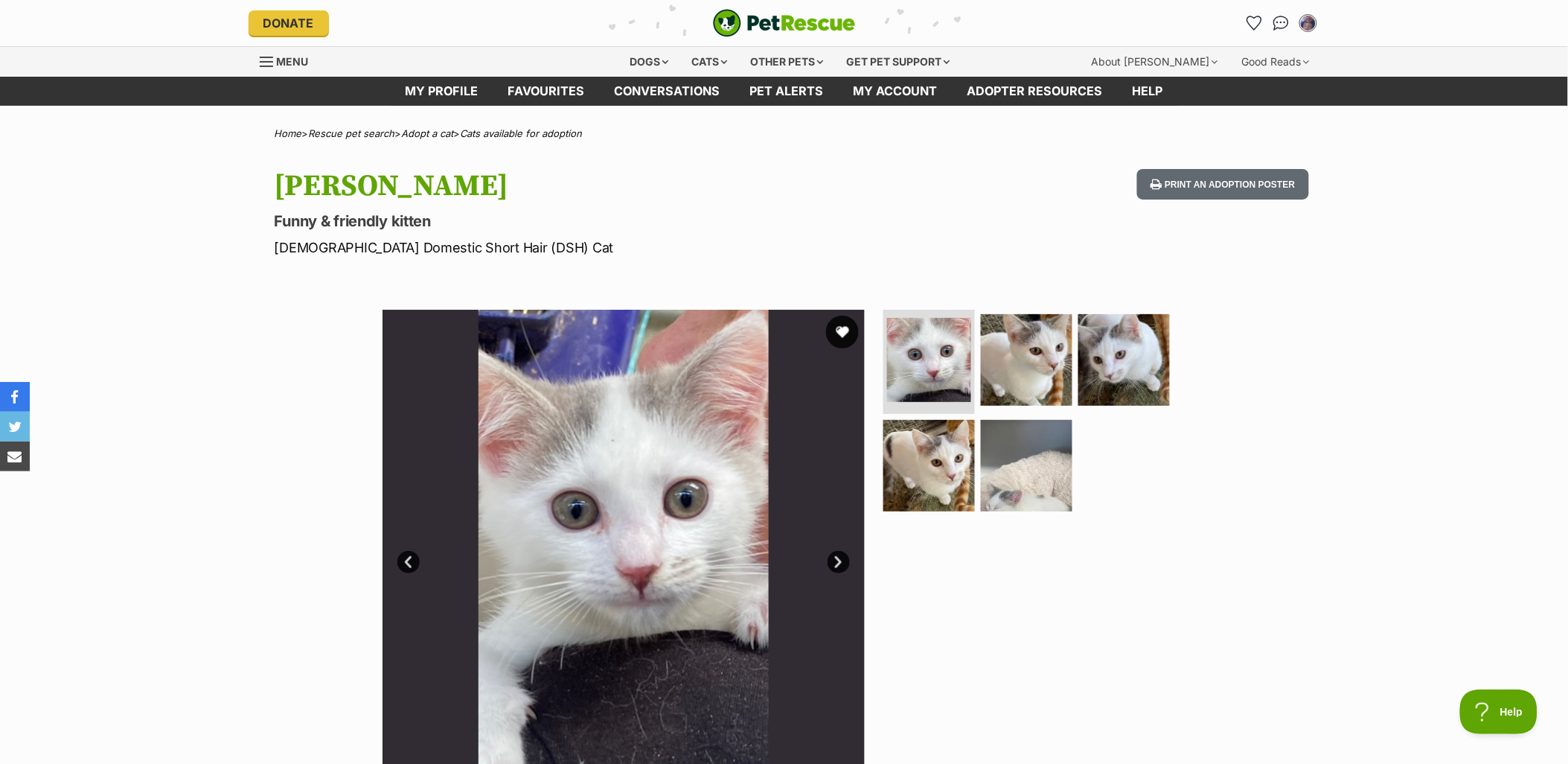
click at [851, 327] on button "favourite" at bounding box center [842, 332] width 33 height 33
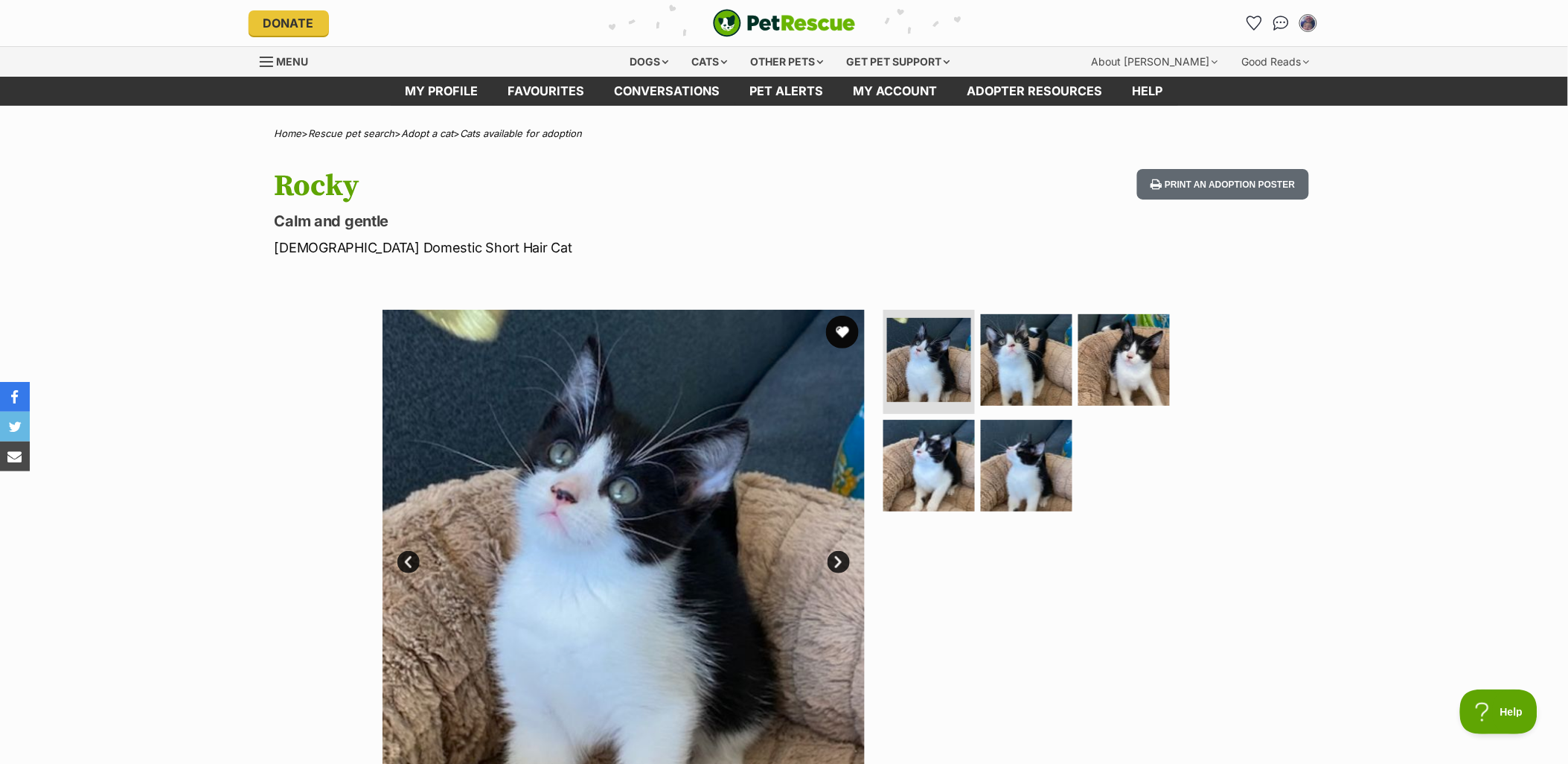
click at [850, 325] on button "favourite" at bounding box center [842, 332] width 33 height 33
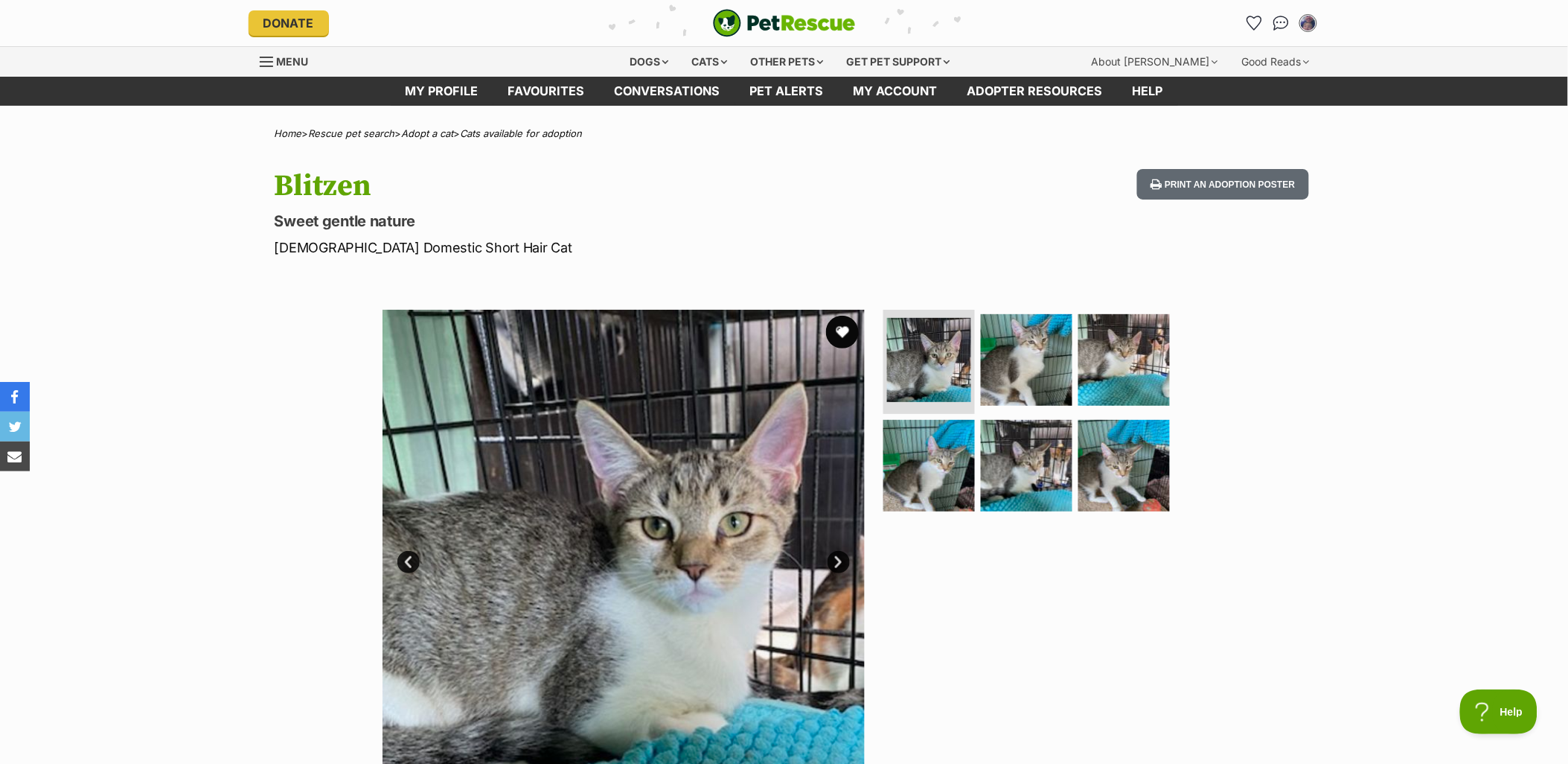
click at [849, 324] on button "favourite" at bounding box center [842, 332] width 33 height 33
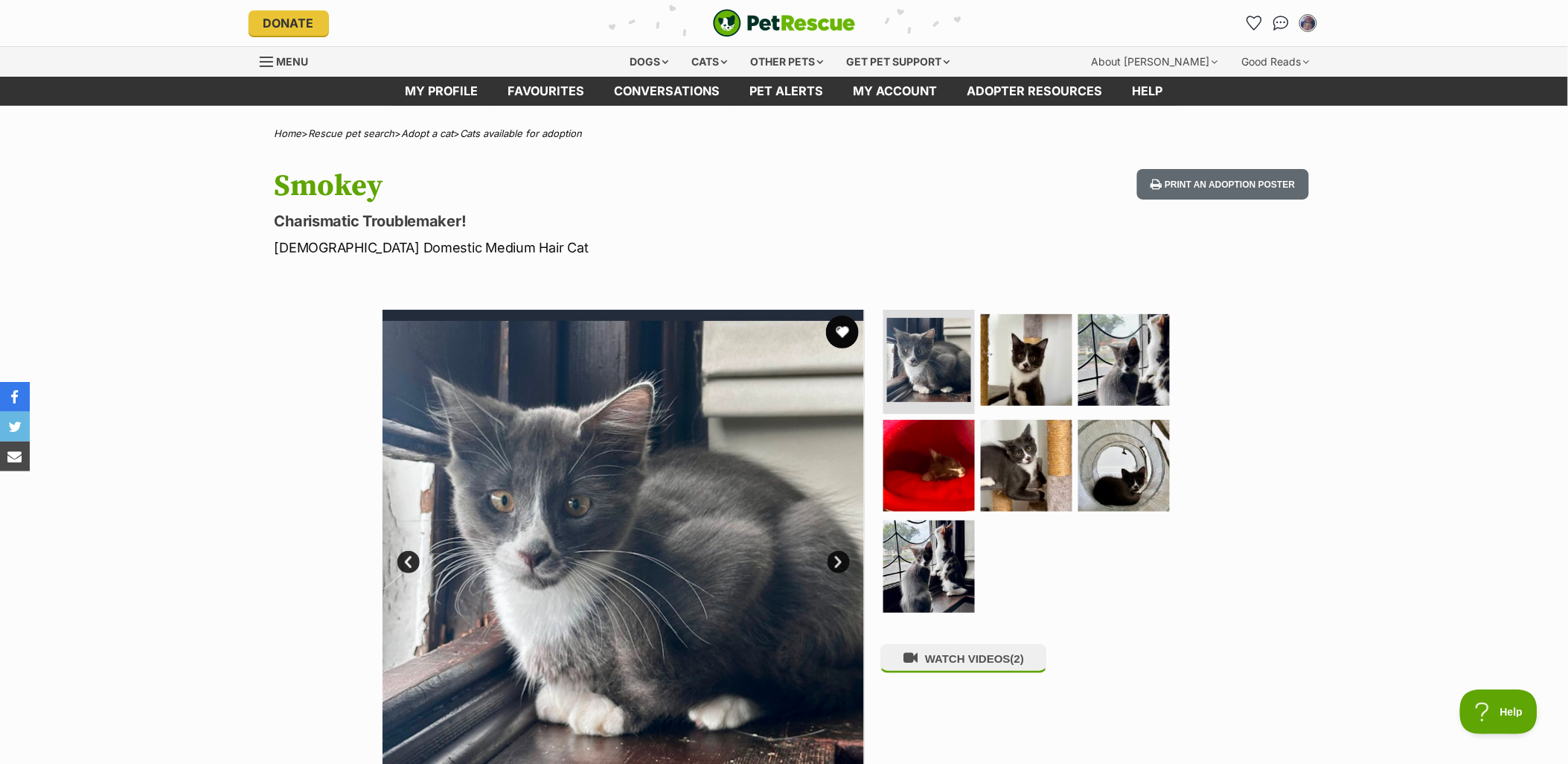
click at [834, 331] on button "favourite" at bounding box center [842, 332] width 33 height 33
click at [1037, 372] on img at bounding box center [1026, 359] width 96 height 96
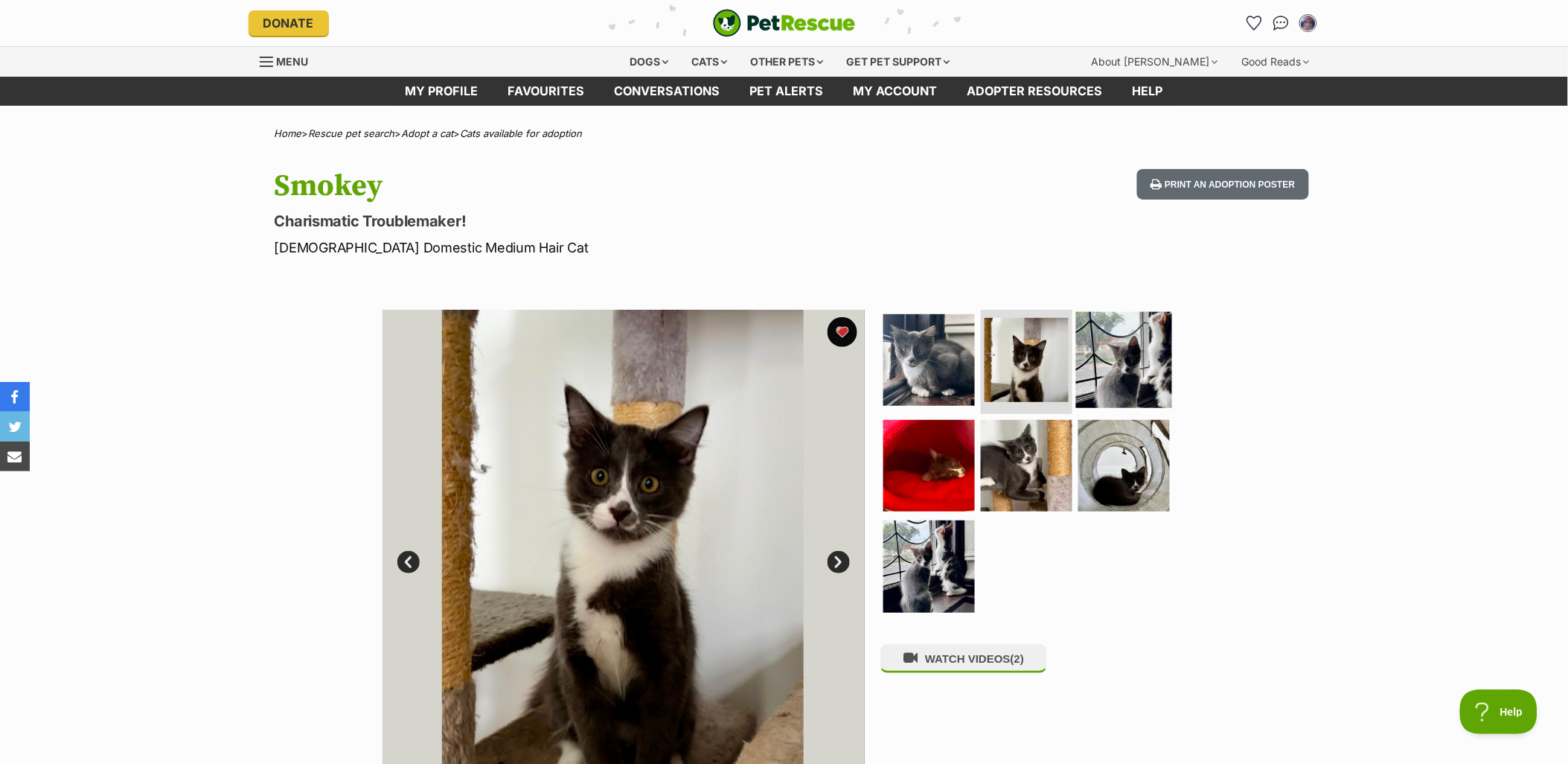
click at [1122, 362] on img at bounding box center [1124, 359] width 96 height 96
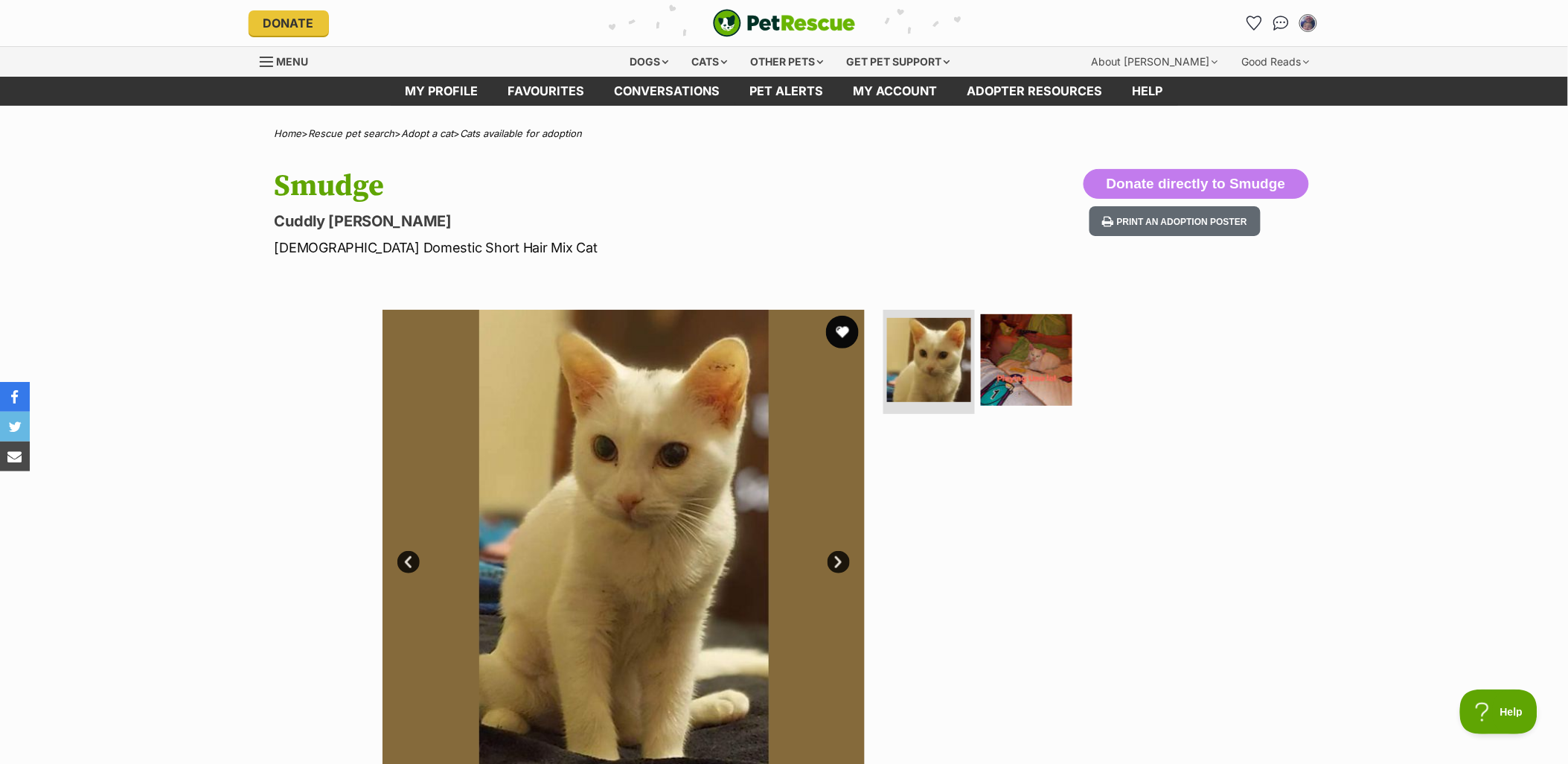
click at [843, 343] on button "favourite" at bounding box center [842, 332] width 33 height 33
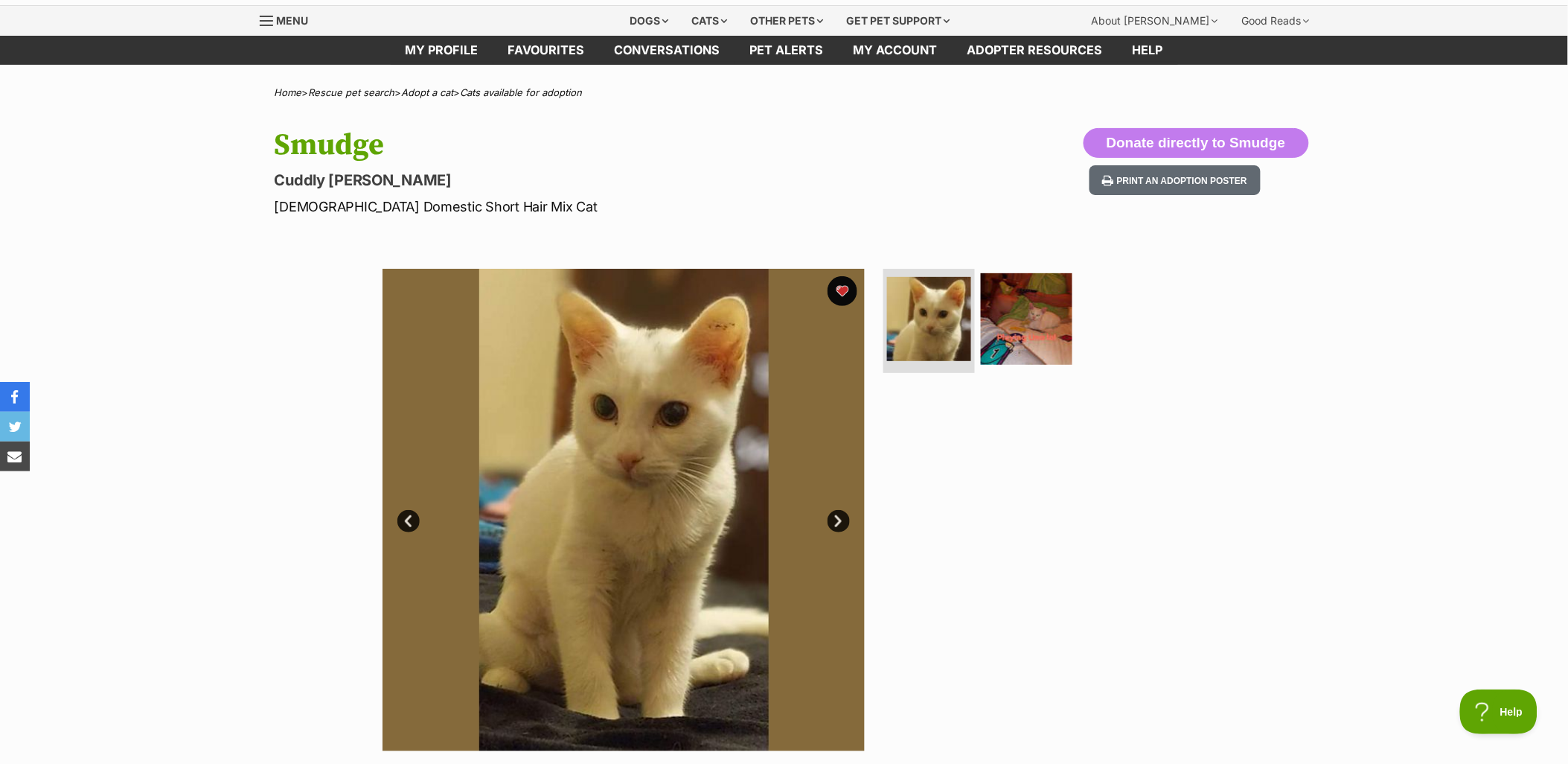
scroll to position [83, 0]
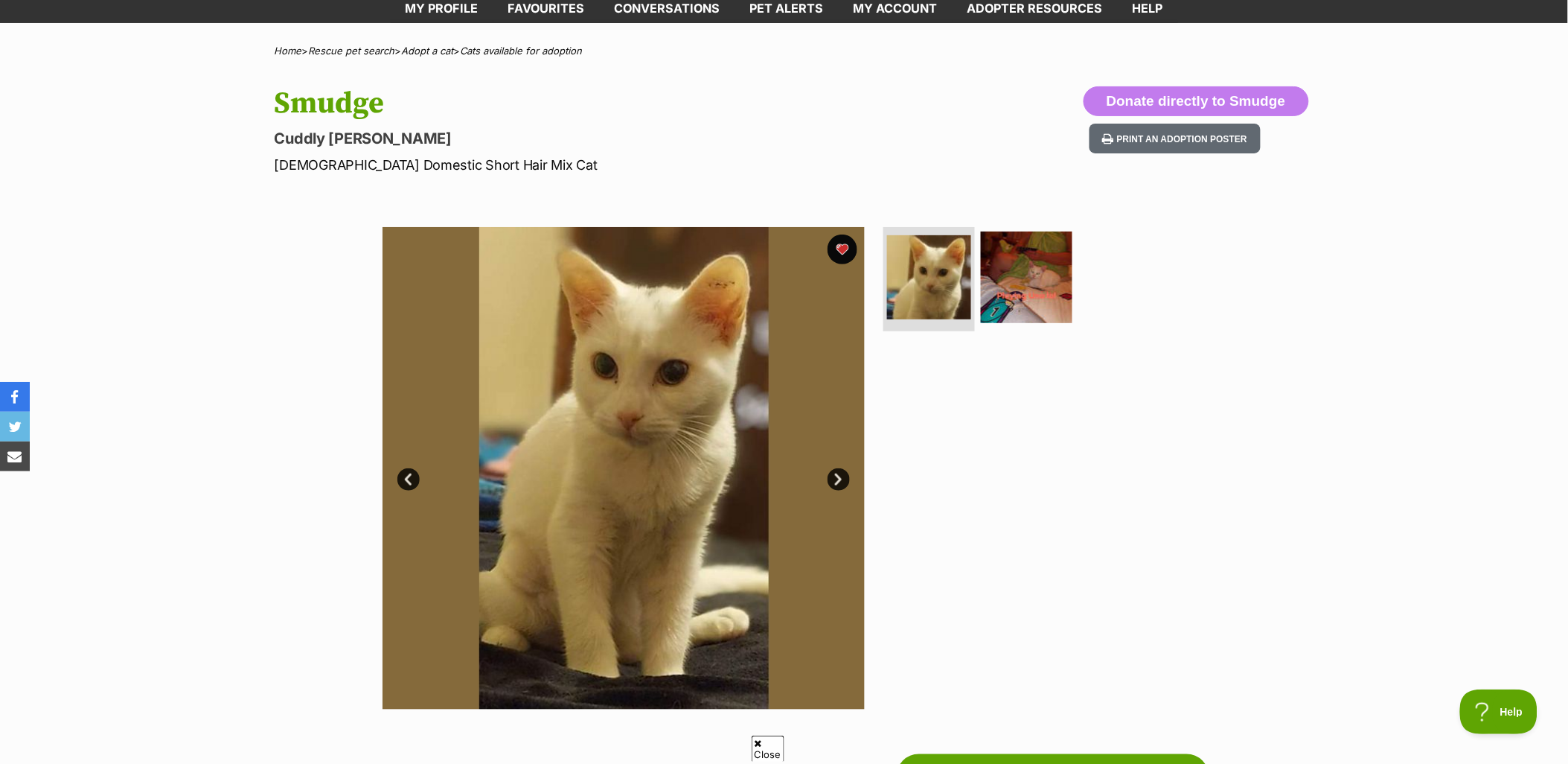
click at [834, 484] on link "Next" at bounding box center [839, 480] width 22 height 22
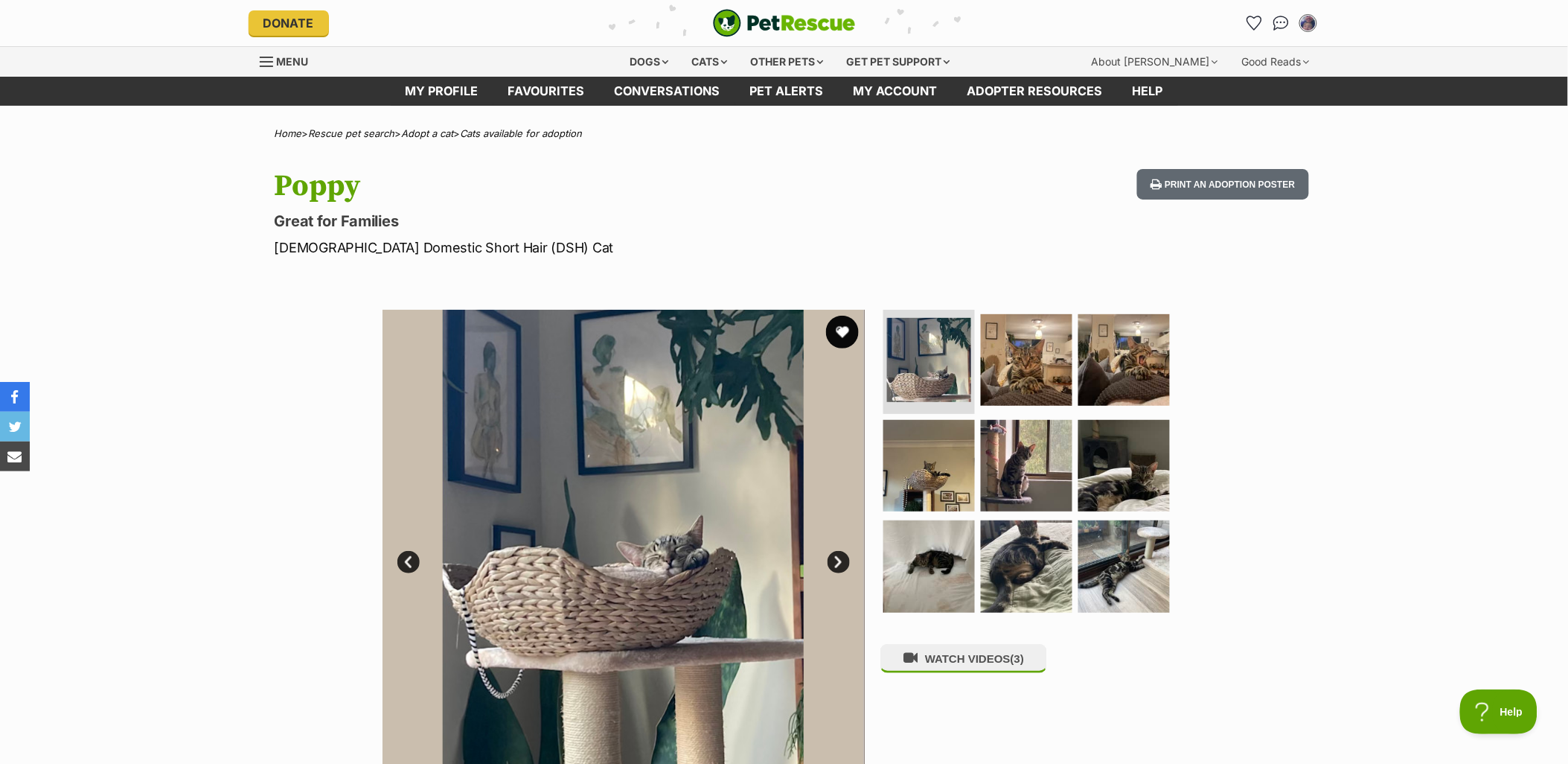
click at [841, 335] on button "favourite" at bounding box center [842, 332] width 33 height 33
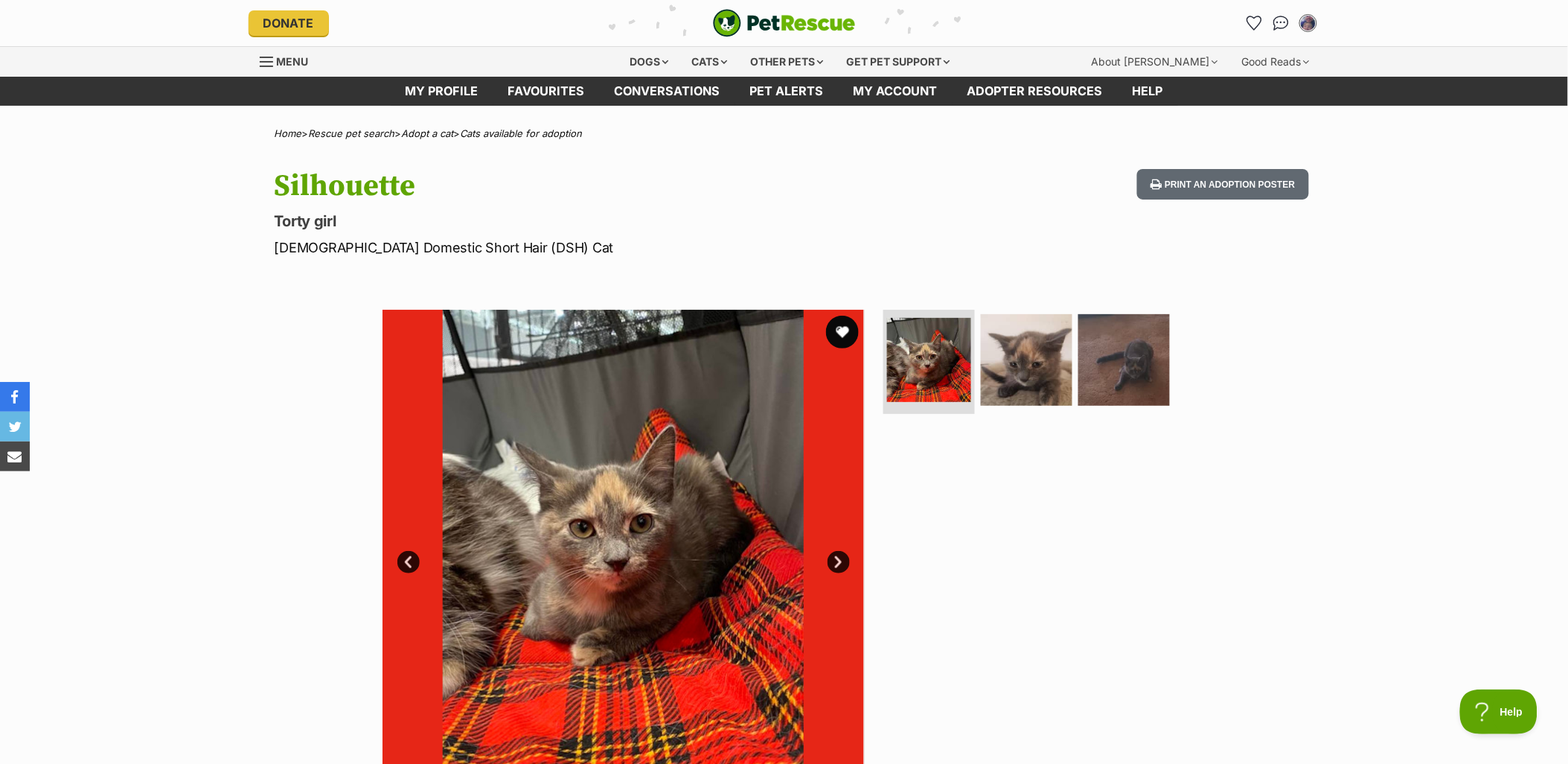
click at [847, 331] on button "favourite" at bounding box center [842, 332] width 33 height 33
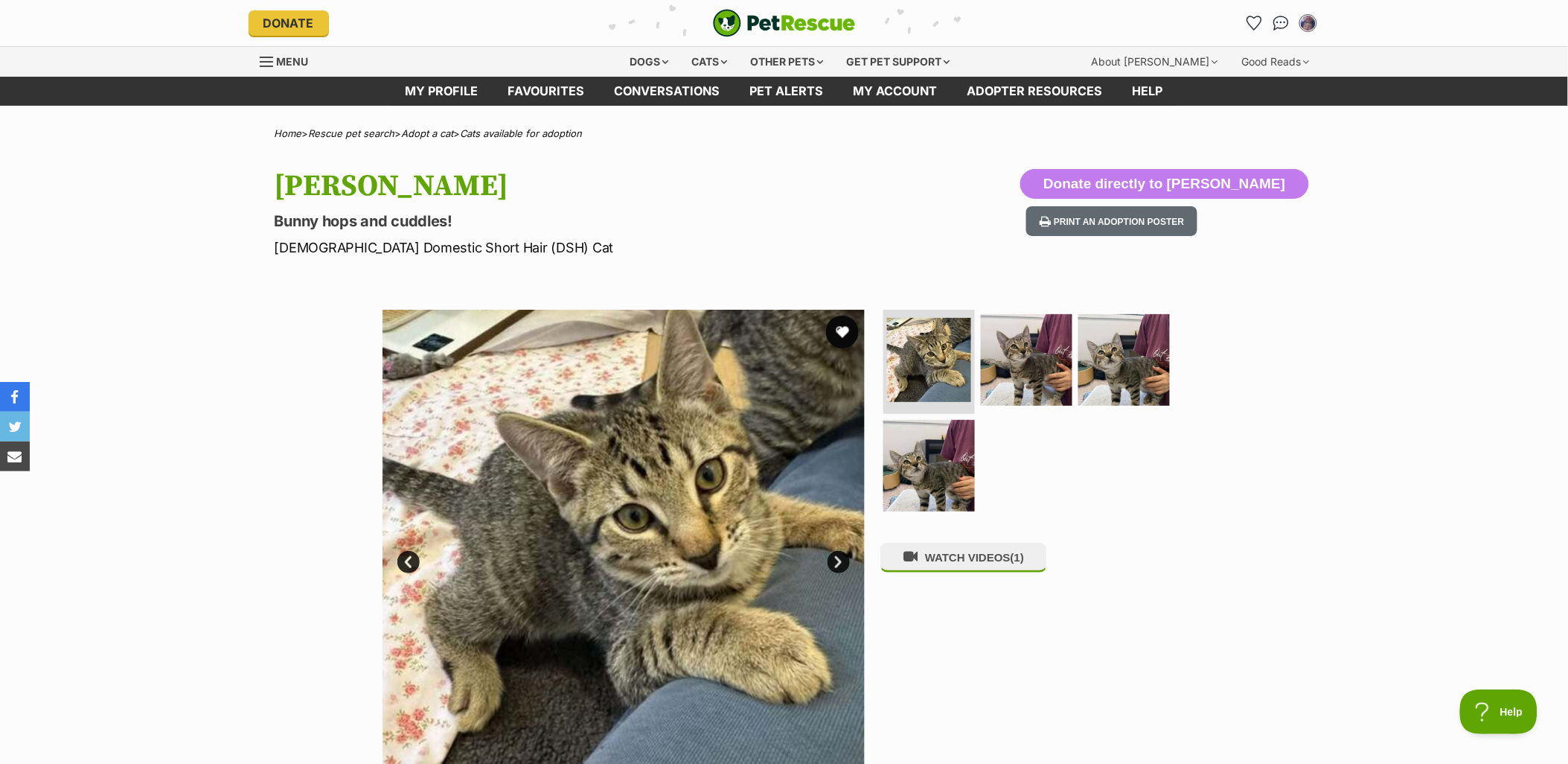
click at [837, 325] on button "favourite" at bounding box center [842, 332] width 33 height 33
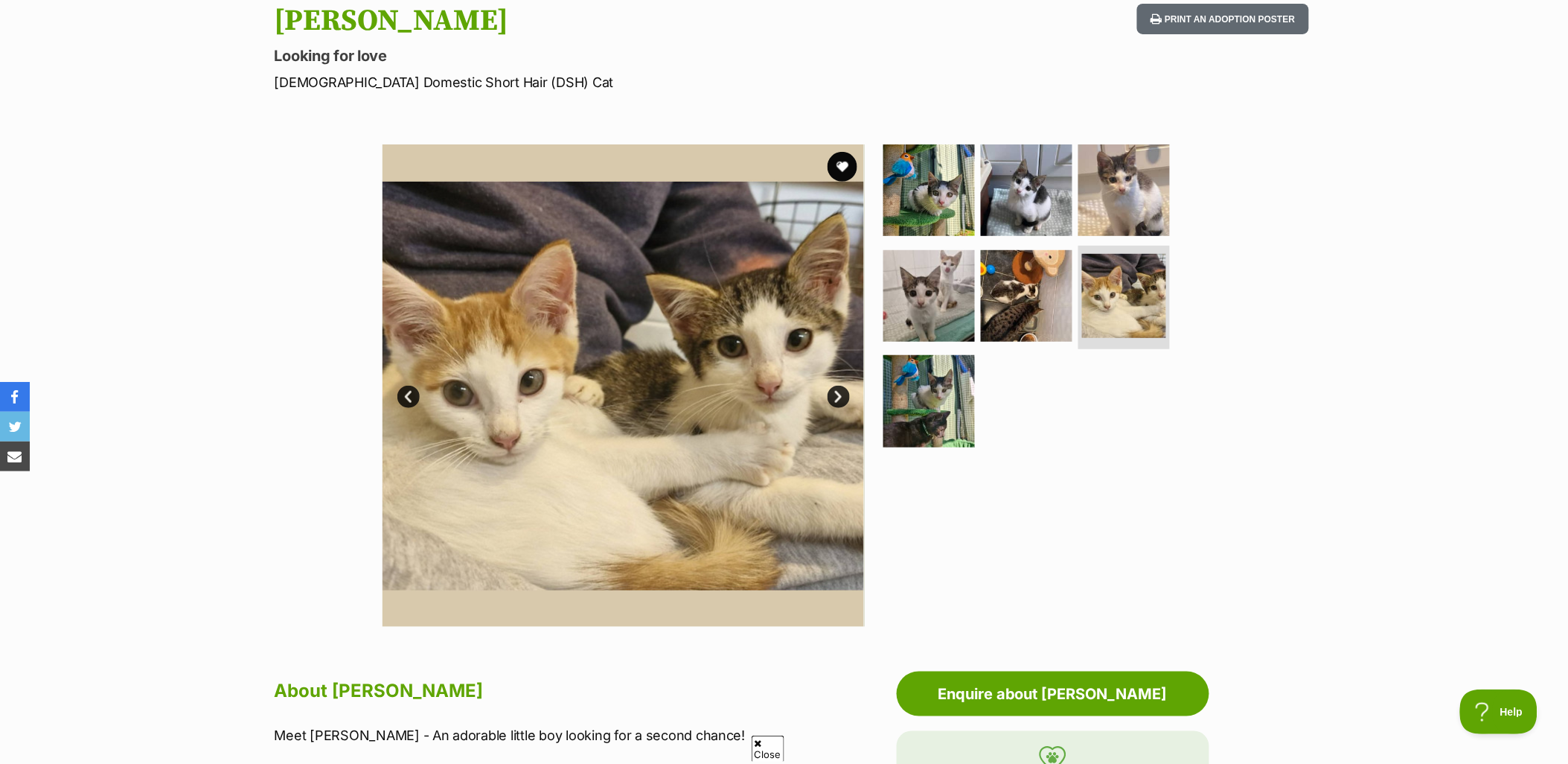
drag, startPoint x: 838, startPoint y: 165, endPoint x: 879, endPoint y: 147, distance: 44.8
click at [838, 165] on button "favourite" at bounding box center [842, 167] width 30 height 30
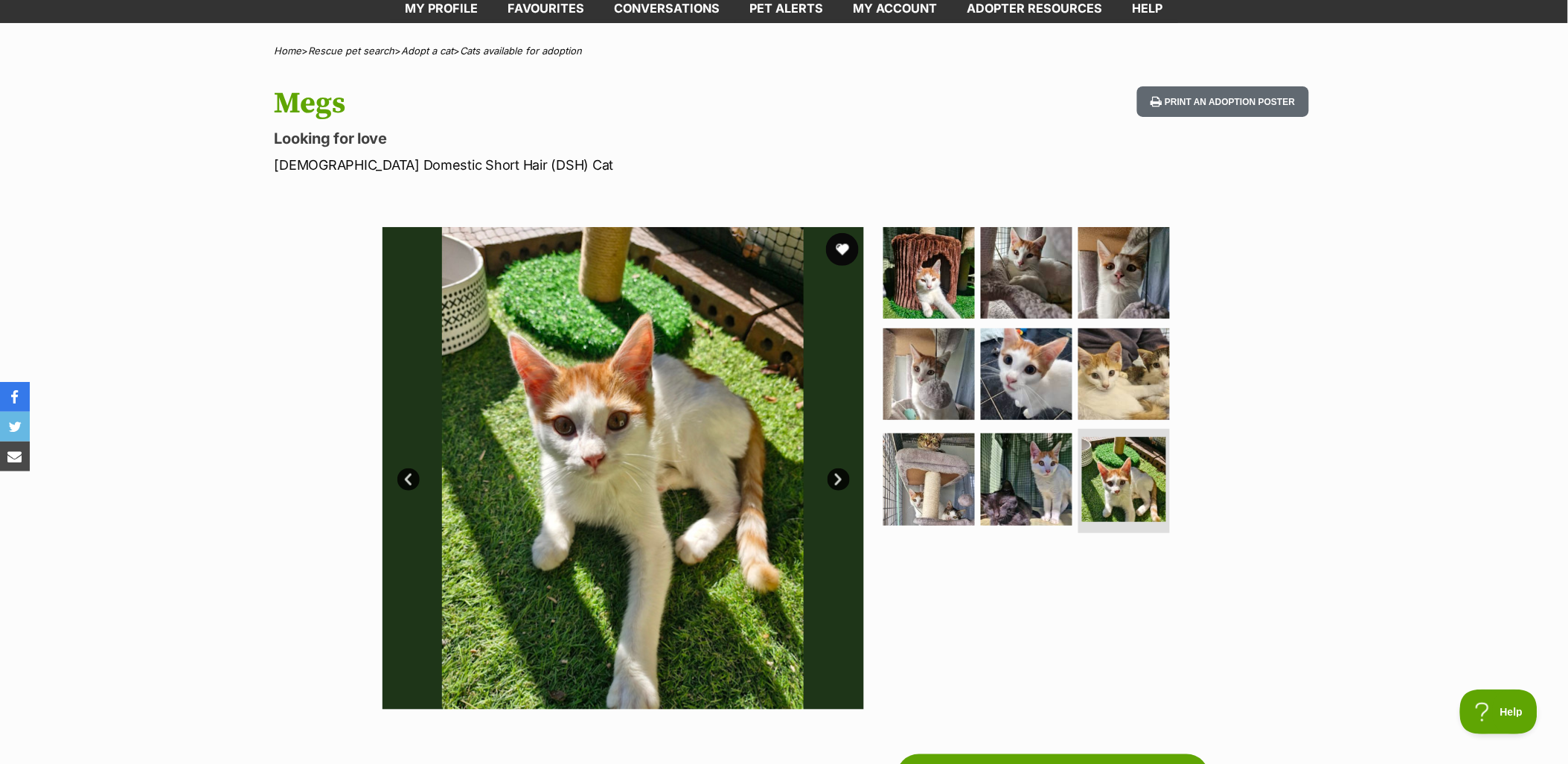
click at [836, 248] on button "favourite" at bounding box center [842, 250] width 33 height 33
